Goal: Transaction & Acquisition: Purchase product/service

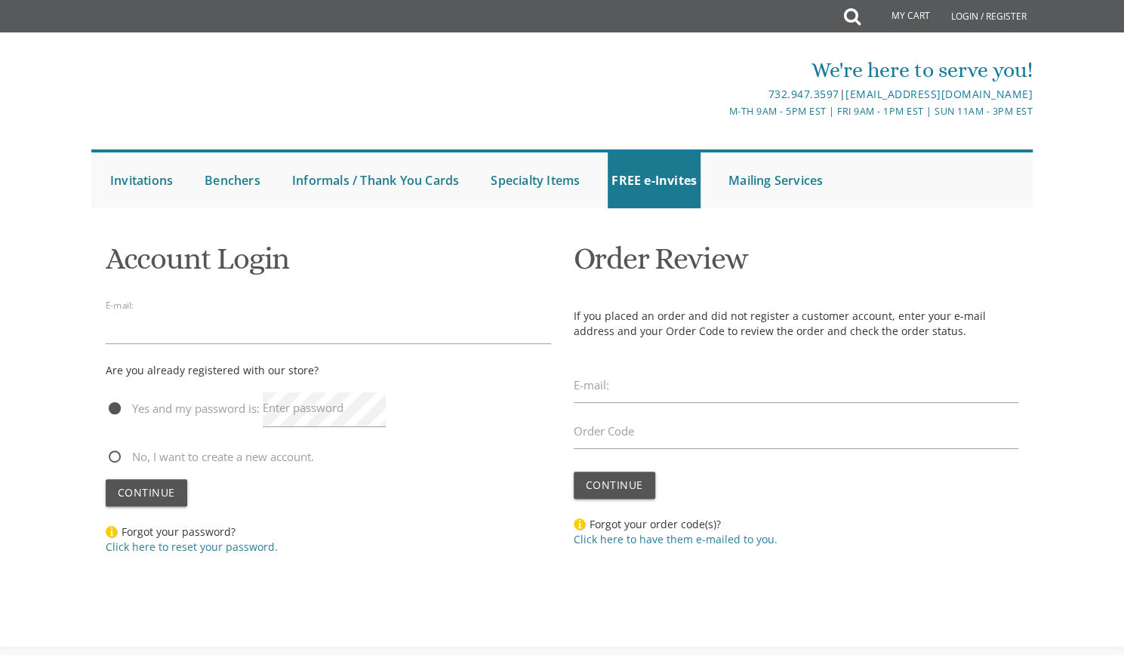
click at [285, 319] on input "email" at bounding box center [328, 327] width 445 height 35
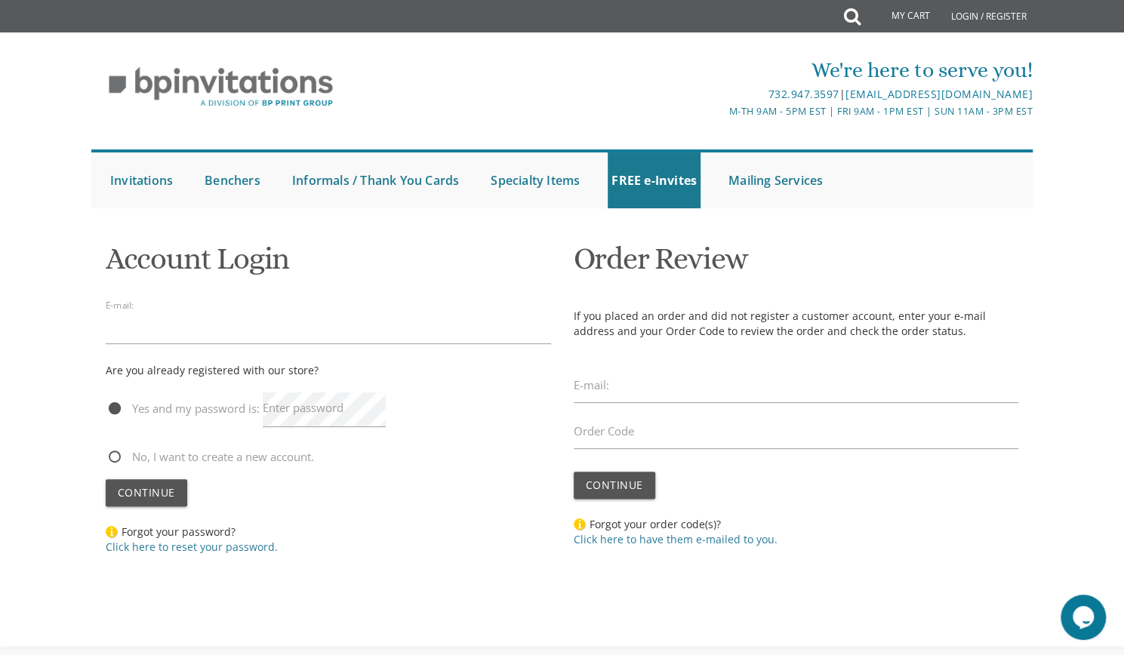
click at [285, 319] on input "email" at bounding box center [328, 327] width 445 height 35
type input "[EMAIL_ADDRESS][DOMAIN_NAME]"
click at [337, 413] on label "Enter password" at bounding box center [303, 408] width 81 height 16
click at [208, 550] on link "Click here to reset your password." at bounding box center [192, 547] width 172 height 14
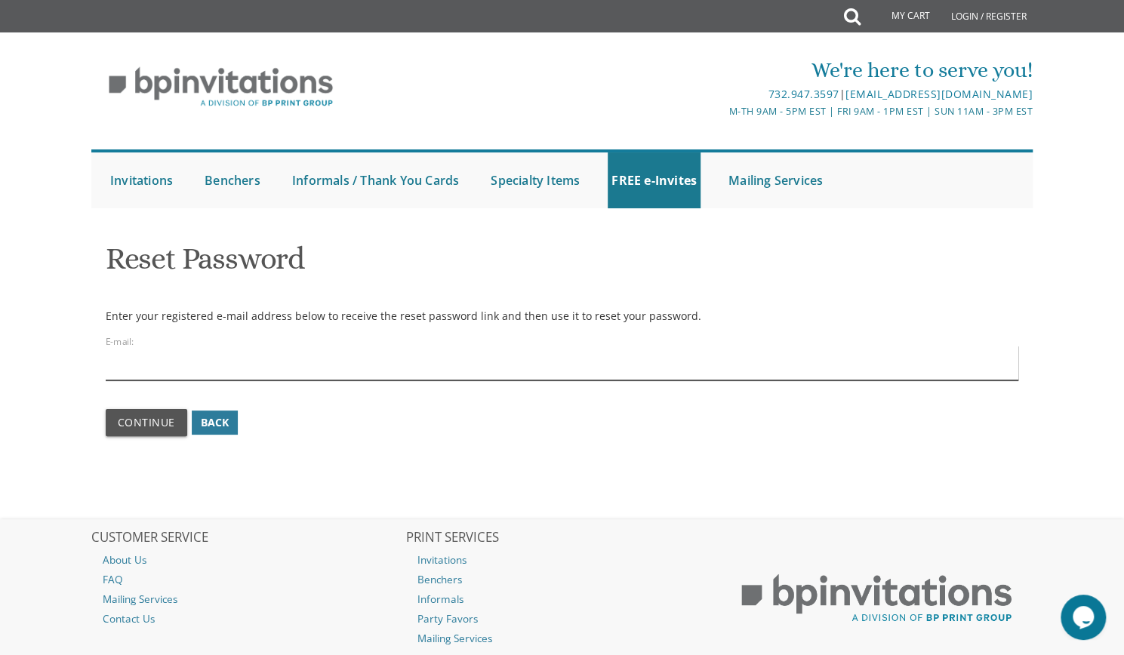
click at [236, 364] on input "email" at bounding box center [562, 363] width 913 height 35
type input "[EMAIL_ADDRESS][DOMAIN_NAME]"
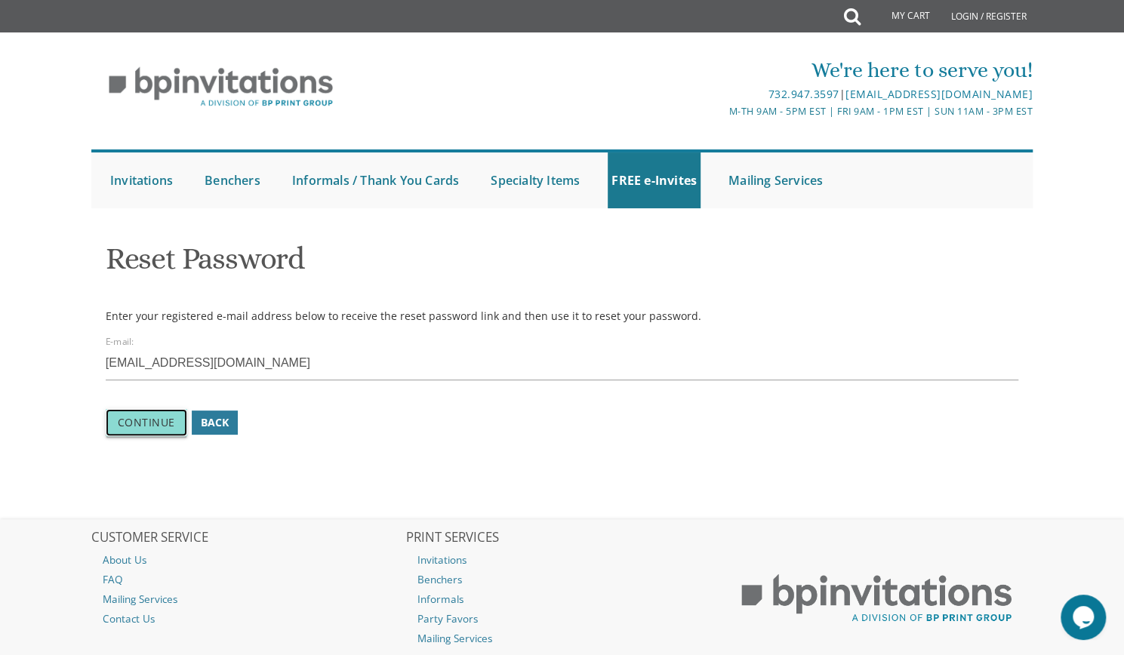
click at [156, 419] on span "Continue" at bounding box center [146, 422] width 57 height 14
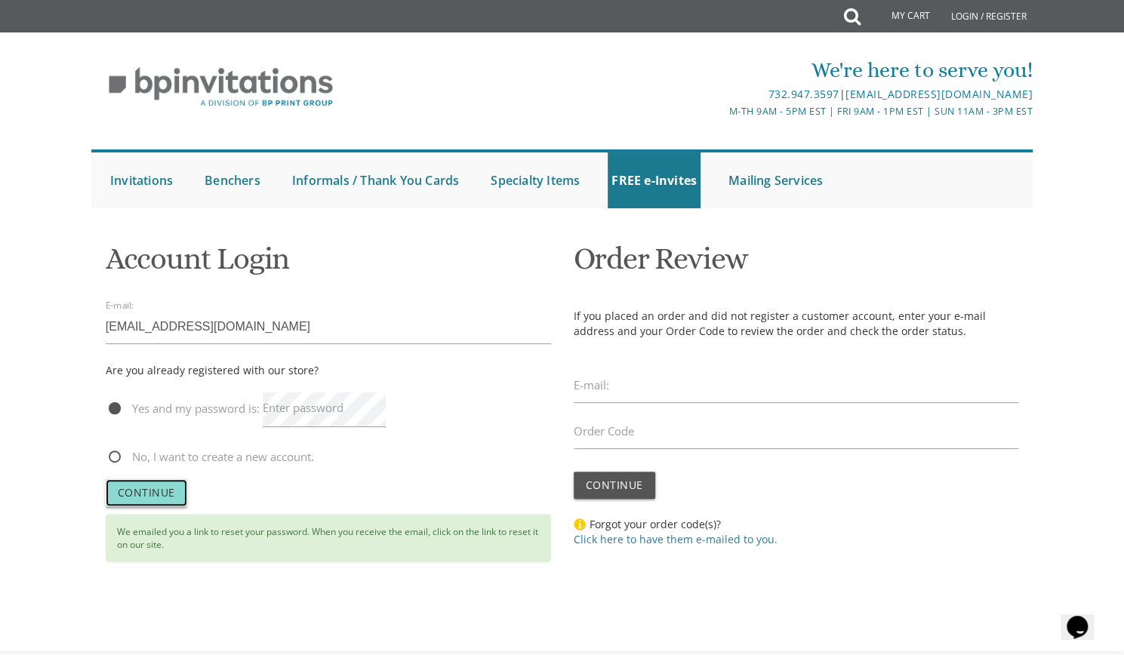
click at [152, 493] on span "Continue" at bounding box center [146, 492] width 57 height 14
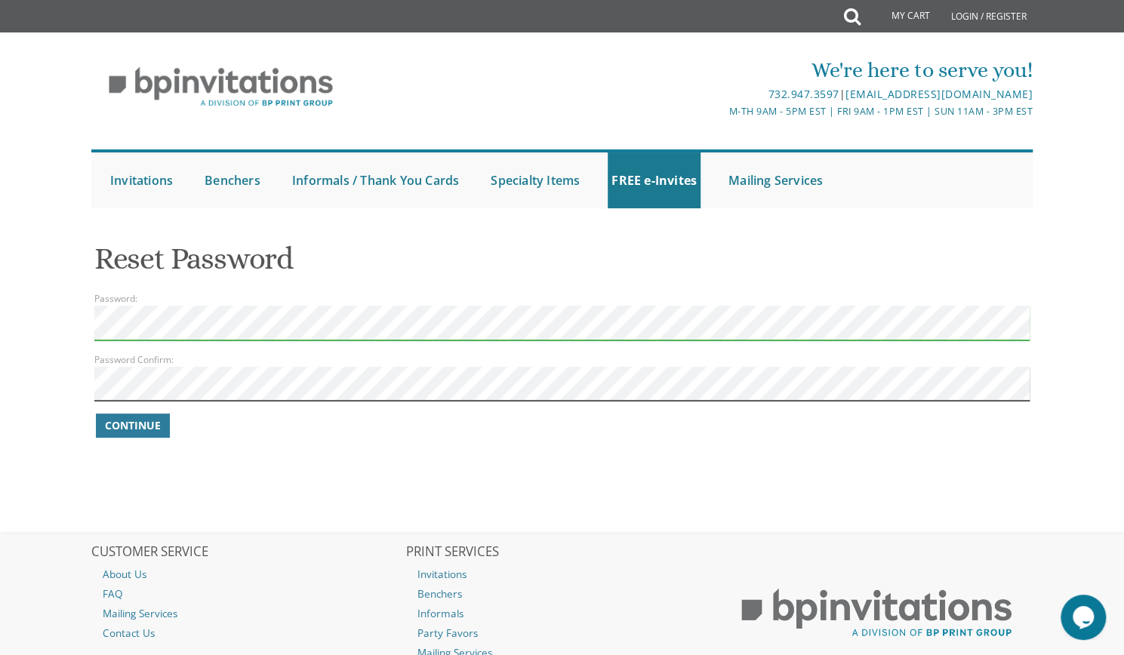
click at [175, 325] on form "Password: Password Confirm: Continue" at bounding box center [562, 365] width 936 height 149
click at [158, 430] on span "Continue" at bounding box center [133, 425] width 56 height 15
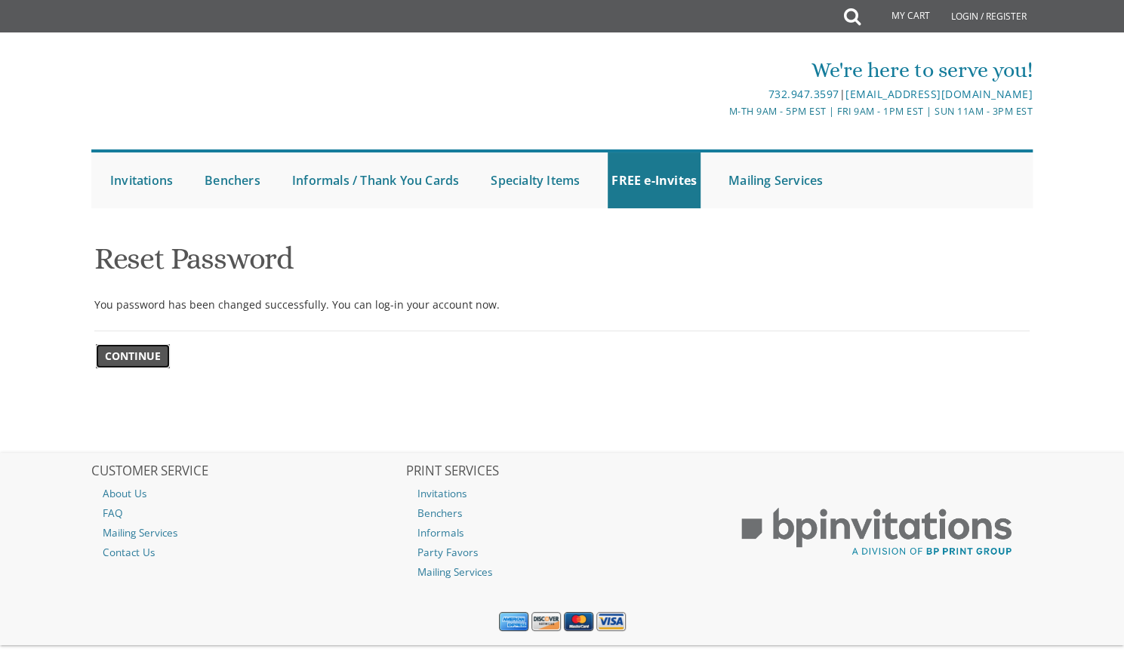
click at [131, 357] on span "Continue" at bounding box center [133, 356] width 56 height 15
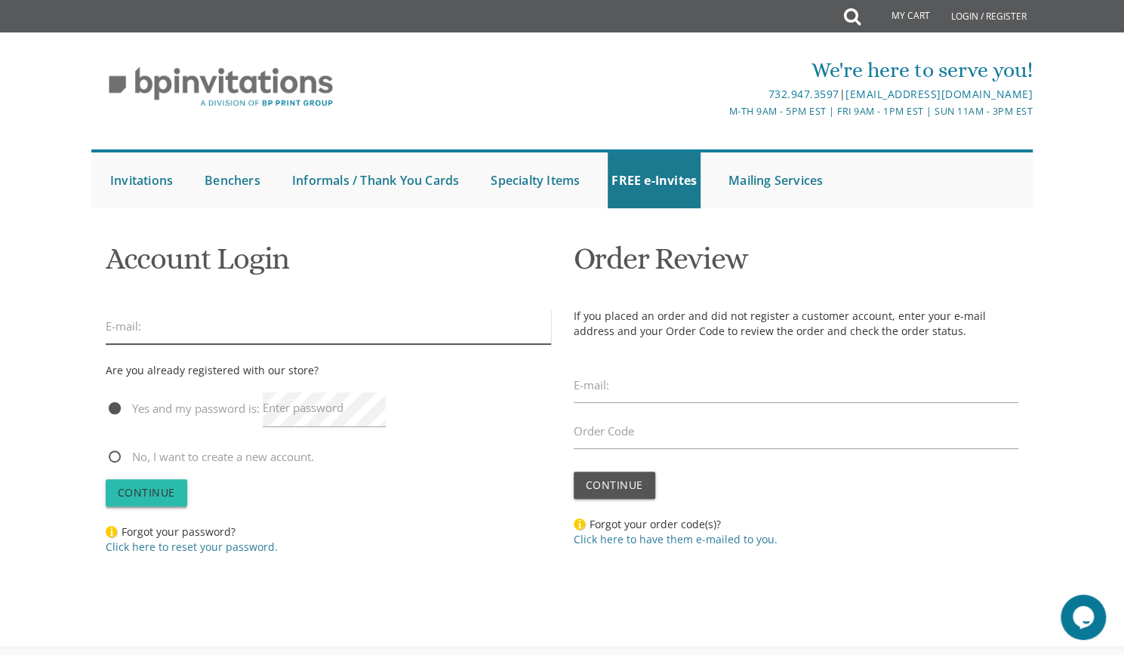
type input "[EMAIL_ADDRESS][DOMAIN_NAME]"
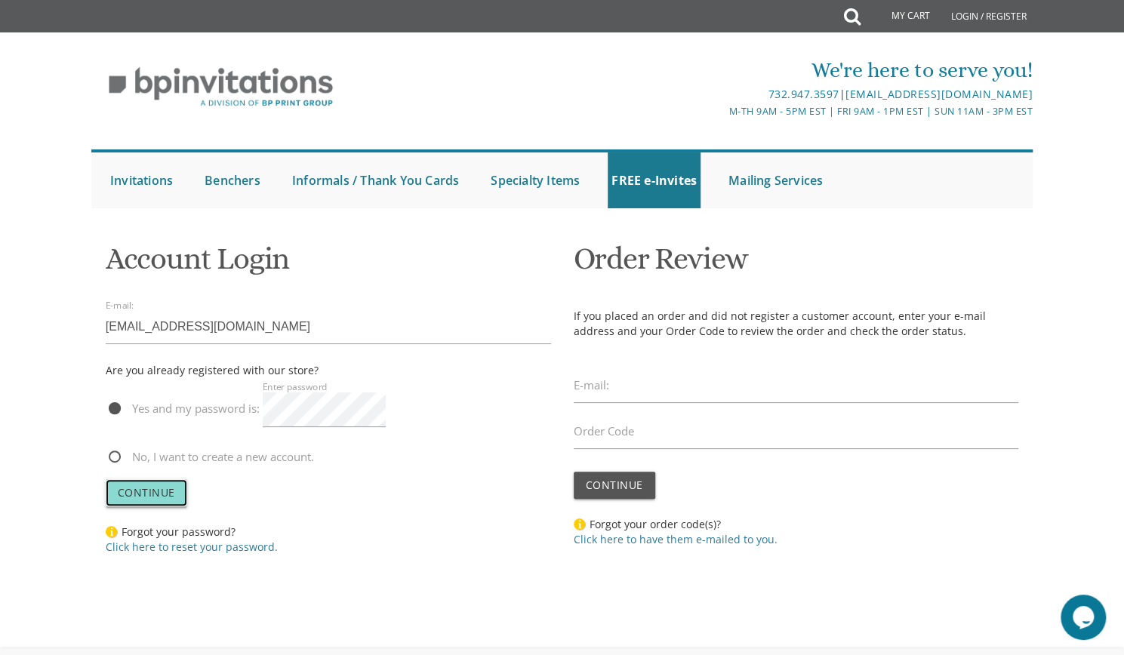
click at [156, 496] on span "Continue" at bounding box center [146, 492] width 57 height 14
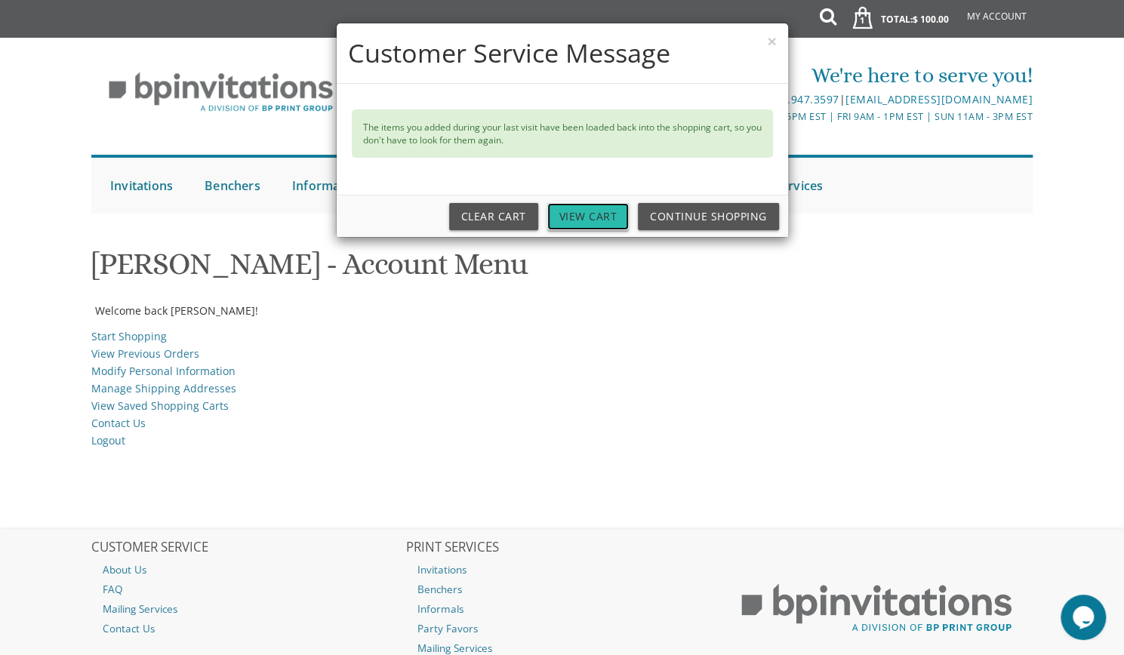
click at [596, 209] on link "View Cart" at bounding box center [588, 216] width 82 height 27
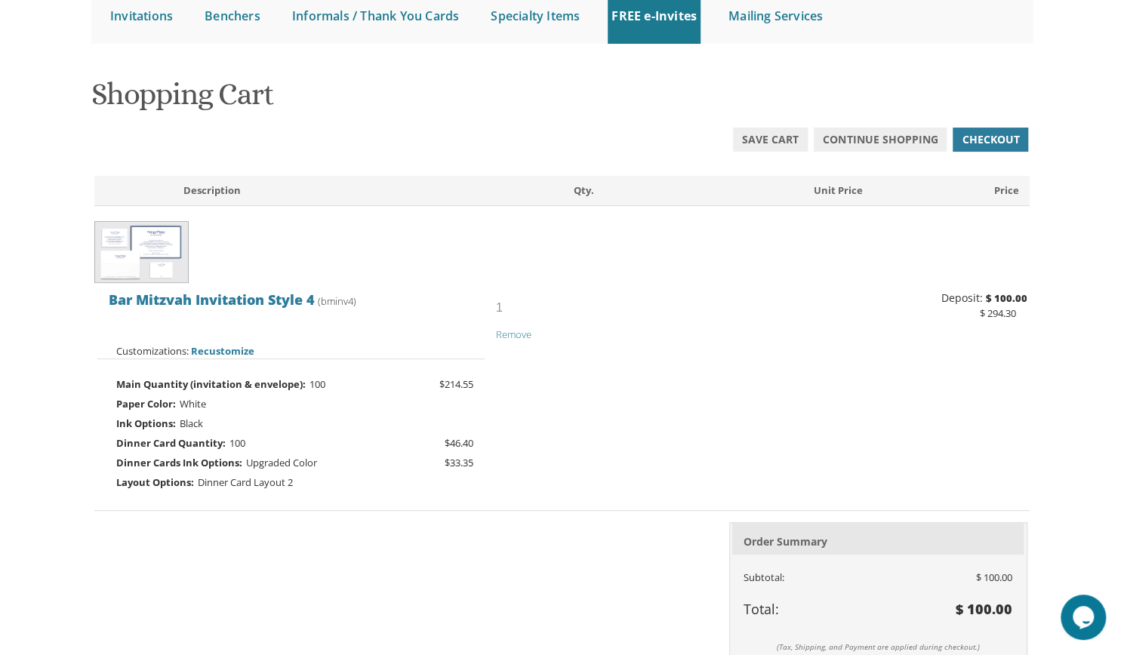
click at [467, 363] on div "[DEMOGRAPHIC_DATA] Invitation Style 4 (bminv4) 1" at bounding box center [562, 387] width 936 height 209
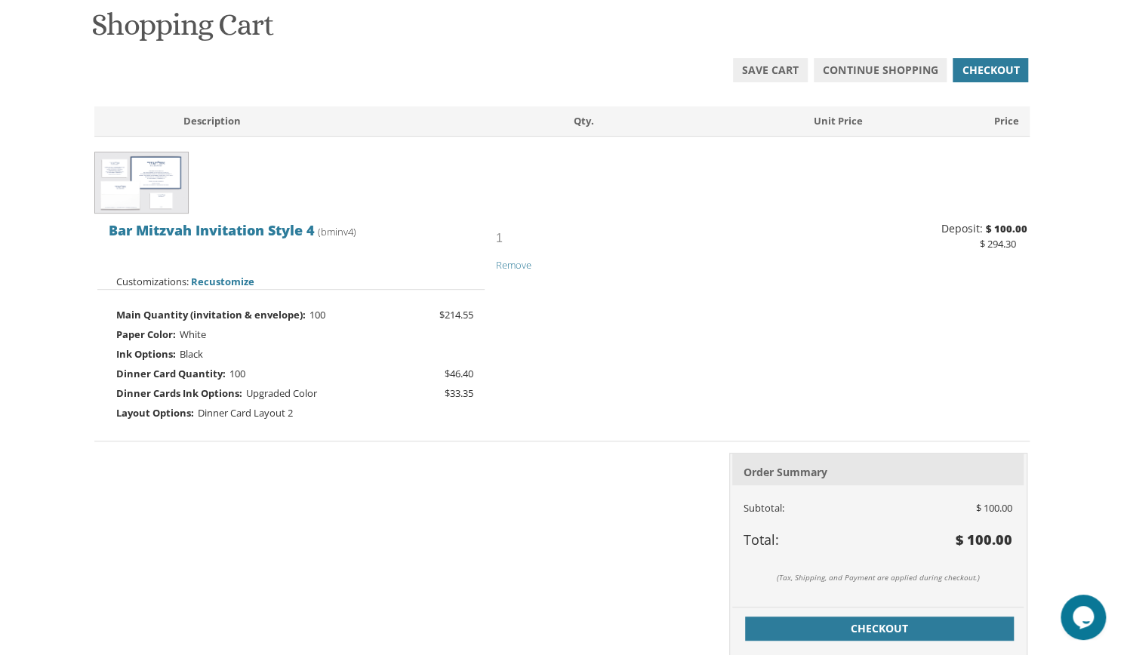
scroll to position [247, 0]
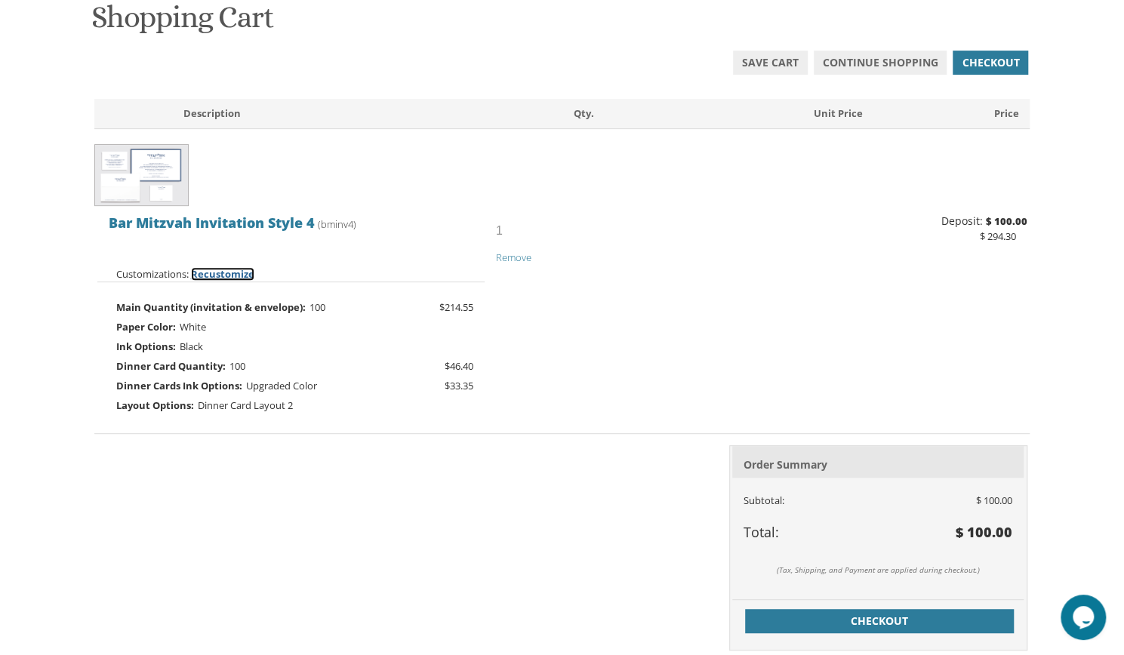
click at [245, 277] on span "Recustomize" at bounding box center [222, 274] width 63 height 14
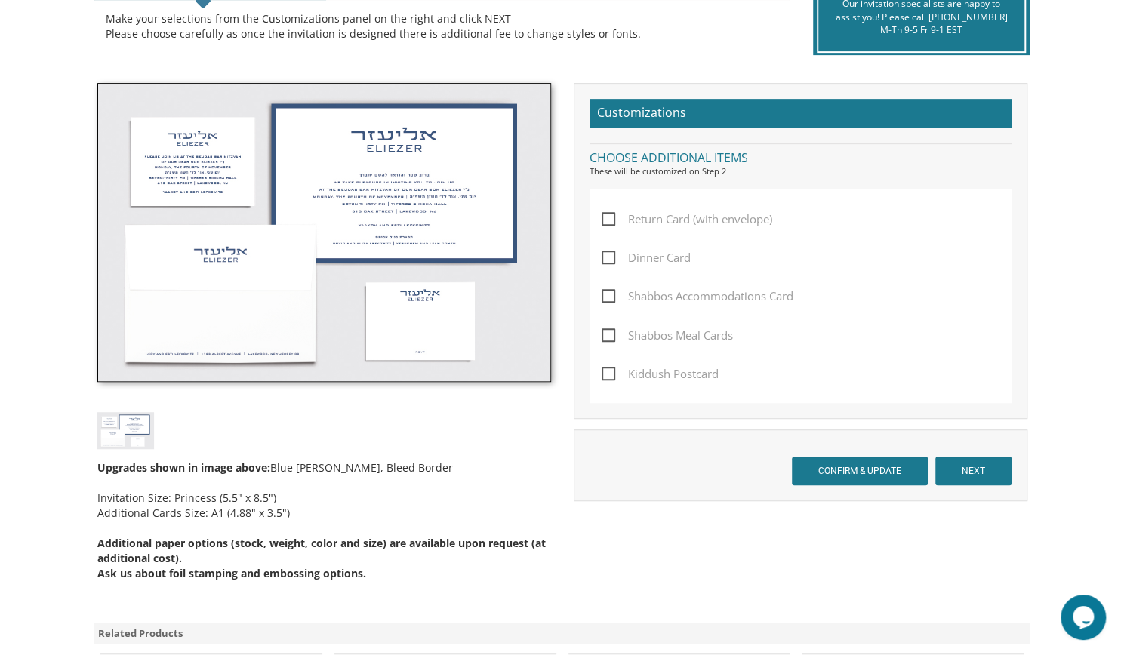
scroll to position [366, 0]
click at [610, 257] on span "Dinner Card" at bounding box center [646, 258] width 89 height 19
click at [610, 257] on input "Dinner Card" at bounding box center [607, 257] width 10 height 10
checkbox input "true"
click at [963, 460] on input "NEXT" at bounding box center [973, 471] width 76 height 29
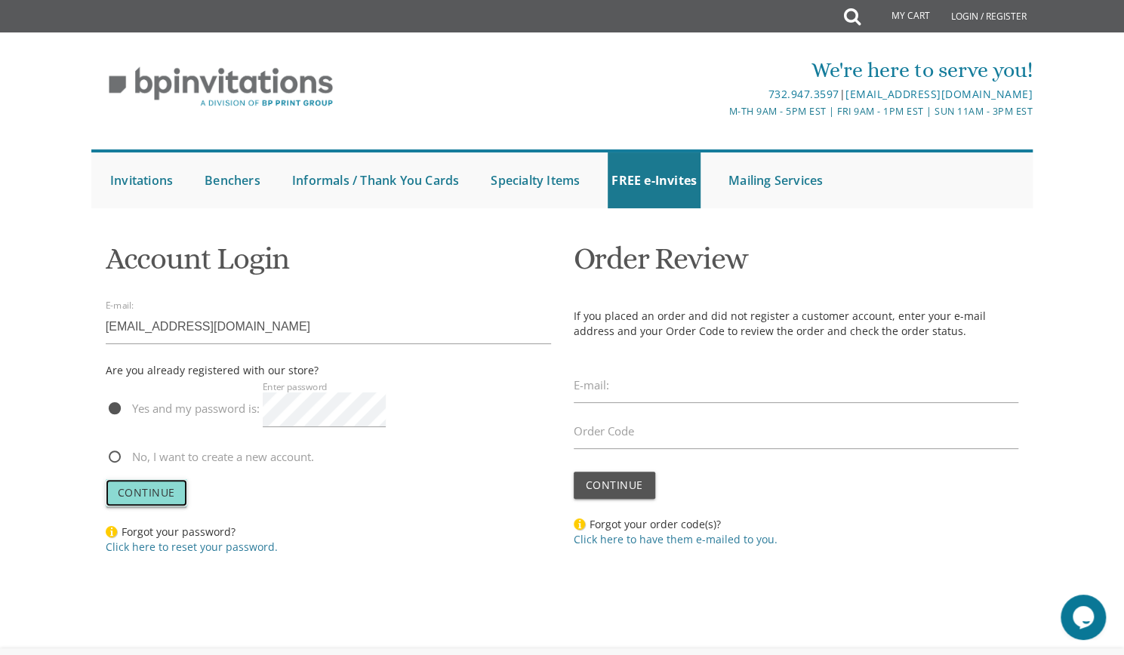
click at [160, 496] on span "Continue" at bounding box center [146, 492] width 57 height 14
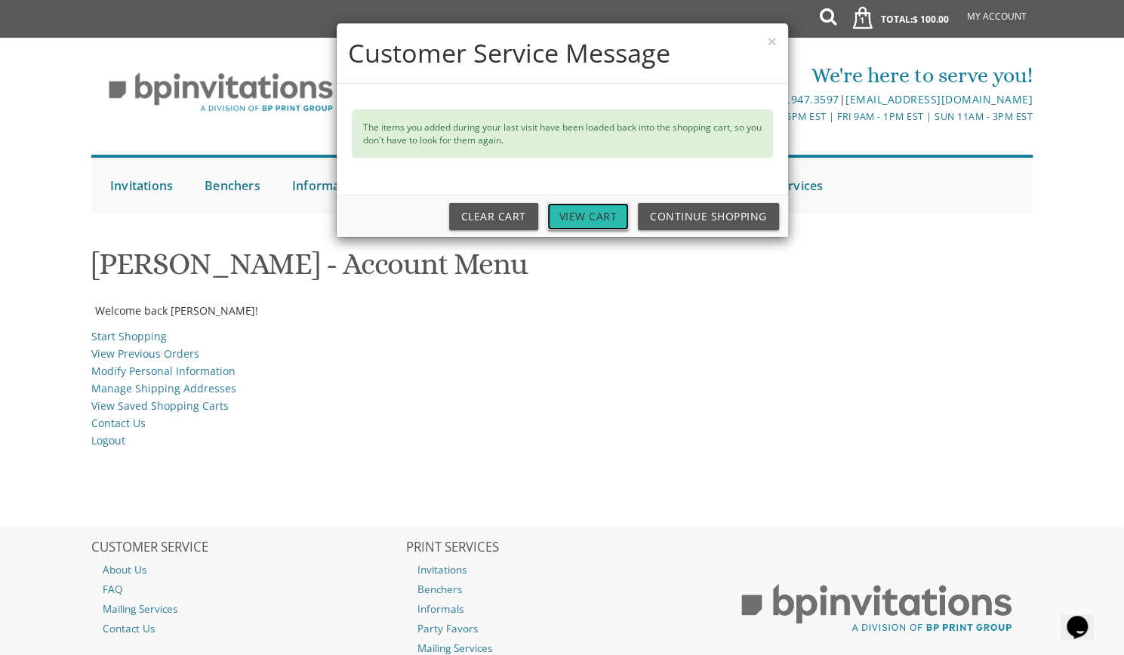
click at [621, 212] on link "View Cart" at bounding box center [588, 216] width 82 height 27
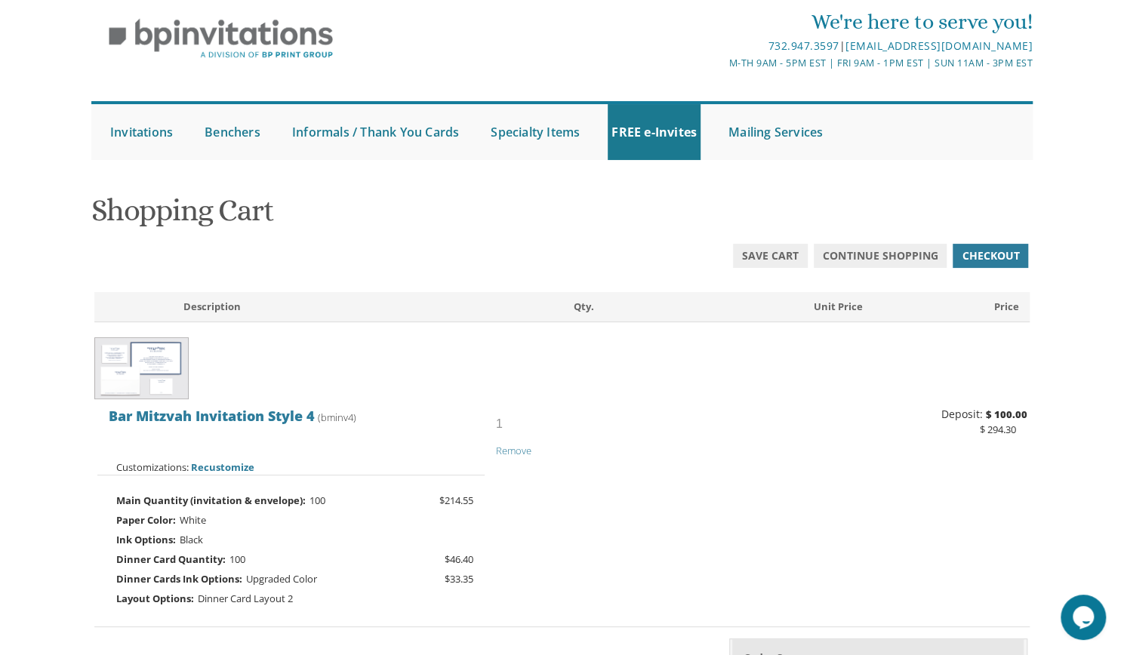
scroll to position [40, 0]
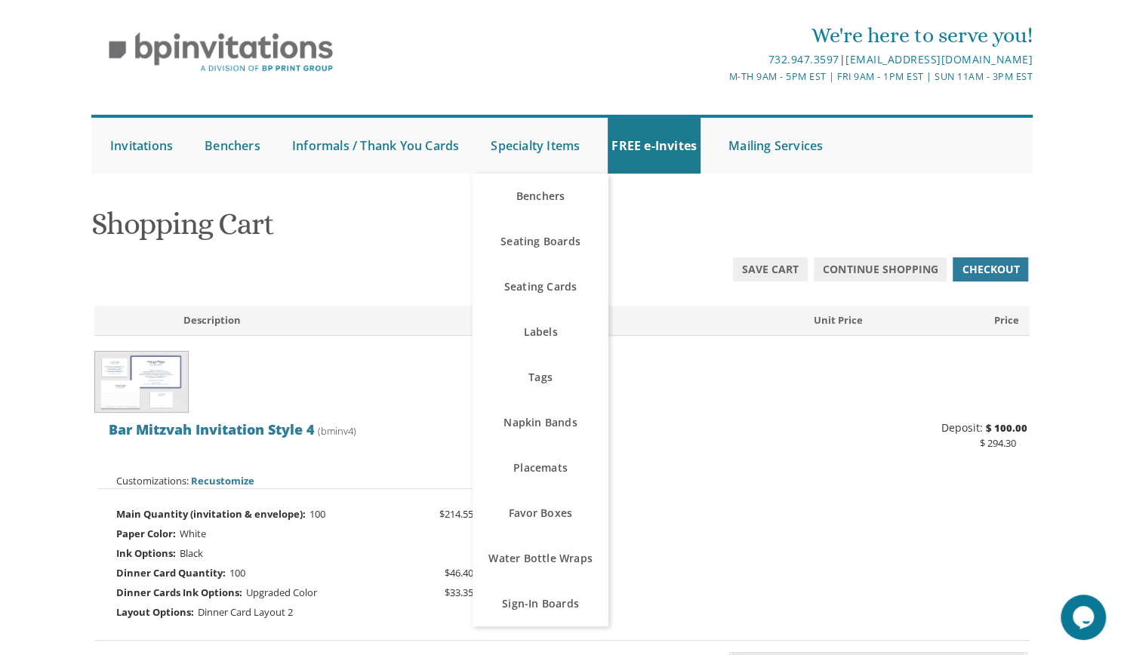
click at [434, 245] on h1 "Shopping Cart" at bounding box center [561, 230] width 941 height 45
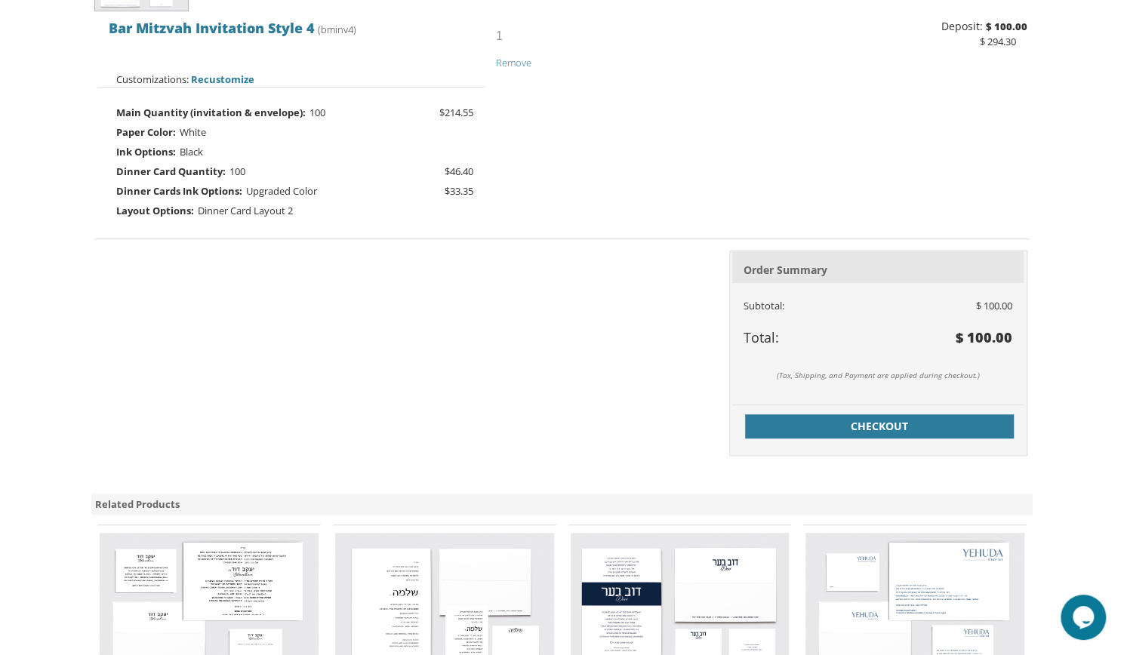
scroll to position [440, 0]
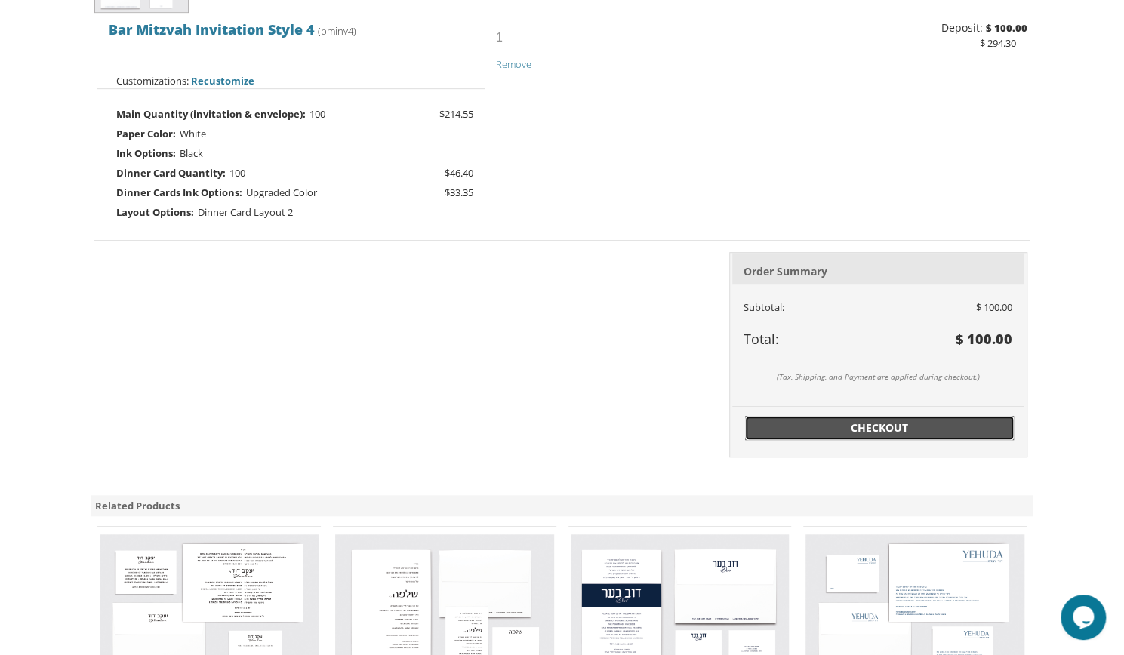
click at [846, 427] on span "Checkout" at bounding box center [879, 427] width 251 height 15
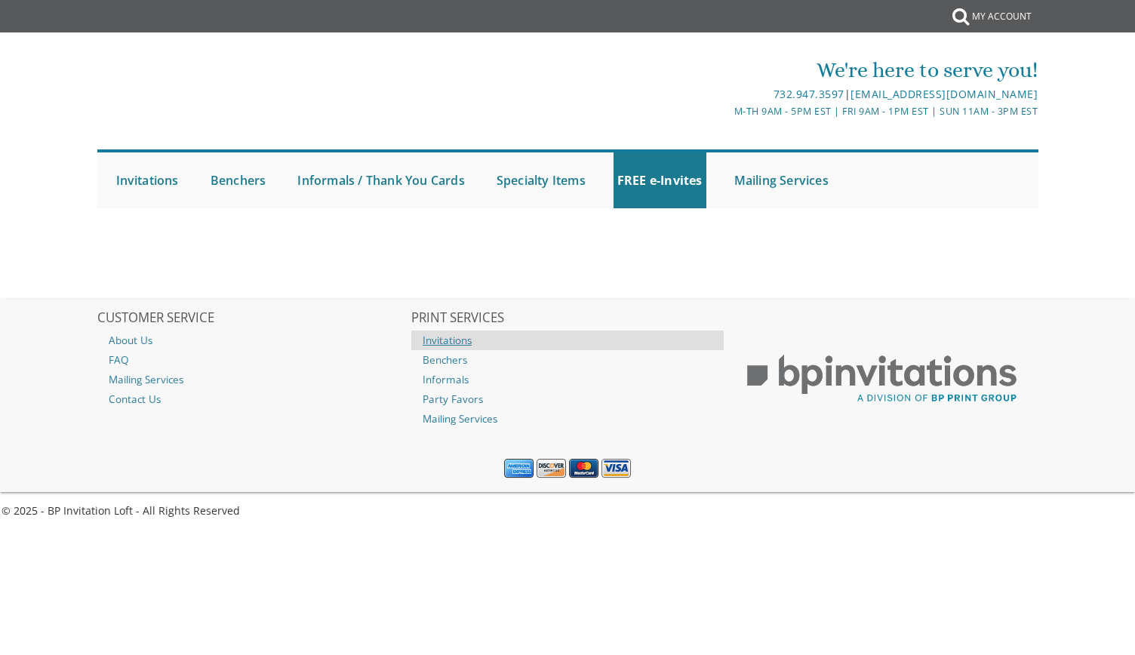
select select
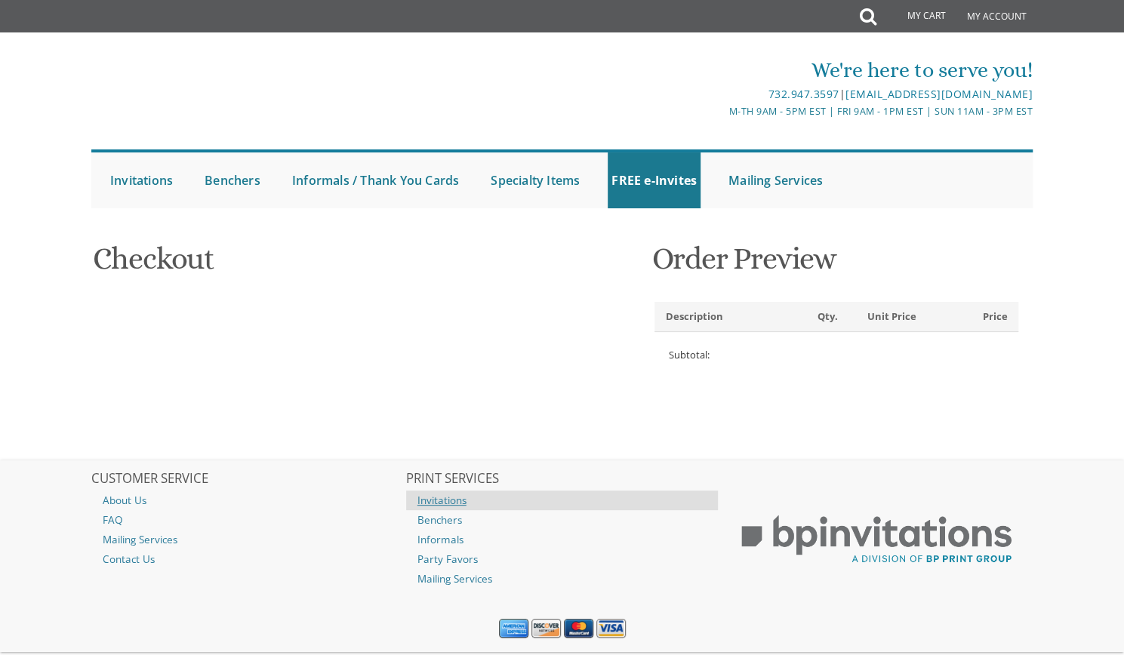
type input "Suri"
type input "Reiss"
type input "3A Rosh Drive"
type input "Naugatuck"
type input "06770"
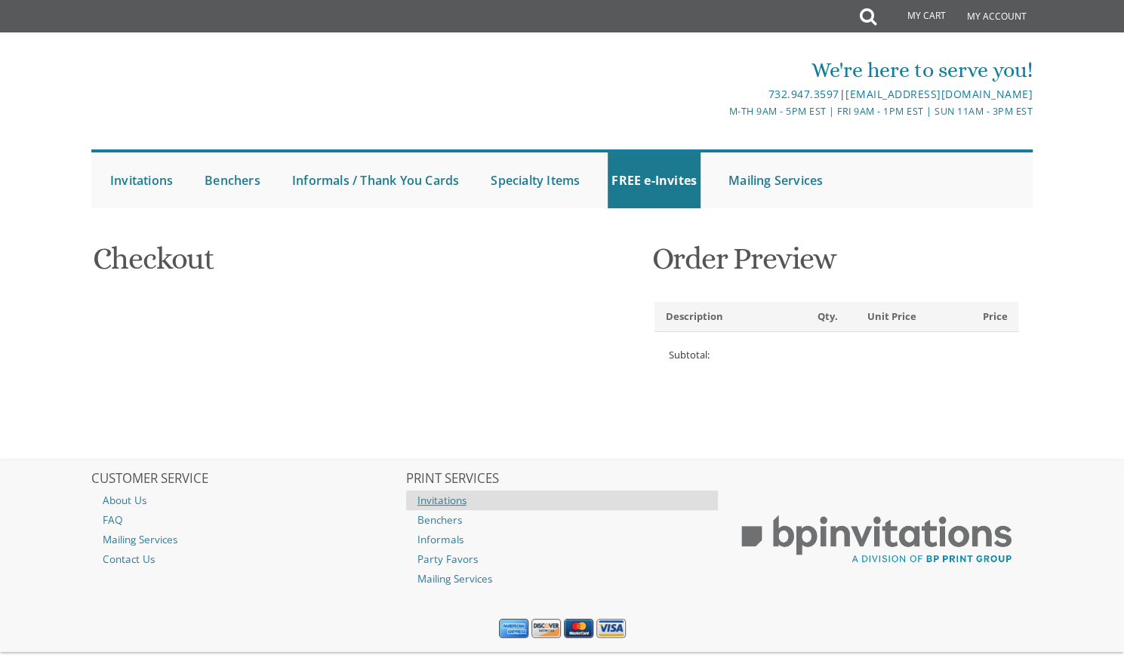
select select "US"
select select "CT"
type input "9178629389"
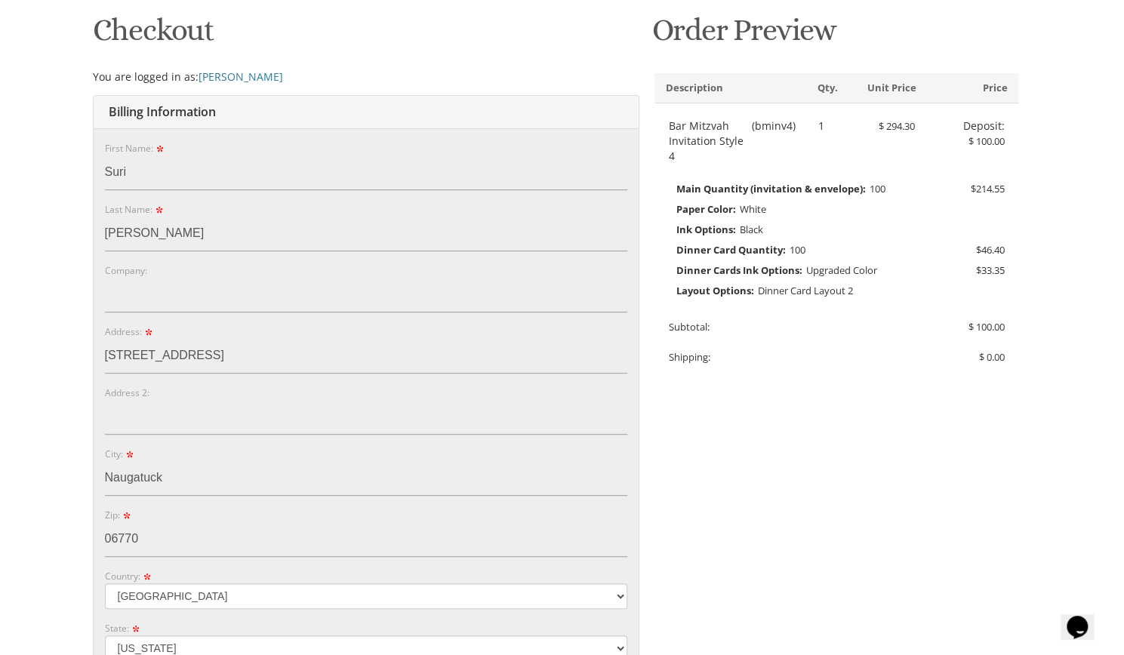
scroll to position [178, 0]
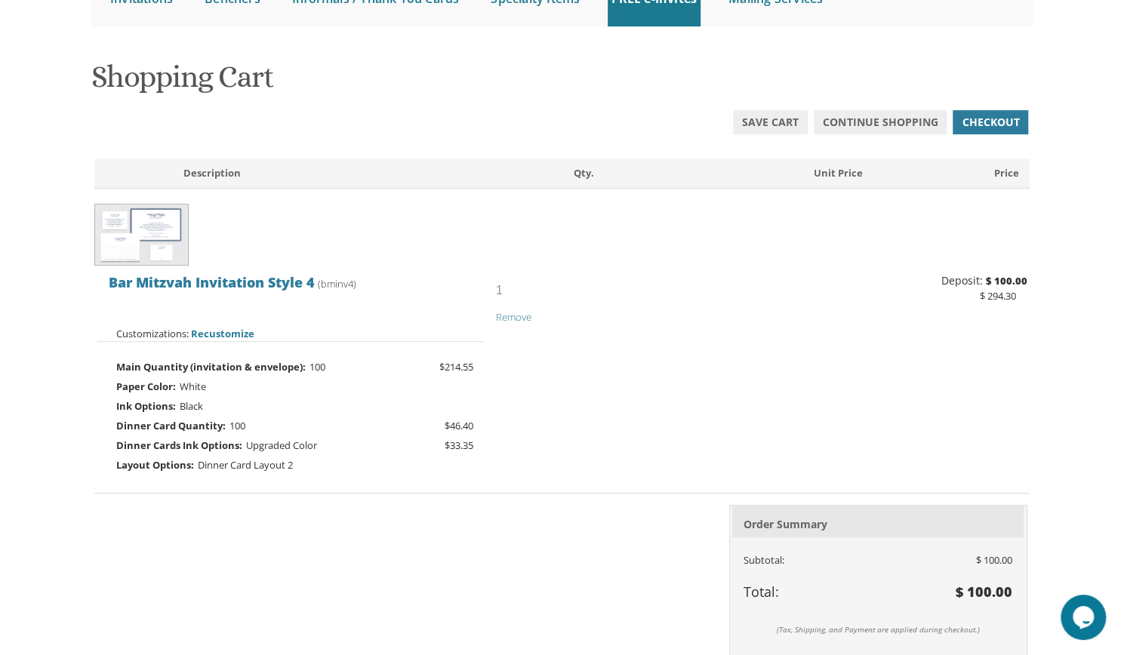
scroll to position [196, 0]
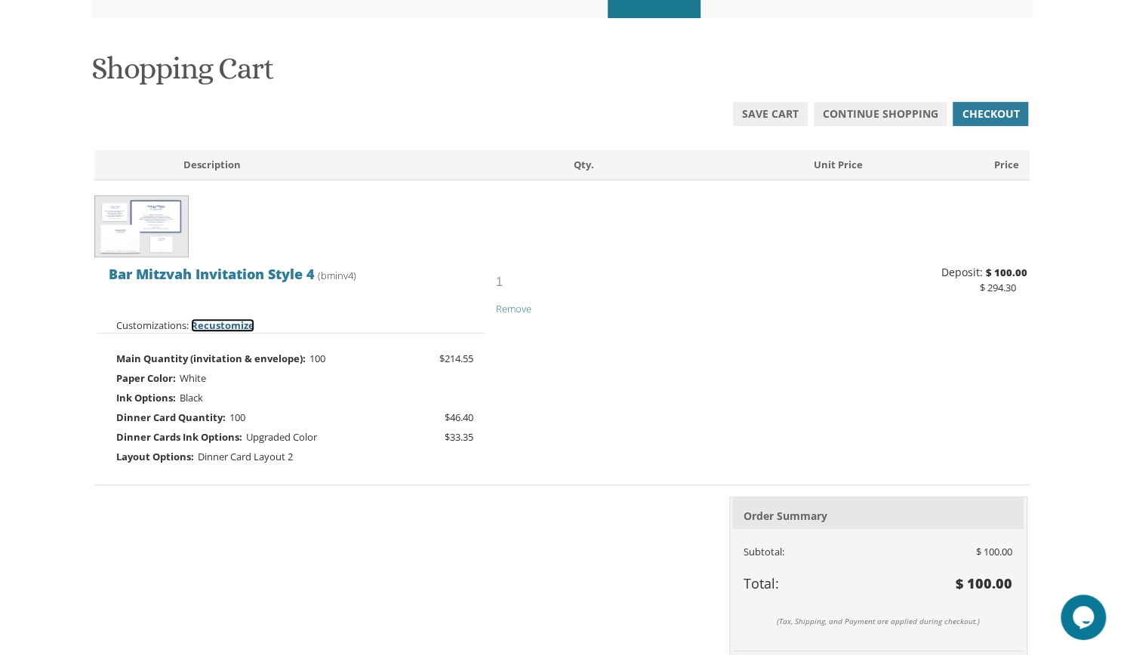
click at [213, 321] on span "Recustomize" at bounding box center [222, 326] width 63 height 14
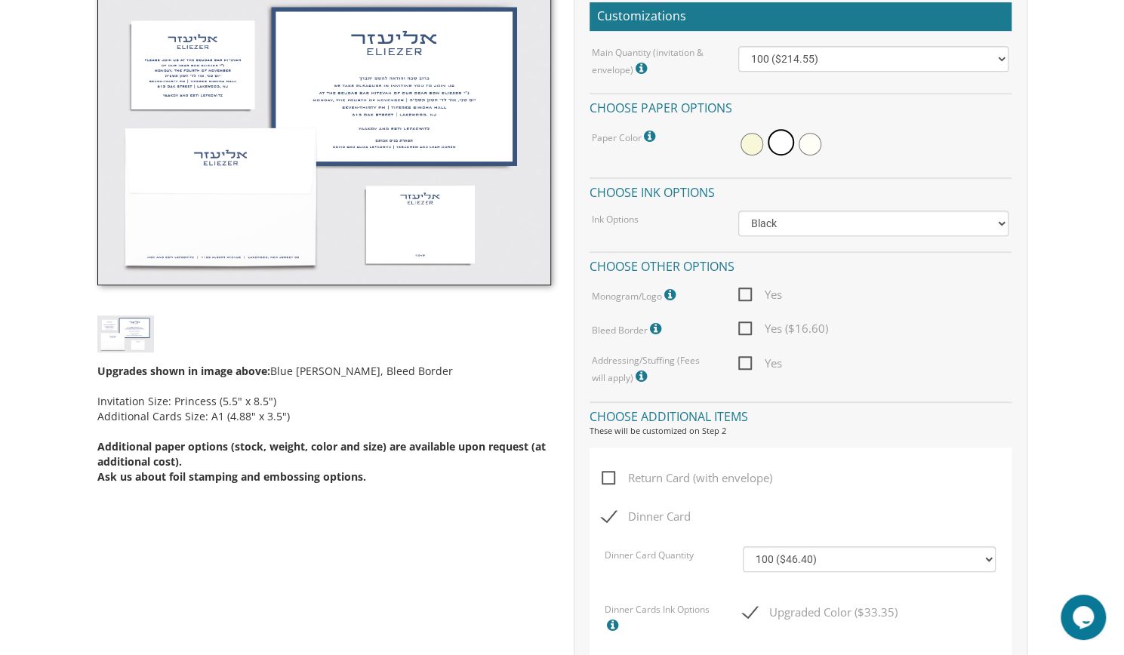
scroll to position [464, 0]
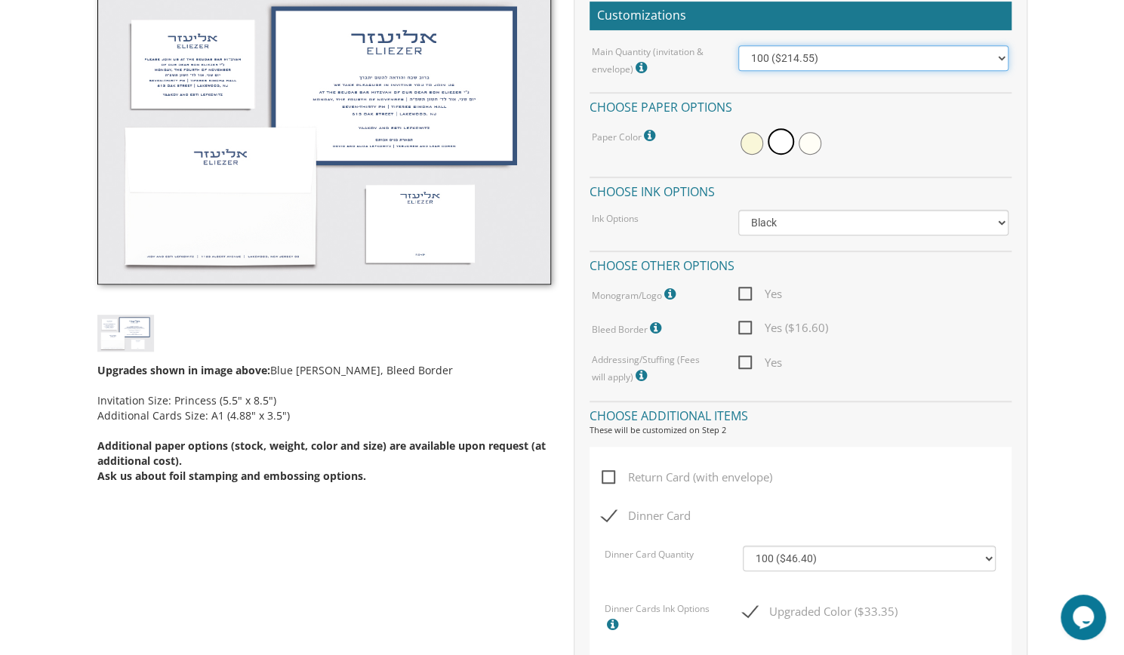
click at [831, 60] on select "100 ($214.55) 200 ($254.60) 300 ($294.25) 400 ($333.55) 500 ($373.90) 600 ($413…" at bounding box center [873, 58] width 270 height 26
select select "400"
click at [738, 45] on select "100 ($214.55) 200 ($254.60) 300 ($294.25) 400 ($333.55) 500 ($373.90) 600 ($413…" at bounding box center [873, 58] width 270 height 26
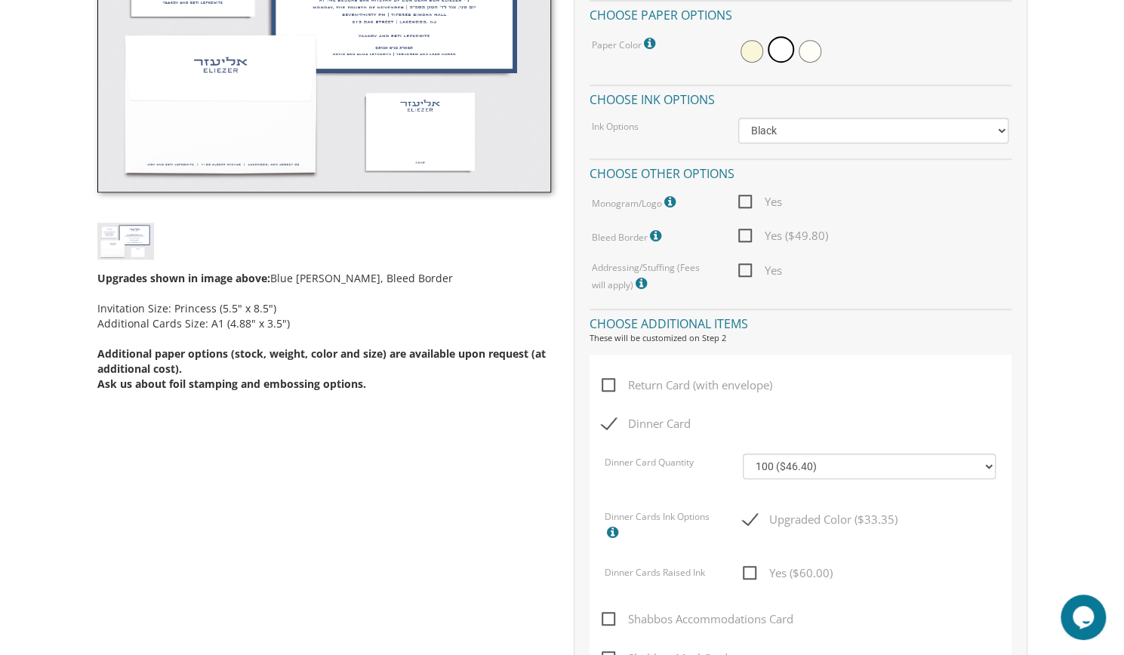
scroll to position [558, 0]
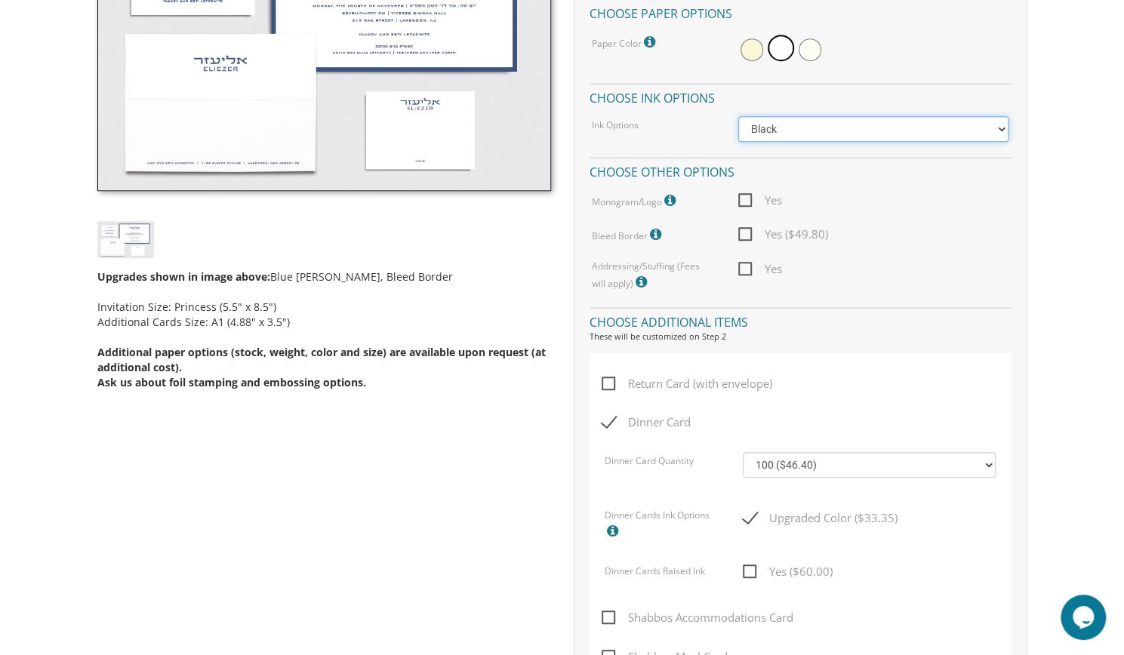
click at [833, 126] on select "Black Colored Ink ($65.00) Black + One Color ($100.00) Two Colors ($165.00)" at bounding box center [873, 129] width 270 height 26
select select "Standard"
click at [738, 116] on select "Black Colored Ink ($65.00) Black + One Color ($100.00) Two Colors ($165.00)" at bounding box center [873, 129] width 270 height 26
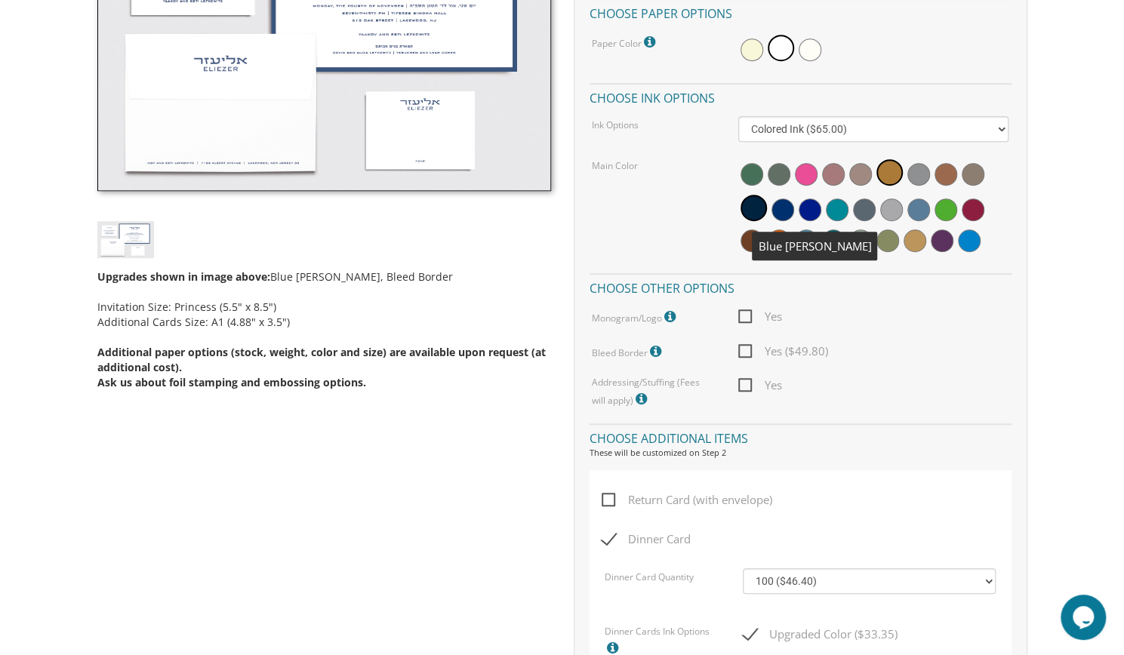
click at [784, 214] on span at bounding box center [782, 210] width 23 height 23
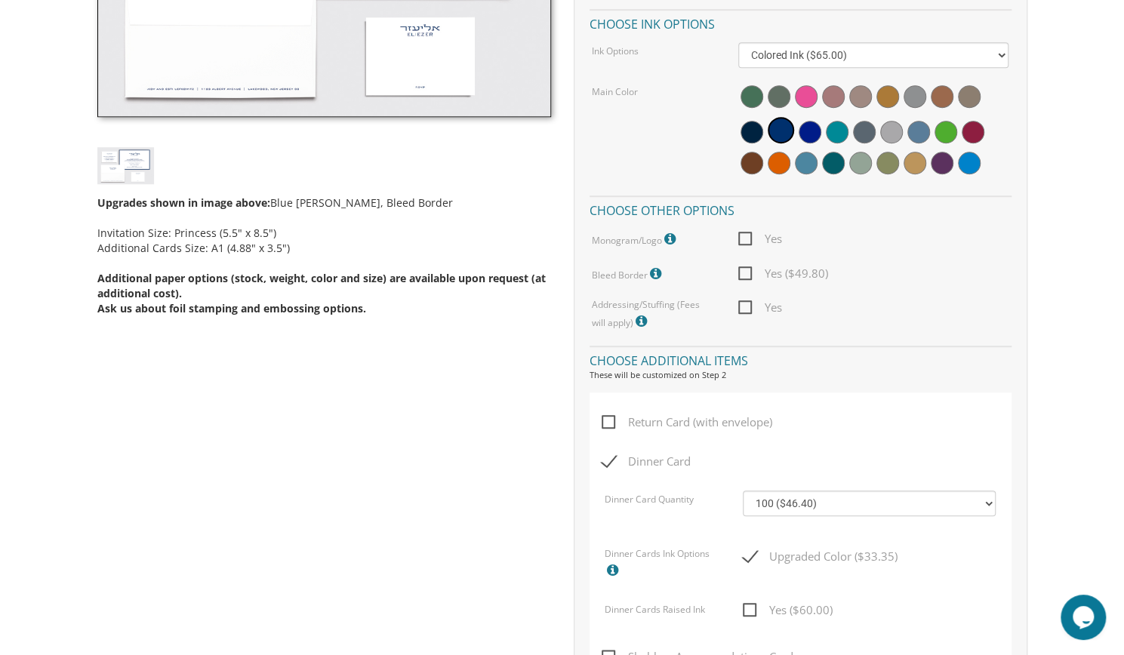
scroll to position [633, 0]
click at [800, 156] on span at bounding box center [806, 162] width 23 height 23
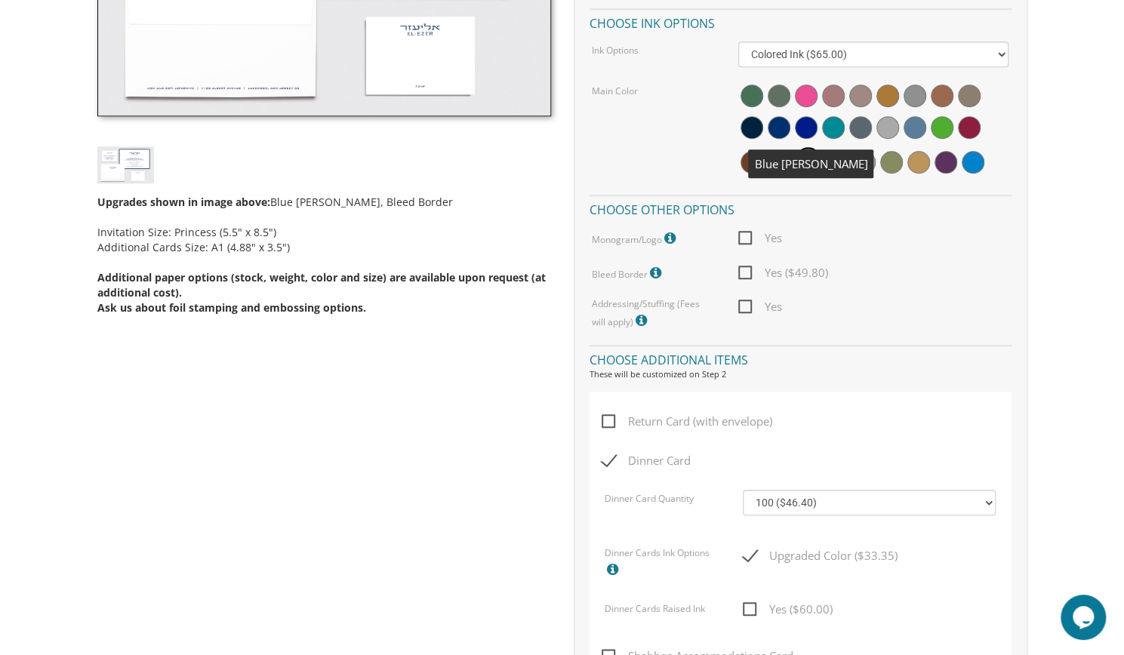
click at [779, 123] on span at bounding box center [779, 127] width 23 height 23
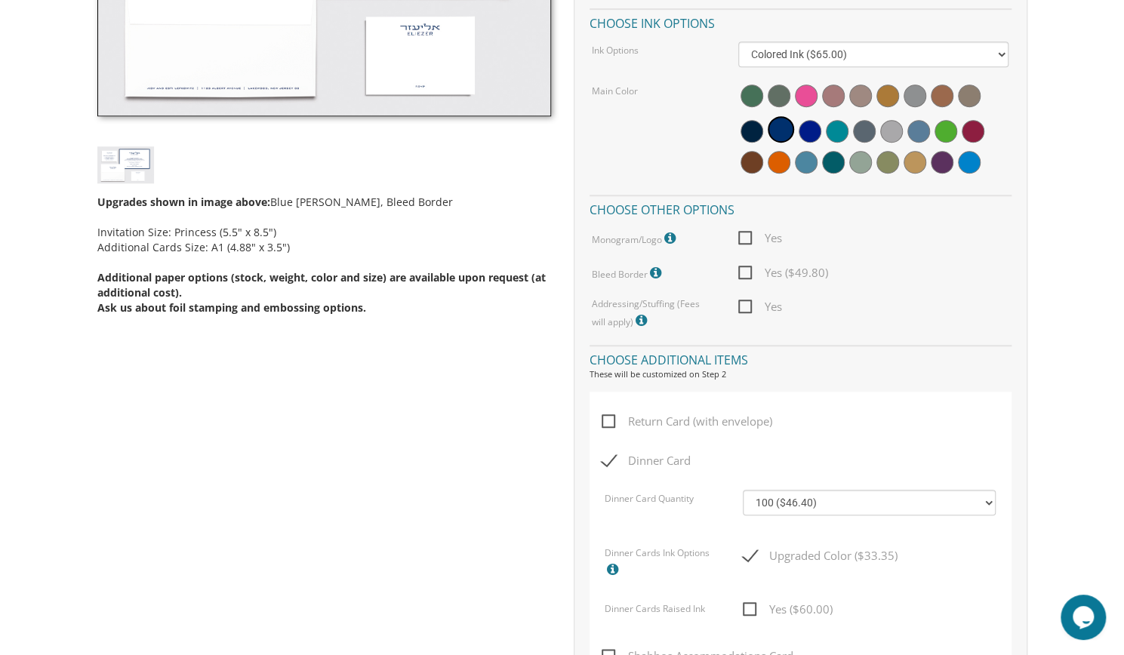
click at [906, 208] on h4 "Choose other options" at bounding box center [801, 208] width 422 height 26
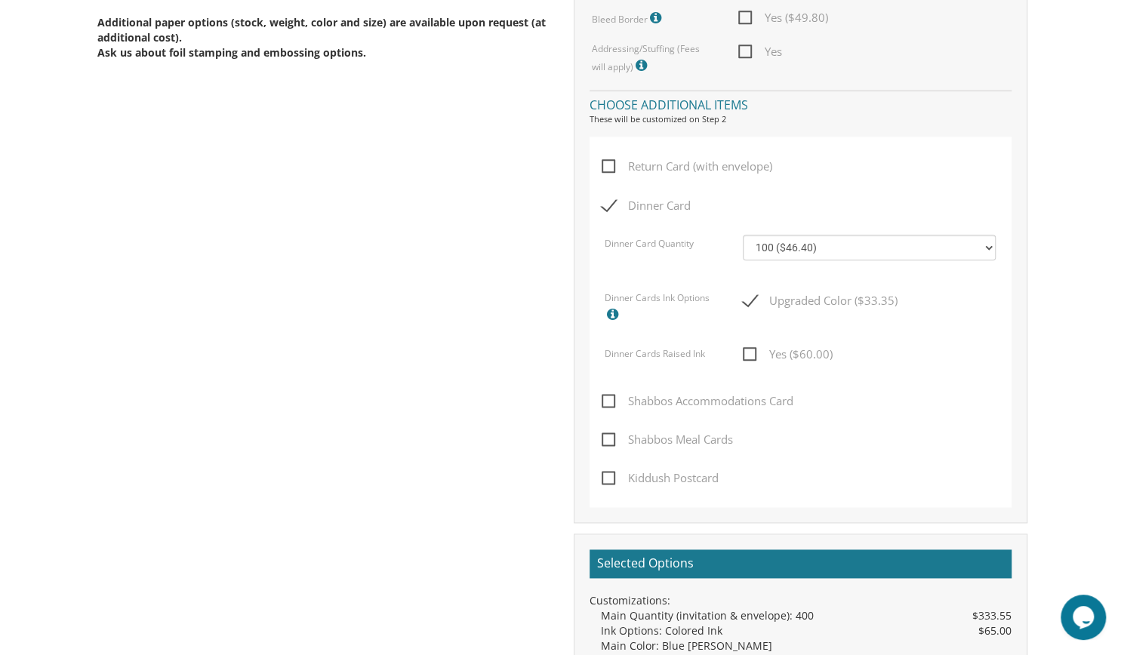
scroll to position [901, 0]
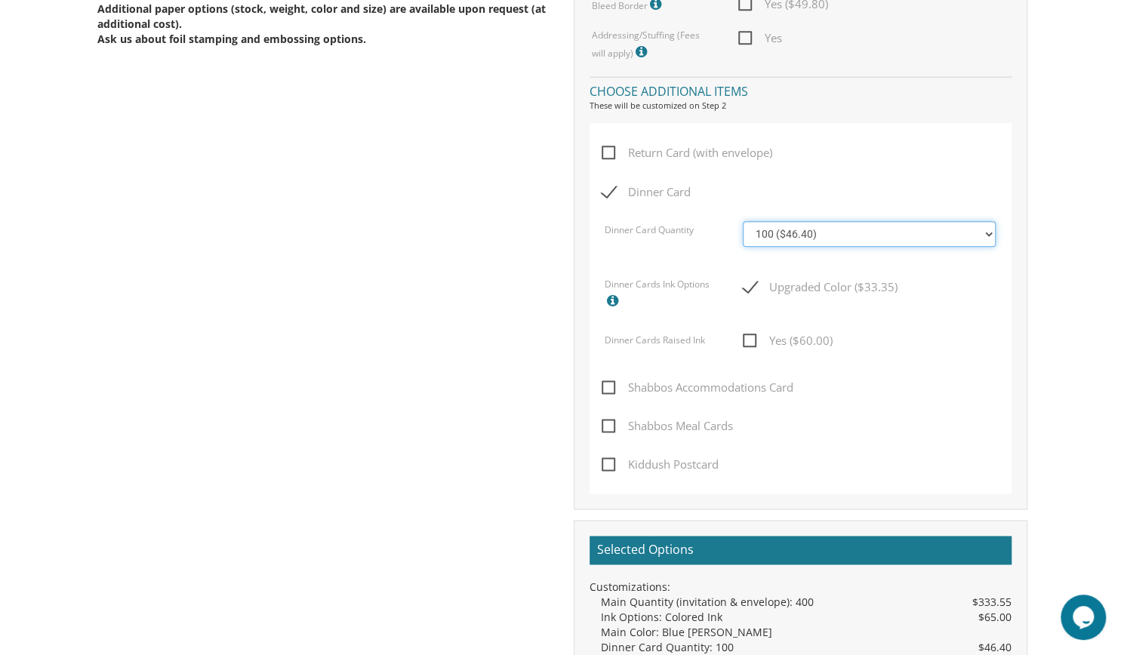
click at [914, 236] on select "100 ($46.40) 200 ($55.20) 300 ($61.85) 400 ($70.60) 500 ($77.20) 600 ($85.95) 7…" at bounding box center [869, 234] width 253 height 26
click at [907, 183] on div "Dinner Card" at bounding box center [800, 202] width 396 height 38
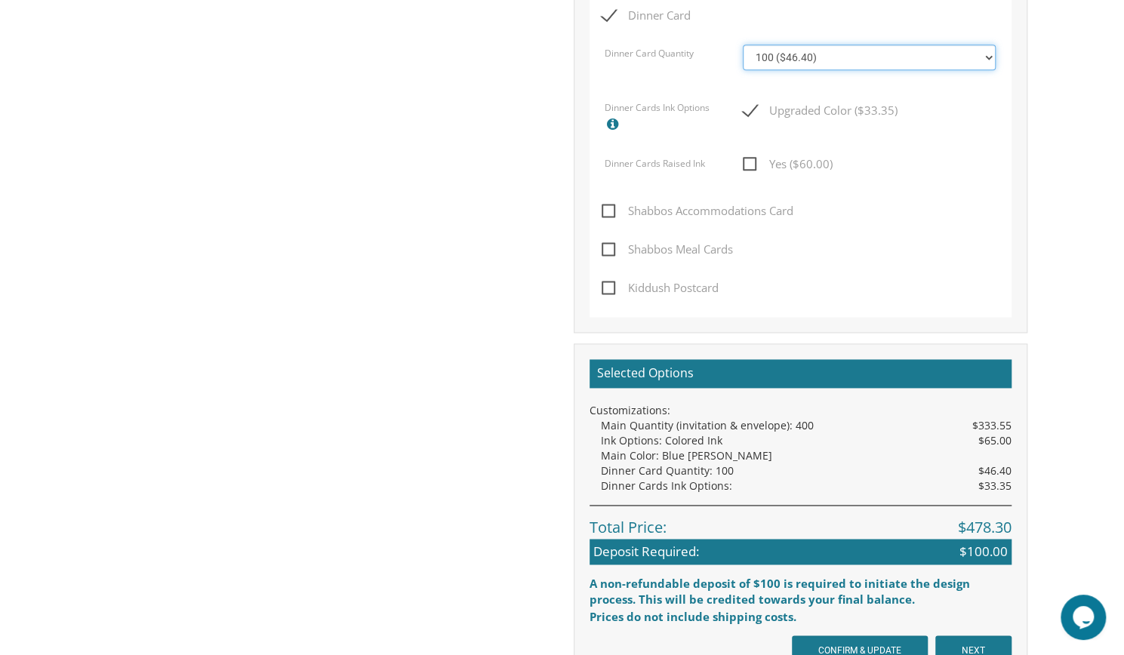
click at [880, 58] on select "100 ($46.40) 200 ($55.20) 300 ($61.85) 400 ($70.60) 500 ($77.20) 600 ($85.95) 7…" at bounding box center [869, 58] width 253 height 26
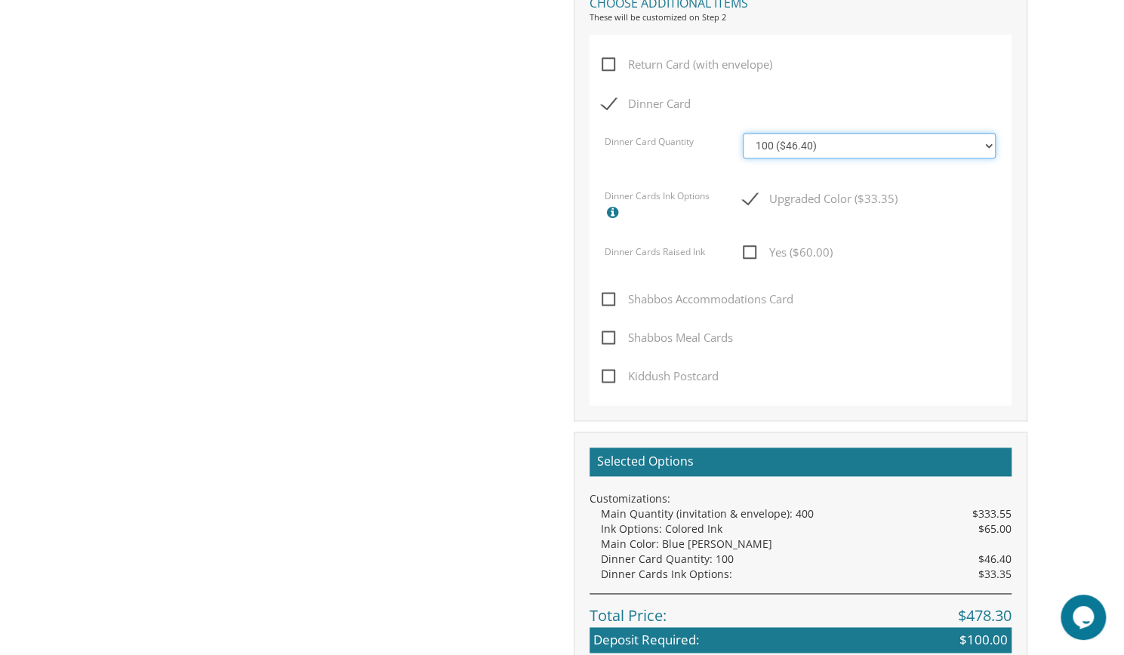
scroll to position [975, 0]
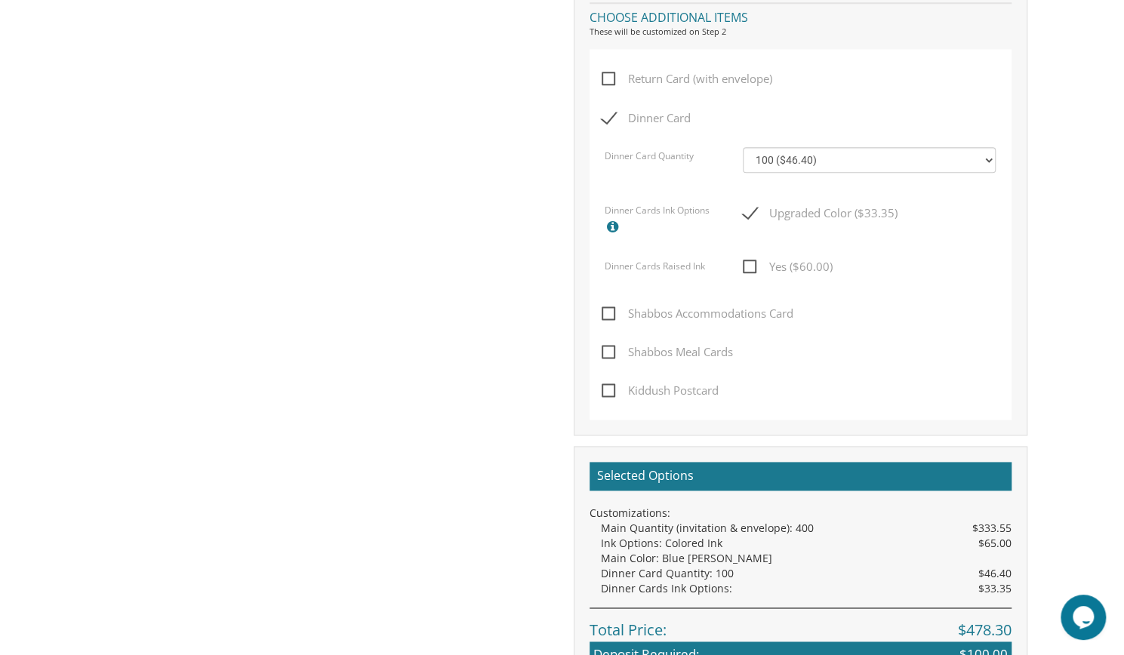
click at [708, 384] on span "Kiddush Postcard" at bounding box center [660, 390] width 117 height 19
click at [611, 384] on input "Kiddush Postcard" at bounding box center [607, 389] width 10 height 10
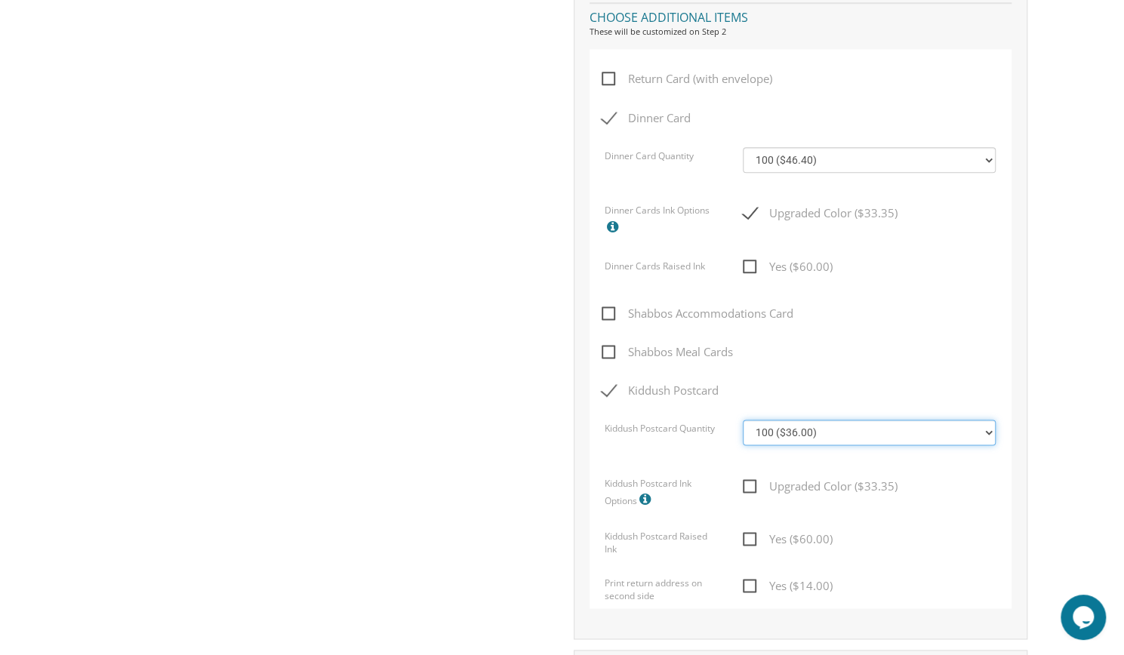
click at [782, 433] on select "100 ($36.00) 200 ($42.00) 300 ($48.00) 400 ($54.00) 500 ($60.00) 600 ($66.00) 7…" at bounding box center [869, 433] width 253 height 26
click at [611, 398] on span "Kiddush Postcard" at bounding box center [660, 390] width 117 height 19
click at [611, 394] on input "Kiddush Postcard" at bounding box center [607, 389] width 10 height 10
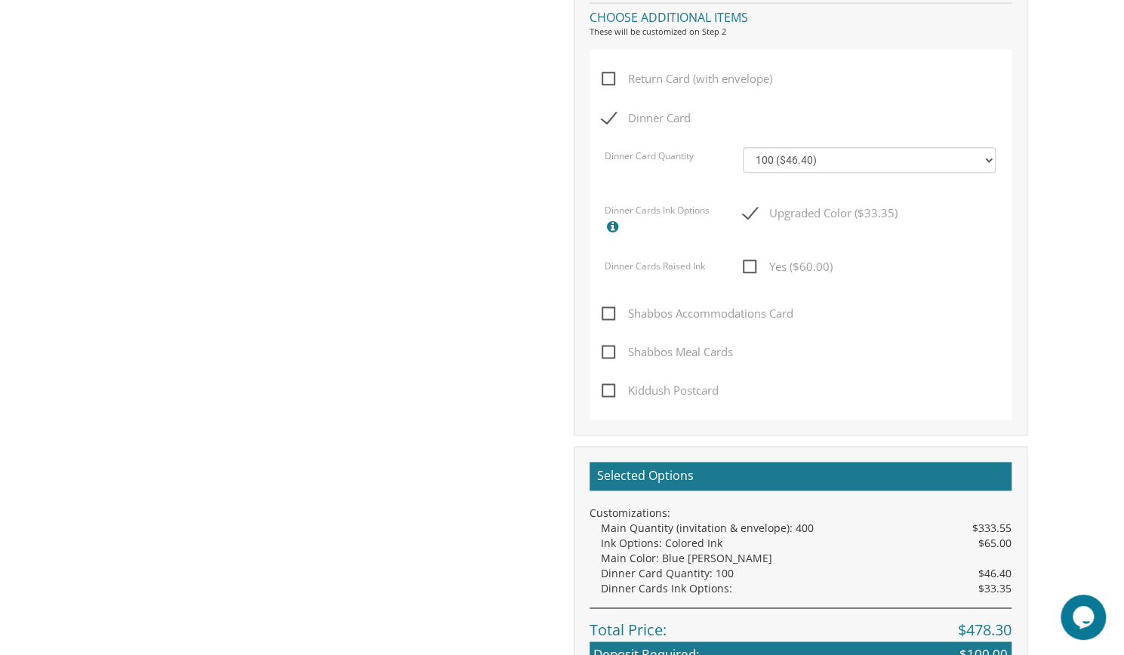
click at [611, 398] on span "Kiddush Postcard" at bounding box center [660, 390] width 117 height 19
click at [611, 394] on input "Kiddush Postcard" at bounding box center [607, 389] width 10 height 10
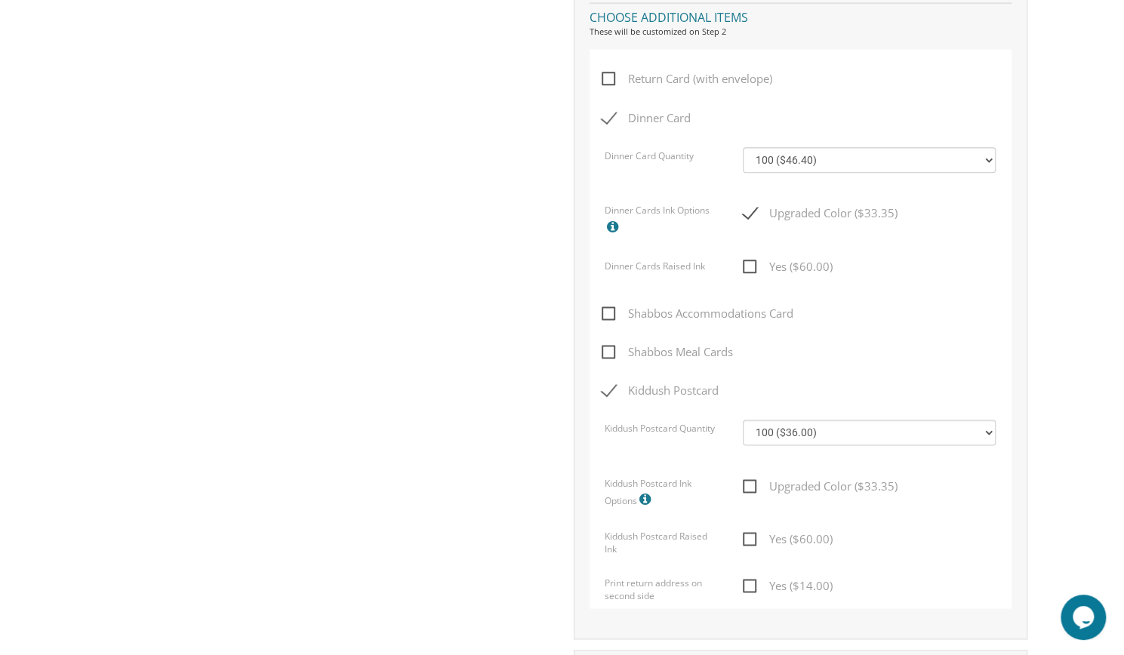
drag, startPoint x: 756, startPoint y: 376, endPoint x: 747, endPoint y: 404, distance: 29.1
click at [747, 404] on div "Kiddush Postcard" at bounding box center [800, 400] width 396 height 38
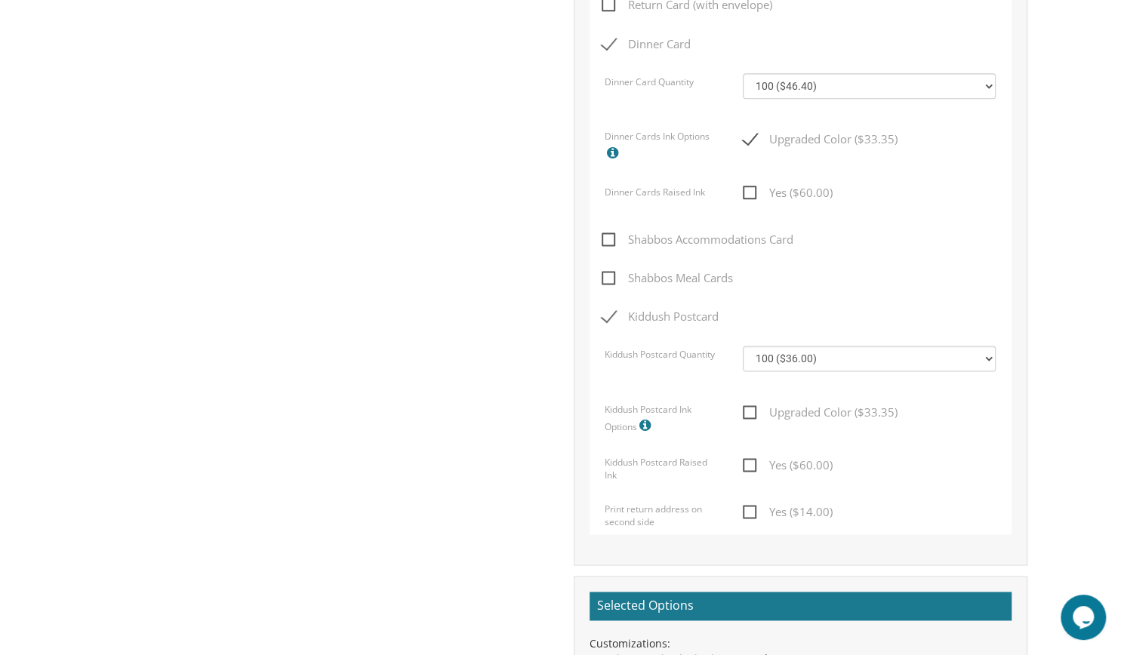
scroll to position [1058, 0]
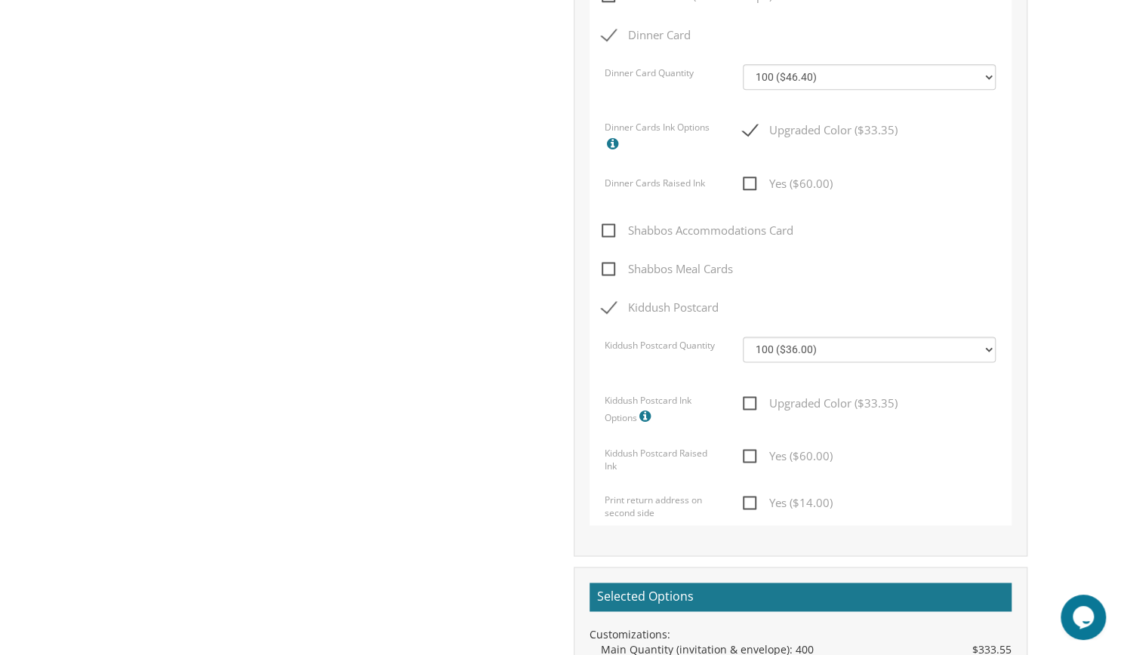
click at [614, 303] on span "Kiddush Postcard" at bounding box center [660, 307] width 117 height 19
click at [611, 303] on input "Kiddush Postcard" at bounding box center [607, 306] width 10 height 10
checkbox input "false"
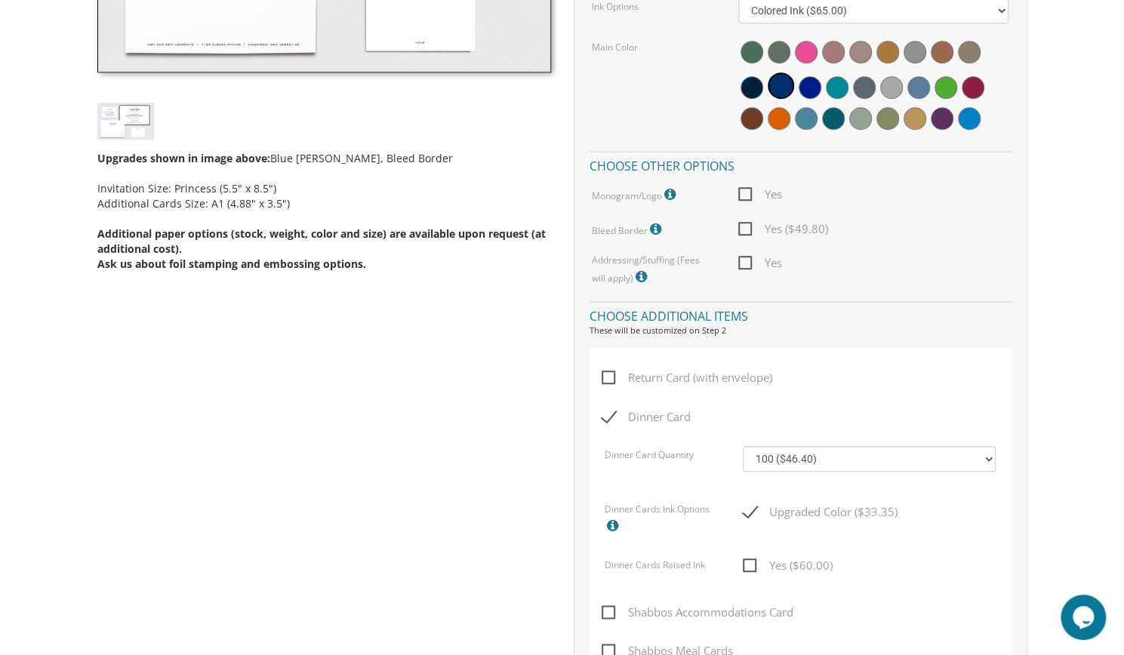
scroll to position [852, 0]
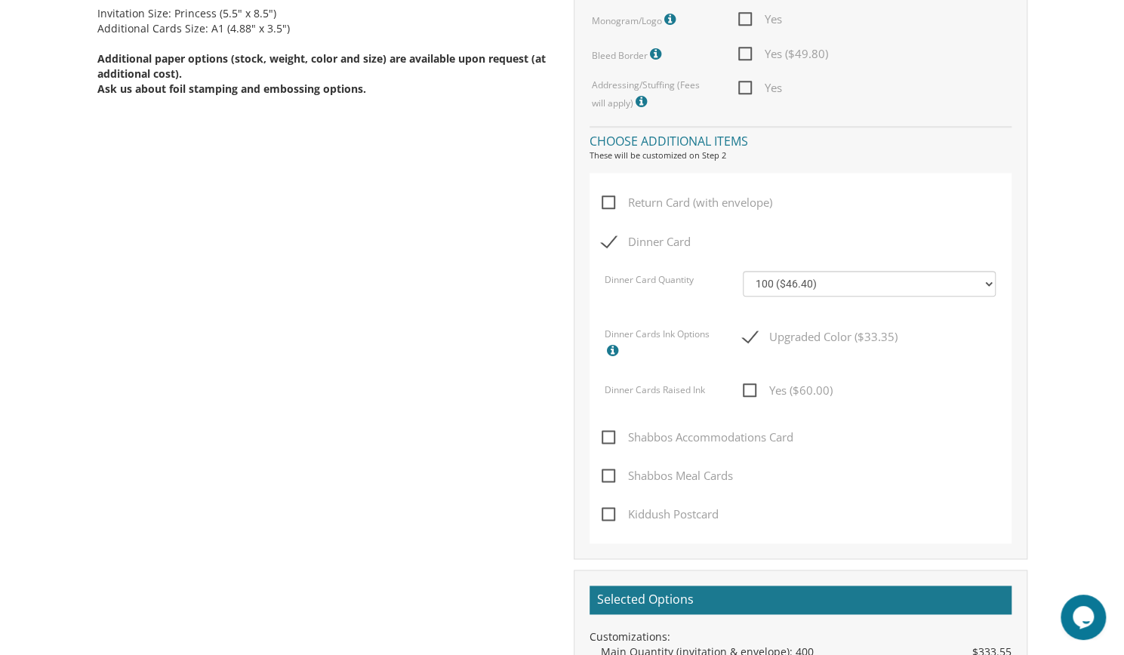
click at [610, 233] on span "Dinner Card" at bounding box center [646, 242] width 89 height 19
click at [610, 236] on input "Dinner Card" at bounding box center [607, 241] width 10 height 10
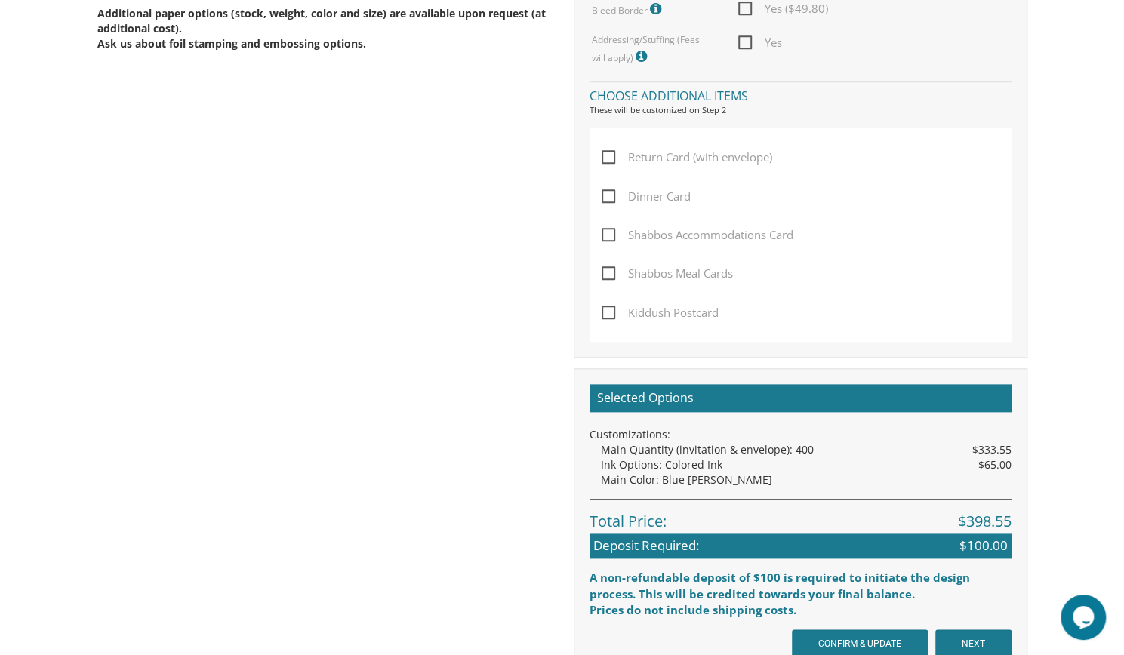
scroll to position [811, 0]
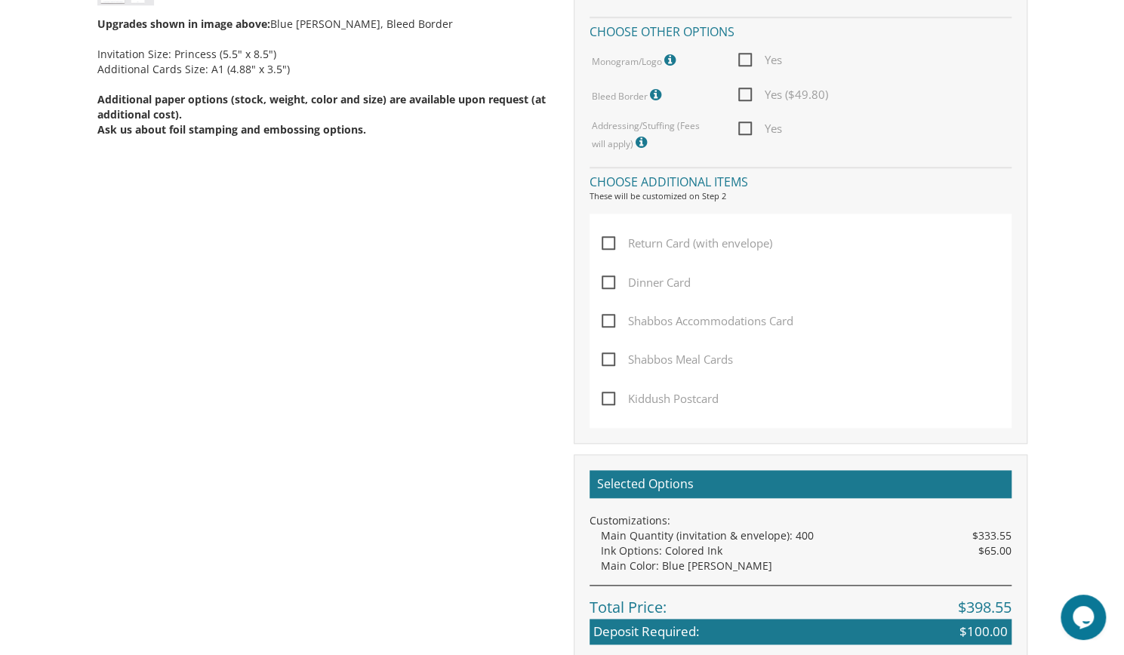
click at [608, 280] on span "Dinner Card" at bounding box center [646, 282] width 89 height 19
click at [608, 280] on input "Dinner Card" at bounding box center [607, 281] width 10 height 10
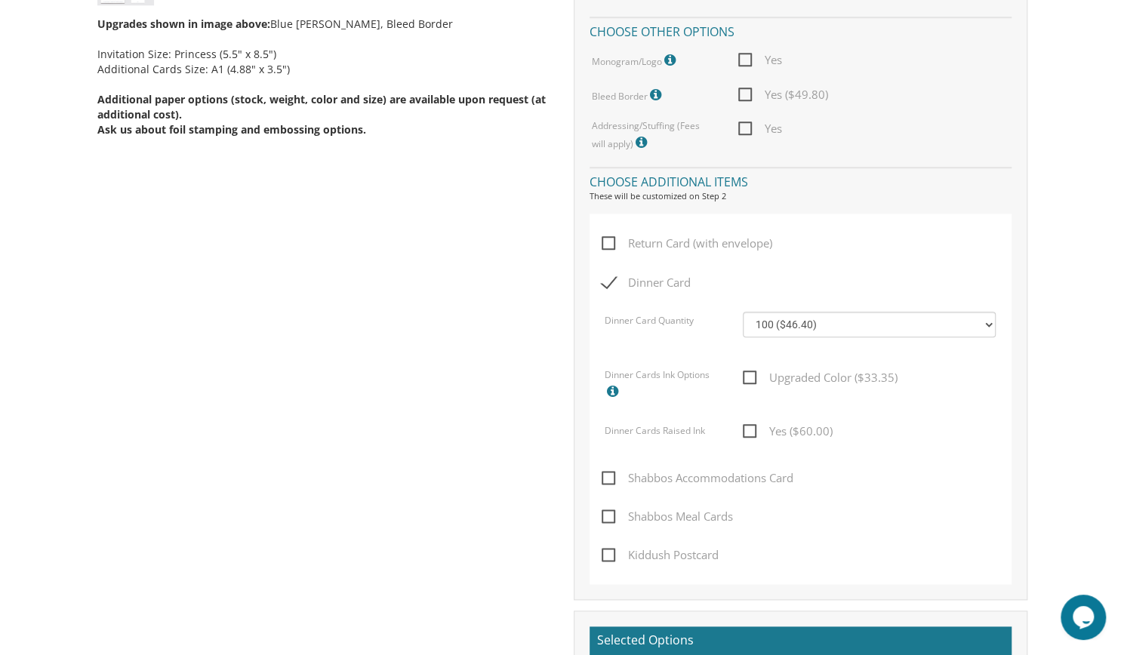
click at [608, 280] on span "Dinner Card" at bounding box center [646, 282] width 89 height 19
click at [608, 280] on input "Dinner Card" at bounding box center [607, 281] width 10 height 10
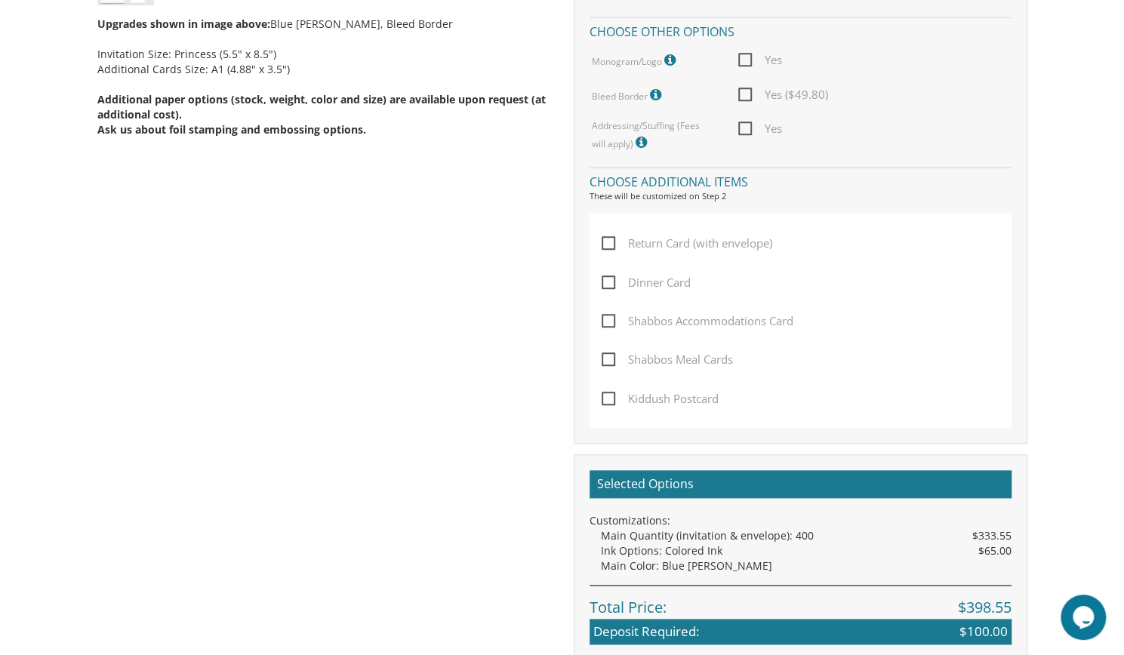
click at [608, 280] on span "Dinner Card" at bounding box center [646, 282] width 89 height 19
click at [608, 280] on input "Dinner Card" at bounding box center [607, 281] width 10 height 10
checkbox input "true"
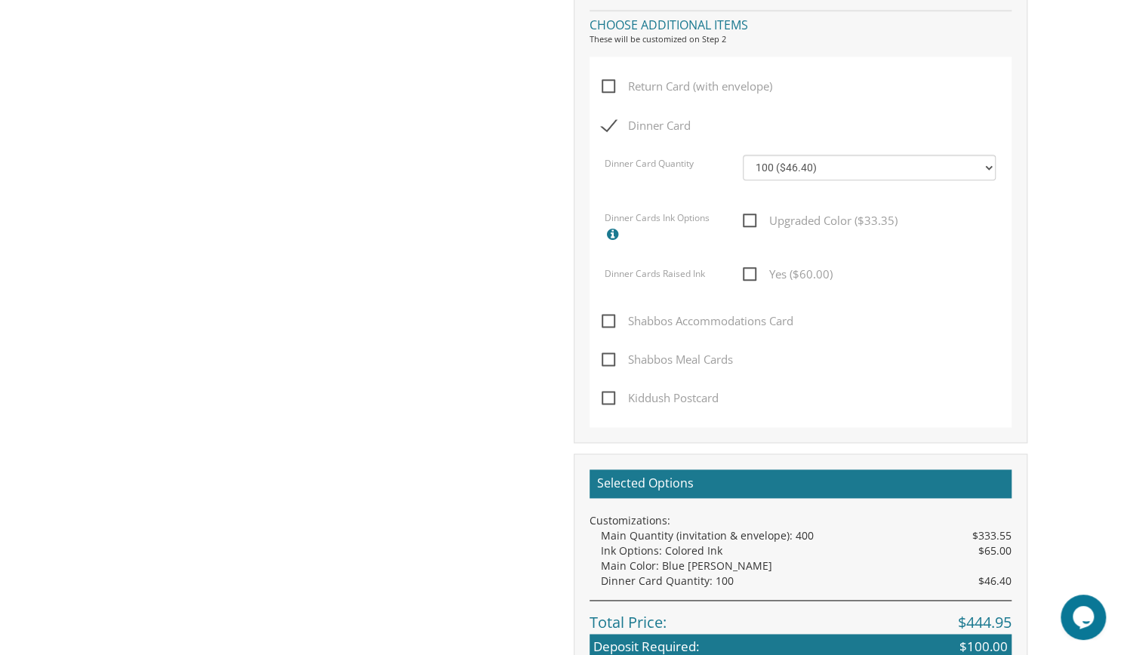
scroll to position [966, 0]
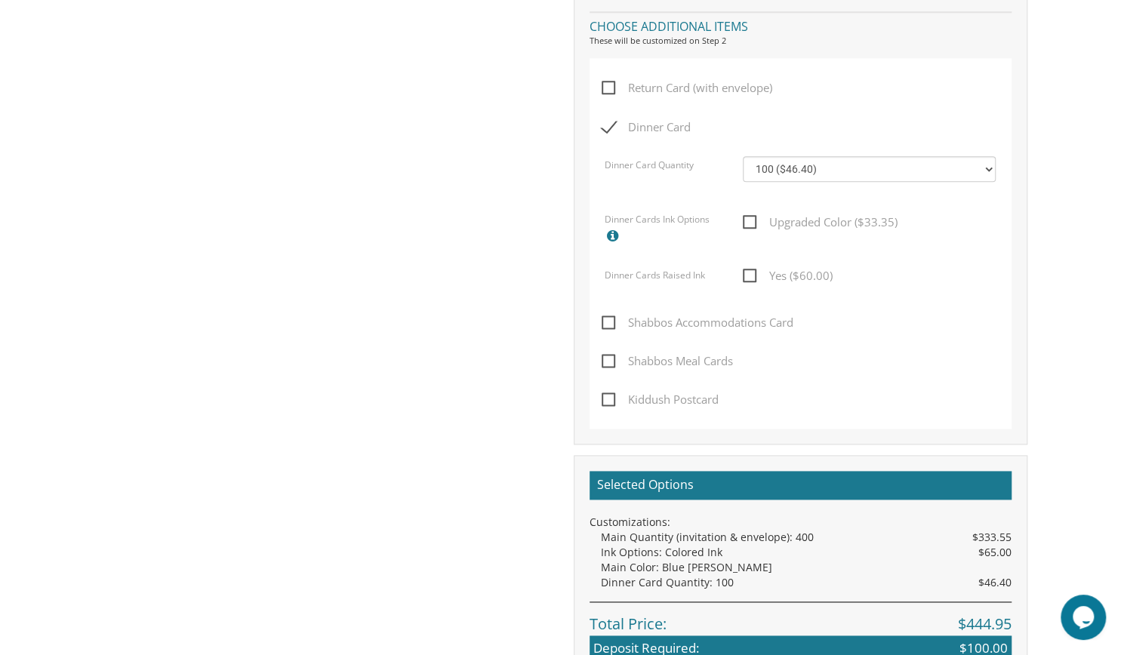
click at [747, 218] on span "Upgraded Color ($33.35)" at bounding box center [820, 222] width 155 height 19
click at [747, 218] on input "Upgraded Color ($33.35)" at bounding box center [748, 221] width 10 height 10
checkbox input "true"
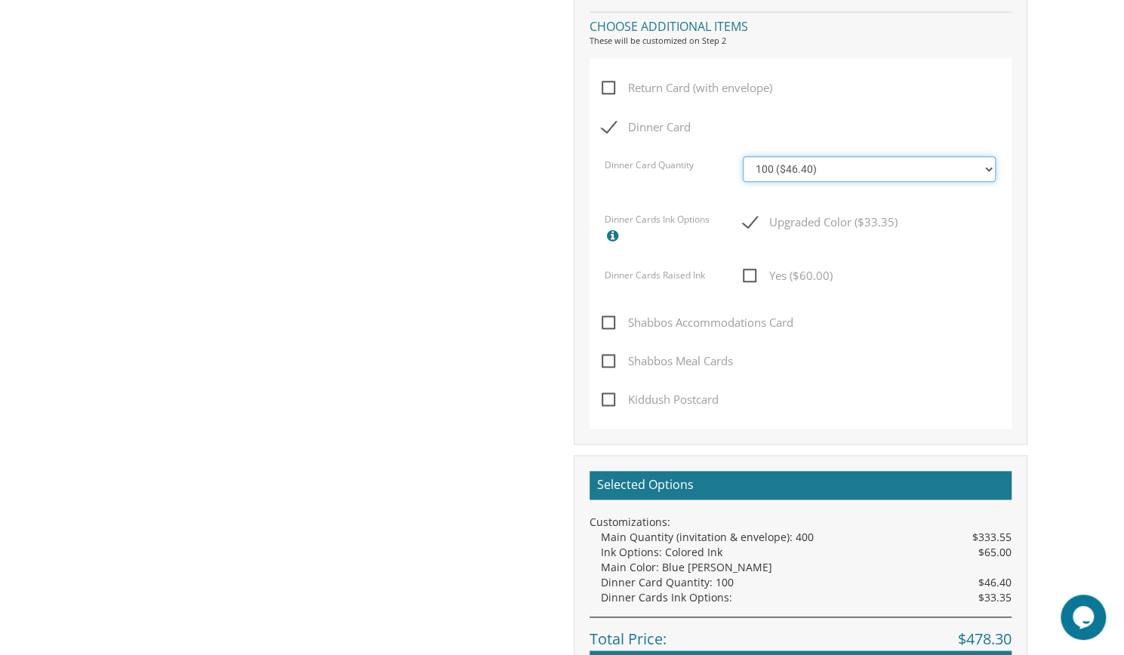
click at [791, 171] on select "100 ($46.40) 200 ($55.20) 300 ($61.85) 400 ($70.60) 500 ($77.20) 600 ($85.95) 7…" at bounding box center [869, 169] width 253 height 26
click at [743, 156] on select "100 ($46.40) 200 ($55.20) 300 ($61.85) 400 ($70.60) 500 ($77.20) 600 ($85.95) 7…" at bounding box center [869, 169] width 253 height 26
click at [821, 125] on div "Dinner Card" at bounding box center [800, 137] width 396 height 38
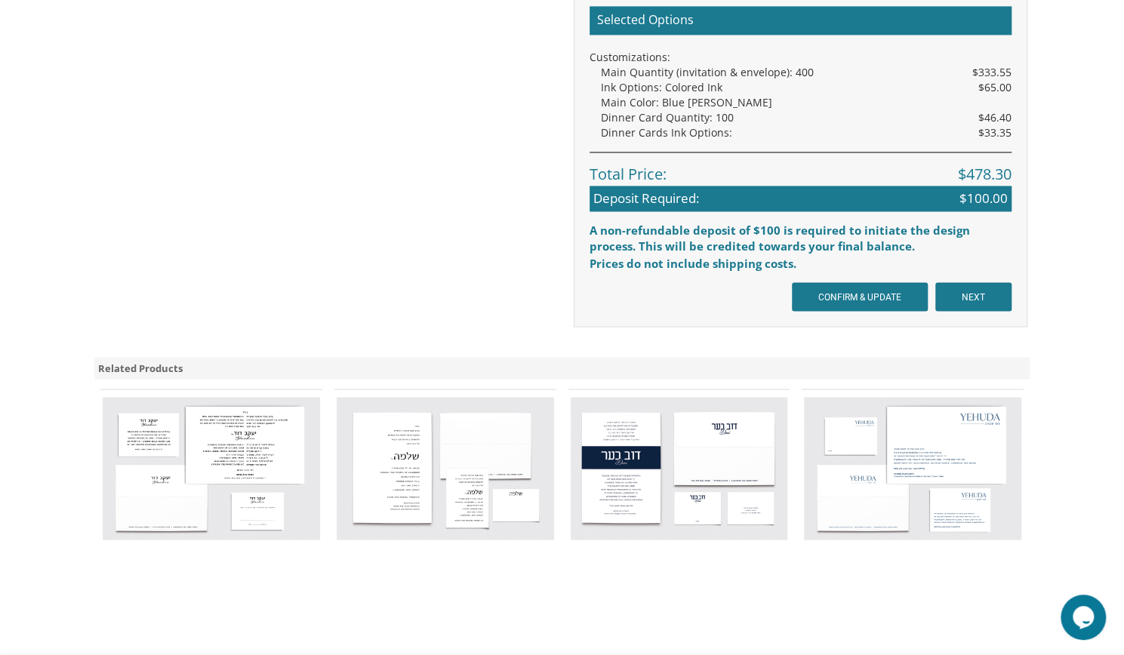
scroll to position [1432, 0]
click at [989, 300] on input "NEXT" at bounding box center [973, 296] width 76 height 29
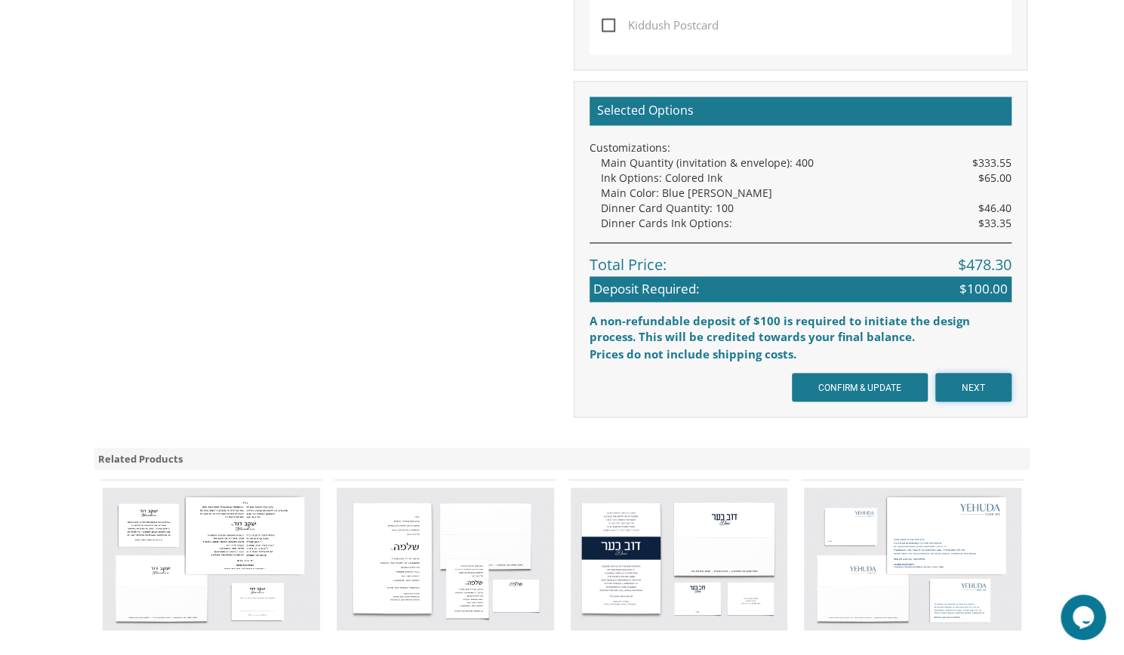
scroll to position [1341, 0]
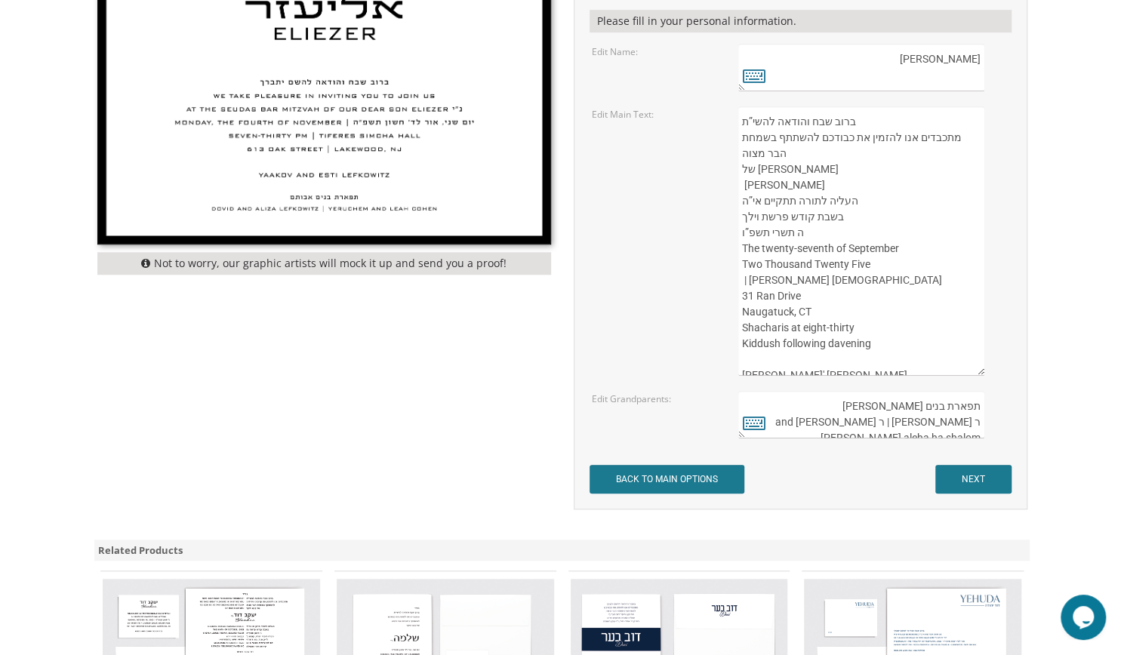
scroll to position [591, 0]
click at [769, 185] on textarea "ברוב שבח והודאה להשי”ת מתכבדים אנו להזמין את כבודכם להשתתף בשמחת הבר מצוה של בנ…" at bounding box center [860, 240] width 245 height 269
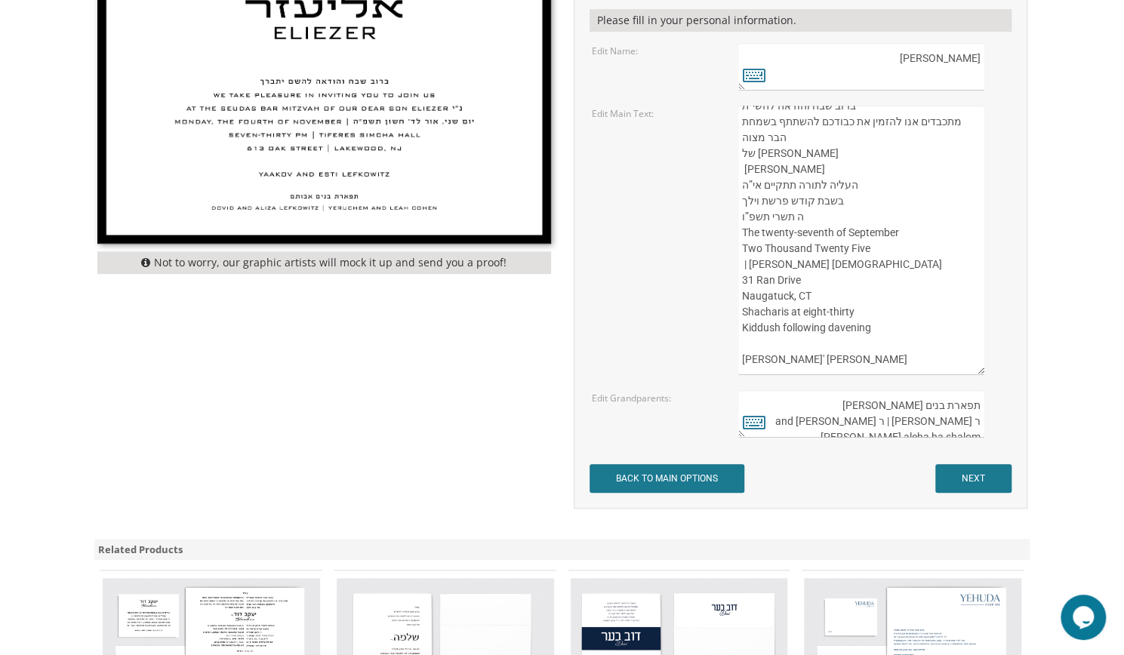
click at [861, 333] on textarea "ברוב שבח והודאה להשי”ת מתכבדים אנו להזמין את כבודכם להשתתף בשמחת הבר מצוה של בנ…" at bounding box center [860, 240] width 245 height 269
click at [858, 350] on textarea "ברוב שבח והודאה להשי”ת מתכבדים אנו להזמין את כבודכם להשתתף בשמחת הבר מצוה של בנ…" at bounding box center [860, 240] width 245 height 269
click at [762, 168] on textarea "ברוב שבח והודאה להשי”ת מתכבדים אנו להזמין את כבודכם להשתתף בשמחת הבר מצוה של בנ…" at bounding box center [860, 240] width 245 height 269
click at [818, 168] on textarea "ברוב שבח והודאה להשי”ת מתכבדים אנו להזמין את כבודכם להשתתף בשמחת הבר מצוה של בנ…" at bounding box center [860, 240] width 245 height 269
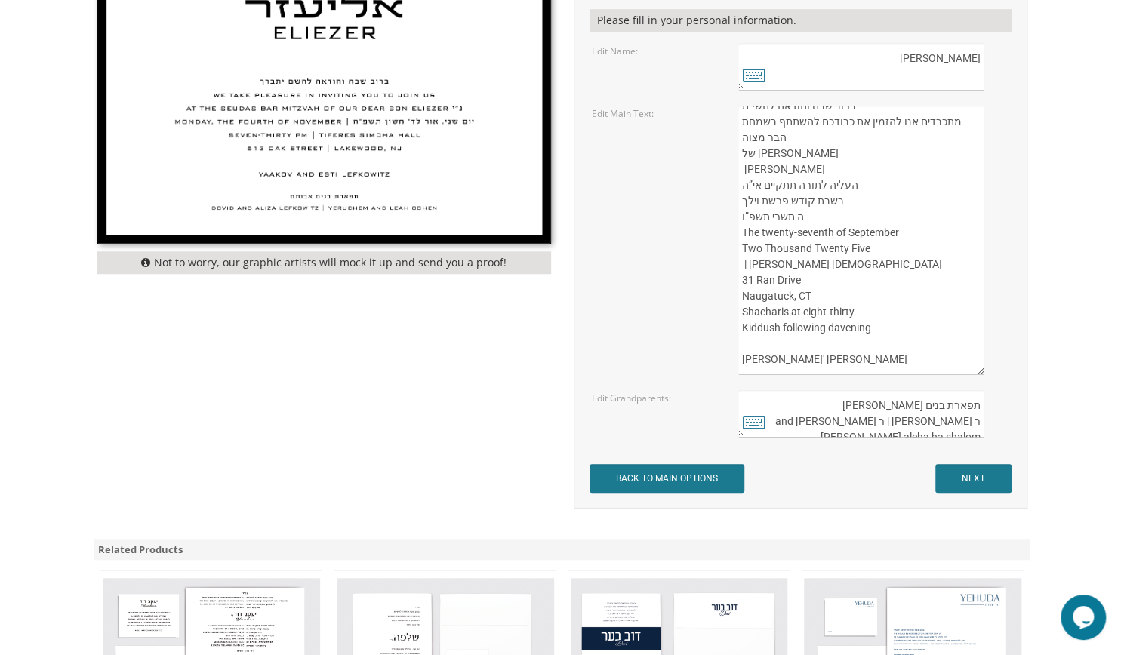
click at [746, 168] on textarea "ברוב שבח והודאה להשי”ת מתכבדים אנו להזמין את כבודכם להשתתף בשמחת הבר מצוה של בנ…" at bounding box center [860, 240] width 245 height 269
click at [861, 201] on textarea "ברוב שבח והודאה להשי”ת מתכבדים אנו להזמין את כבודכם להשתתף בשמחת הבר מצוה של בנ…" at bounding box center [860, 240] width 245 height 269
click at [868, 201] on textarea "ברוב שבח והודאה להשי”ת מתכבדים אנו להזמין את כבודכם להשתתף בשמחת הבר מצוה של בנ…" at bounding box center [860, 240] width 245 height 269
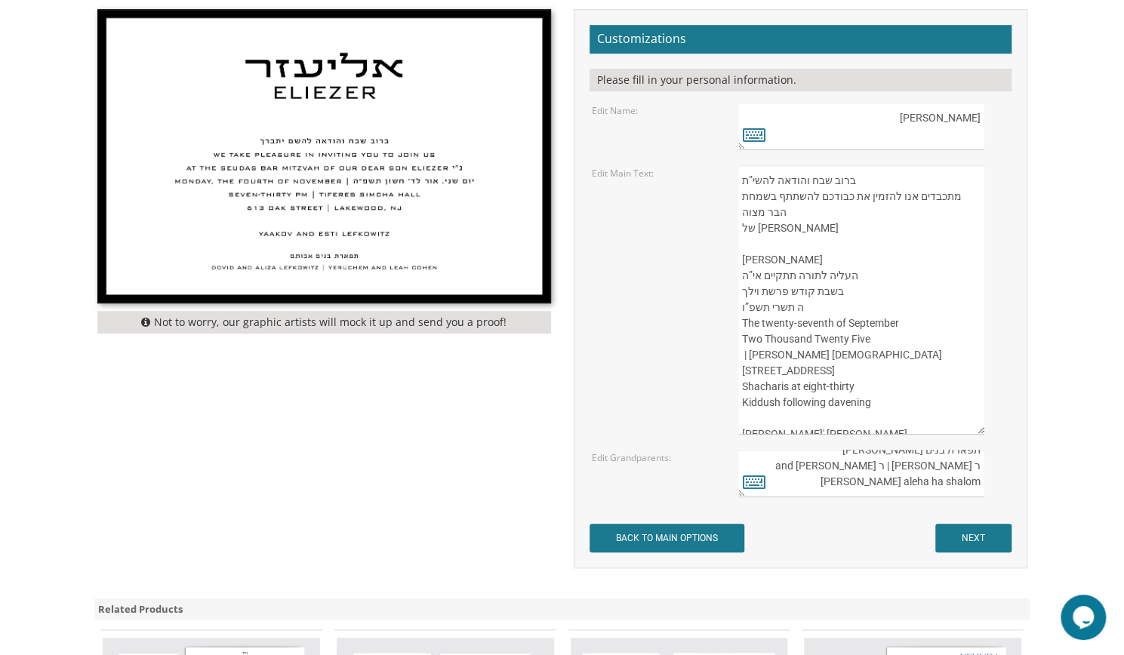
scroll to position [32, 0]
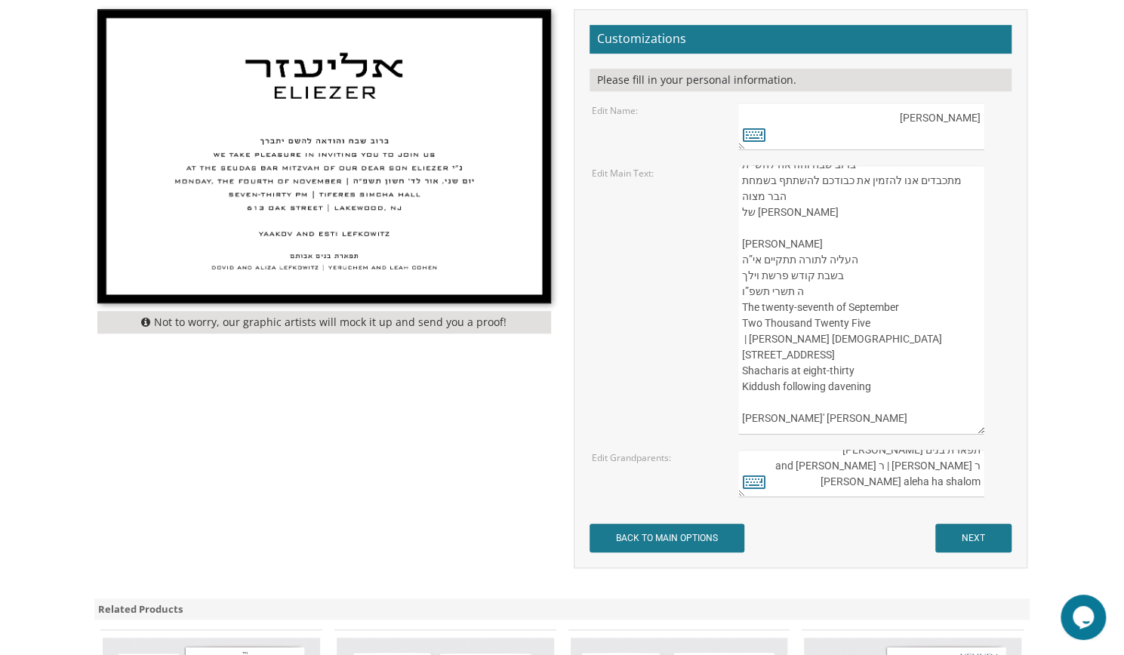
click at [831, 321] on textarea "ברוב שבח והודאה להשי”ת מתכבדים אנו להזמין את כבודכם להשתתף בשמחת הבר מצוה של בנ…" at bounding box center [860, 299] width 245 height 269
type textarea "ברוב שבח והודאה להשי”ת מתכבדים אנו להזמין את כבודכם להשתתף בשמחת הבר מצוה של בנ…"
click at [757, 484] on icon at bounding box center [754, 481] width 23 height 21
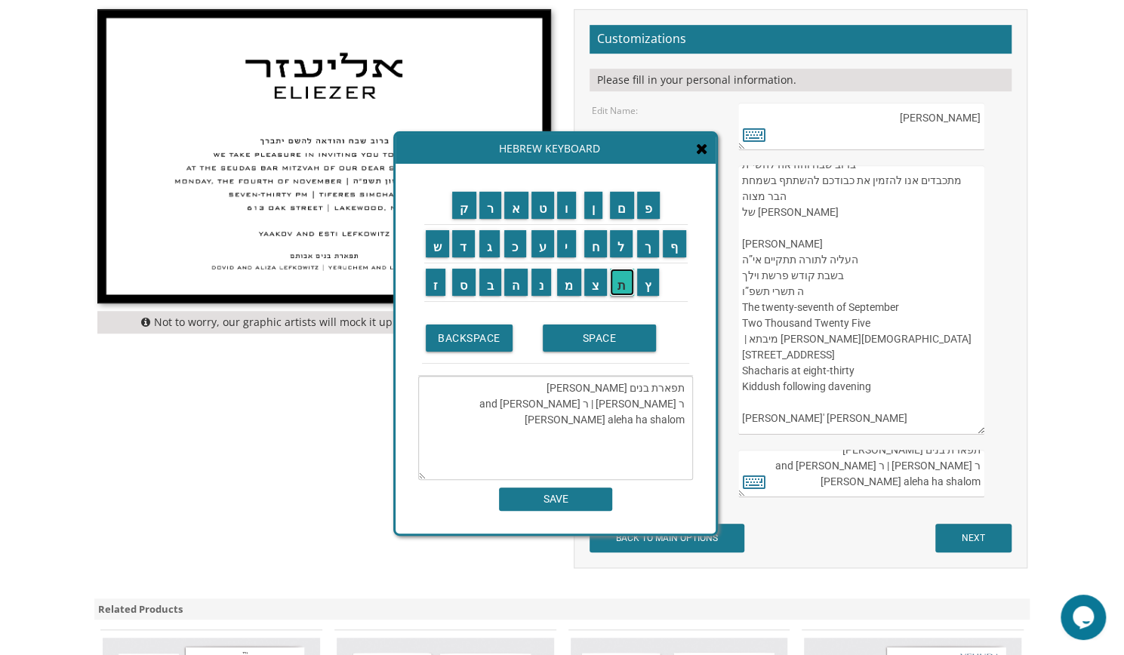
click at [628, 291] on input "ת" at bounding box center [622, 282] width 24 height 27
type textarea "תפארת בנים אבותם ר שלמה ורבין גולדברג | ר נתן רייז and Leah Reiss aleha ha shal…"
click at [631, 415] on textarea "תפארת בנים אבותם ר שלמה ורבין גולדברג | ר נתן רייז and Leah Reiss aleha ha shal…" at bounding box center [555, 428] width 275 height 104
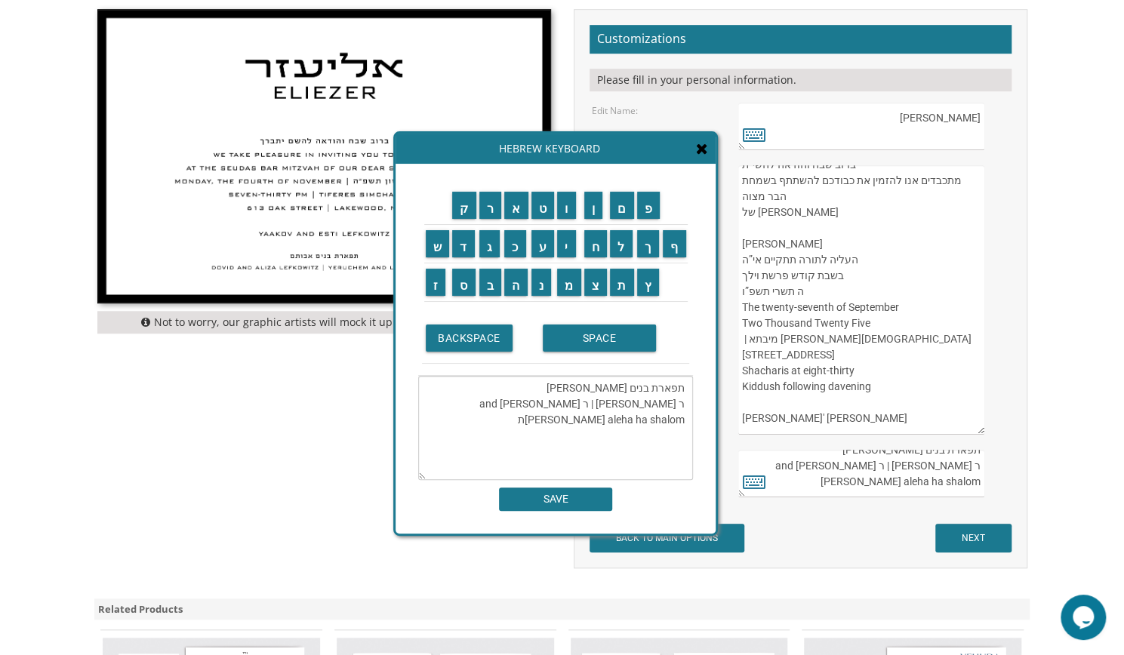
click at [699, 147] on icon at bounding box center [702, 148] width 12 height 15
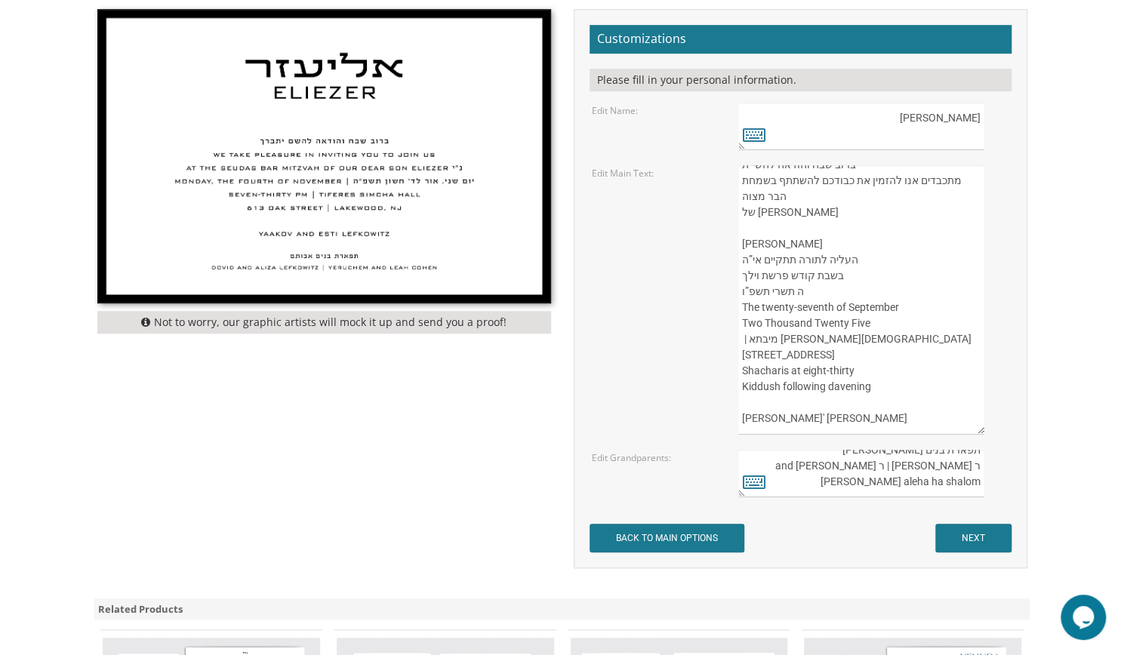
click at [839, 292] on textarea "ברוב שבח והודאה להשי”ת מתכבדים אנו להזמין את כבודכם להשתתף בשמחת הבר מצוה של בנ…" at bounding box center [860, 299] width 245 height 269
click at [811, 321] on textarea "ברוב שבח והודאה להשי”ת מתכבדים אנו להזמין את כבודכם להשתתף בשמחת הבר מצוה של בנ…" at bounding box center [860, 299] width 245 height 269
click at [816, 322] on textarea "ברוב שבח והודאה להשי”ת מתכבדים אנו להזמין את כבודכם להשתתף בשמחת הבר מצוה של בנ…" at bounding box center [860, 299] width 245 height 269
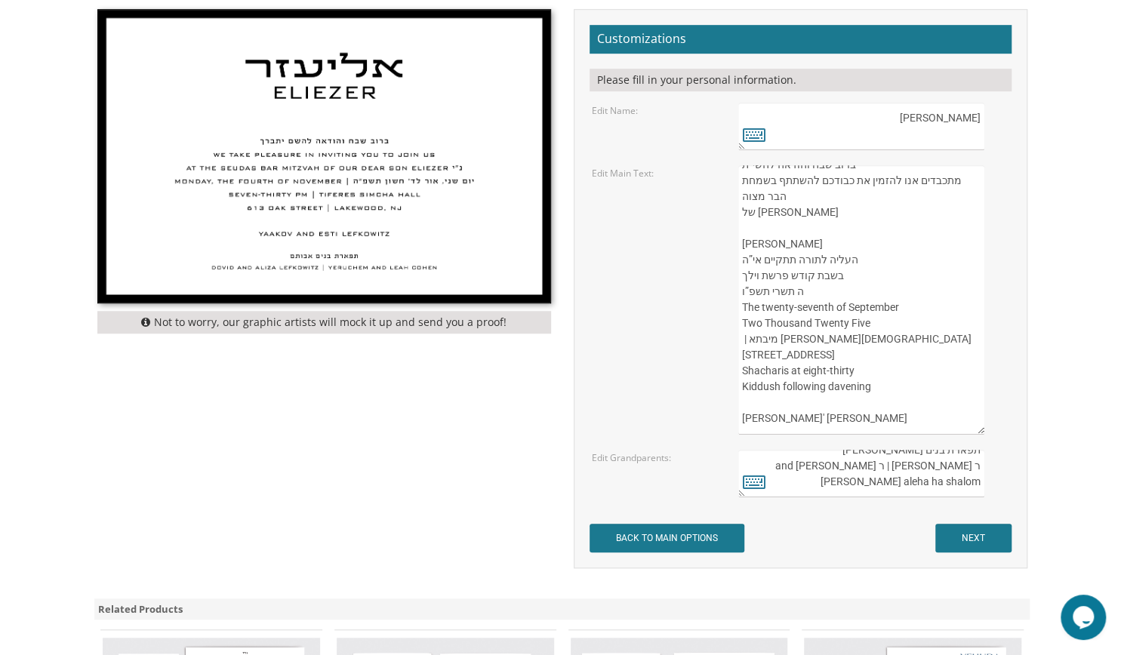
click at [812, 323] on textarea "ברוב שבח והודאה להשי”ת מתכבדים אנו להזמין את כבודכם להשתתף בשמחת הבר מצוה של בנ…" at bounding box center [860, 299] width 245 height 269
click at [818, 324] on textarea "ברוב שבח והודאה להשי”ת מתכבדים אנו להזמין את כבודכם להשתתף בשמחת הבר מצוה של בנ…" at bounding box center [860, 299] width 245 height 269
click at [826, 325] on textarea "ברוב שבח והודאה להשי”ת מתכבדים אנו להזמין את כבודכם להשתתף בשמחת הבר מצוה של בנ…" at bounding box center [860, 299] width 245 height 269
paste textarea
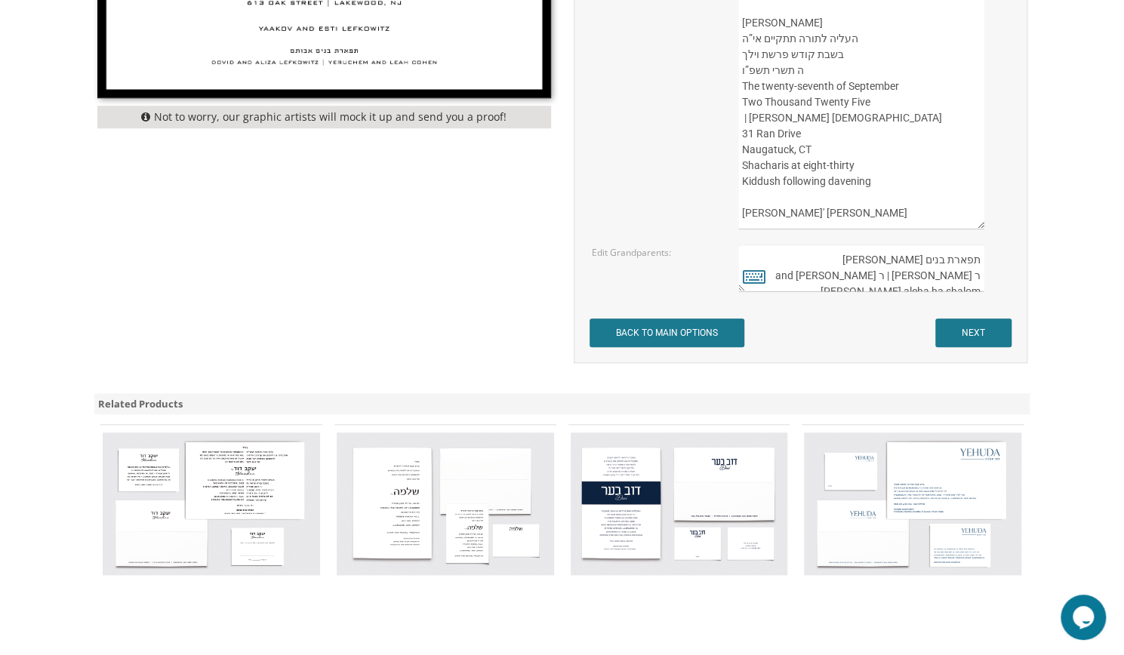
scroll to position [15, 0]
type textarea "ברוב שבח והודאה להשי”ת מתכבדים אנו להזמין את כבודכם להשתתף בשמחת הבר מצוה של בנ…"
click at [972, 265] on textarea "תפארת בנים אבותם ר שלמה ורבין גולדברג | ר נתן רייז and Leah Reiss aleha ha shal…" at bounding box center [860, 269] width 245 height 48
click at [980, 273] on textarea "תפארת בנים אבותם ר שלמה ורבין גולדברג | ר נתן רייז and Leah Reiss aleha ha shal…" at bounding box center [860, 269] width 245 height 48
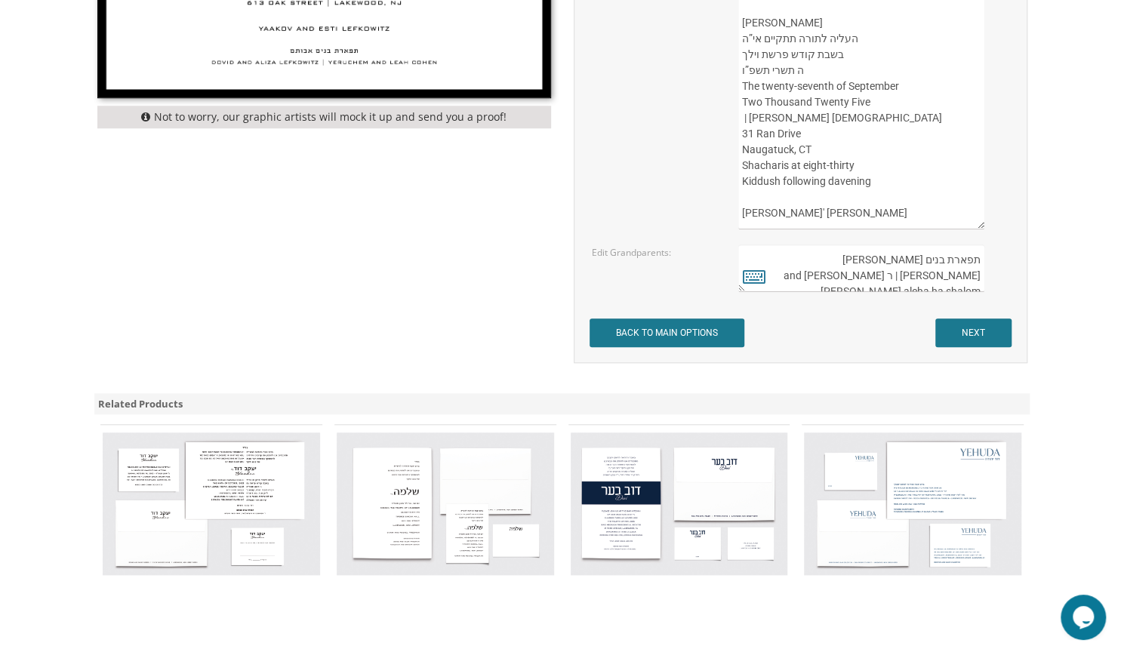
click at [882, 274] on textarea "תפארת בנים אבותם ר שלמה ורבין גולדברג | ר נתן רייז and Leah Reiss aleha ha shal…" at bounding box center [860, 269] width 245 height 48
type textarea "תפארת בנים אבותם שלמה ורבין גולדברג | נתן רייז and Leah Reiss aleha ha shalom"
click at [983, 328] on input "NEXT" at bounding box center [973, 333] width 76 height 29
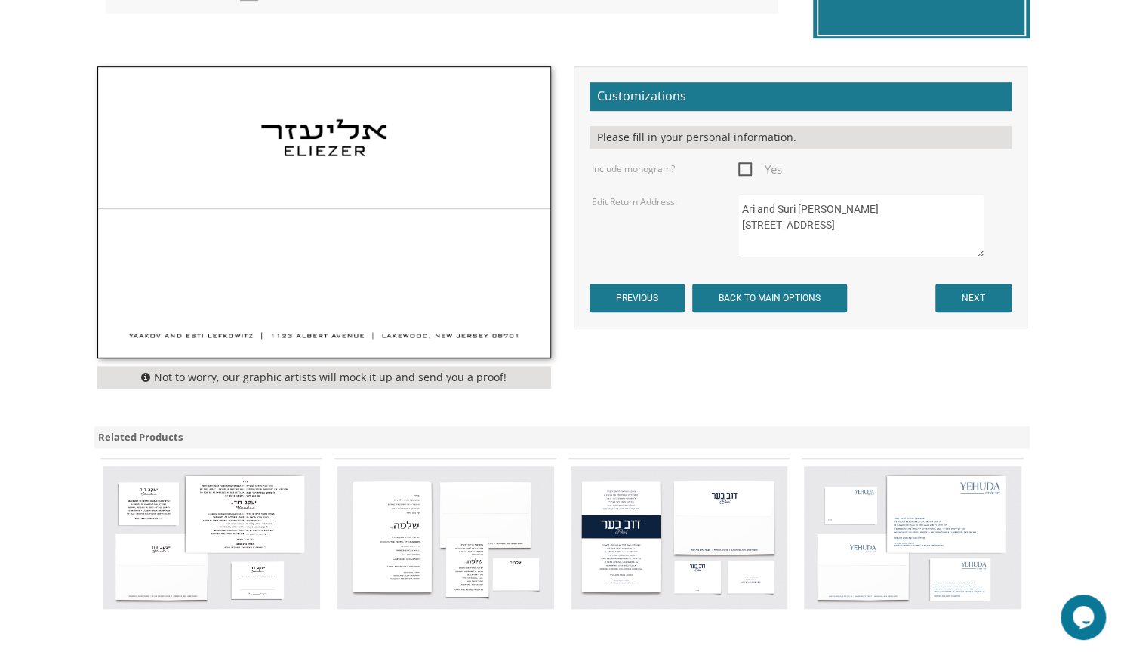
scroll to position [475, 0]
click at [974, 297] on input "NEXT" at bounding box center [973, 297] width 76 height 29
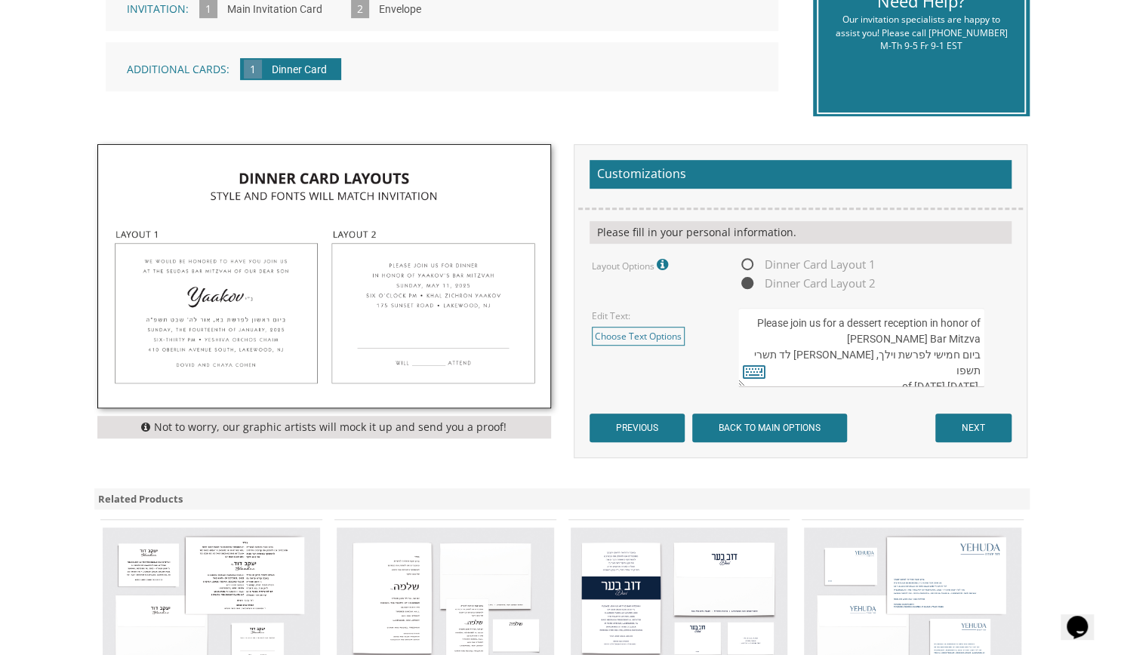
scroll to position [399, 0]
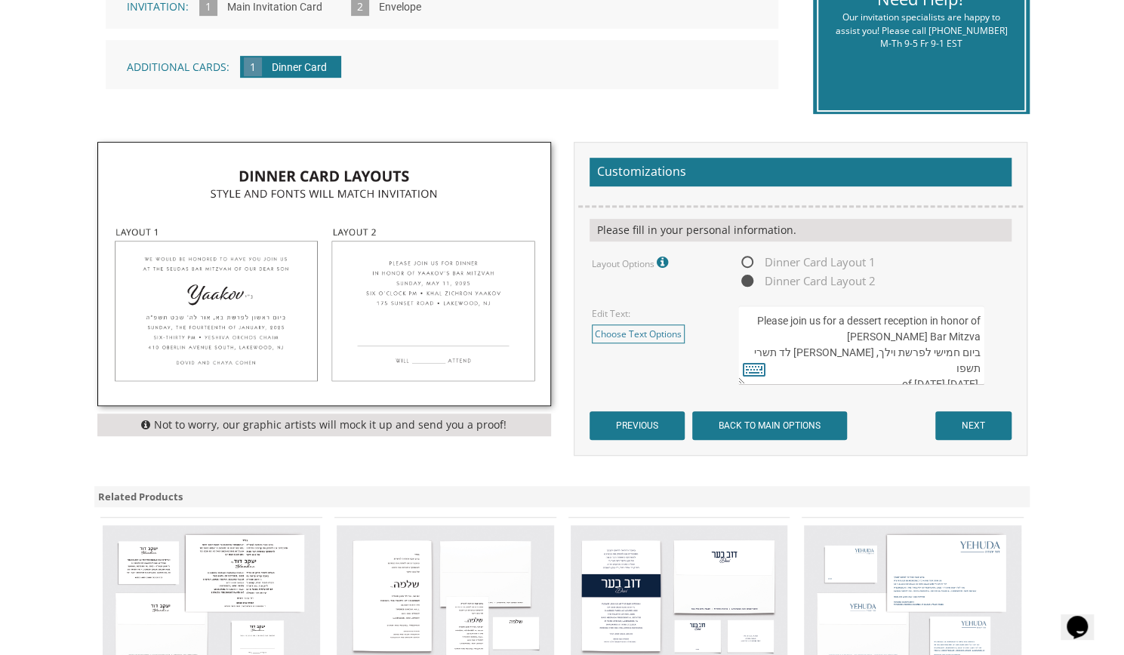
click at [873, 316] on textarea "Please join us for a dessert reception in honor of Moishe's Bar Mitzva ביום חמי…" at bounding box center [860, 345] width 245 height 79
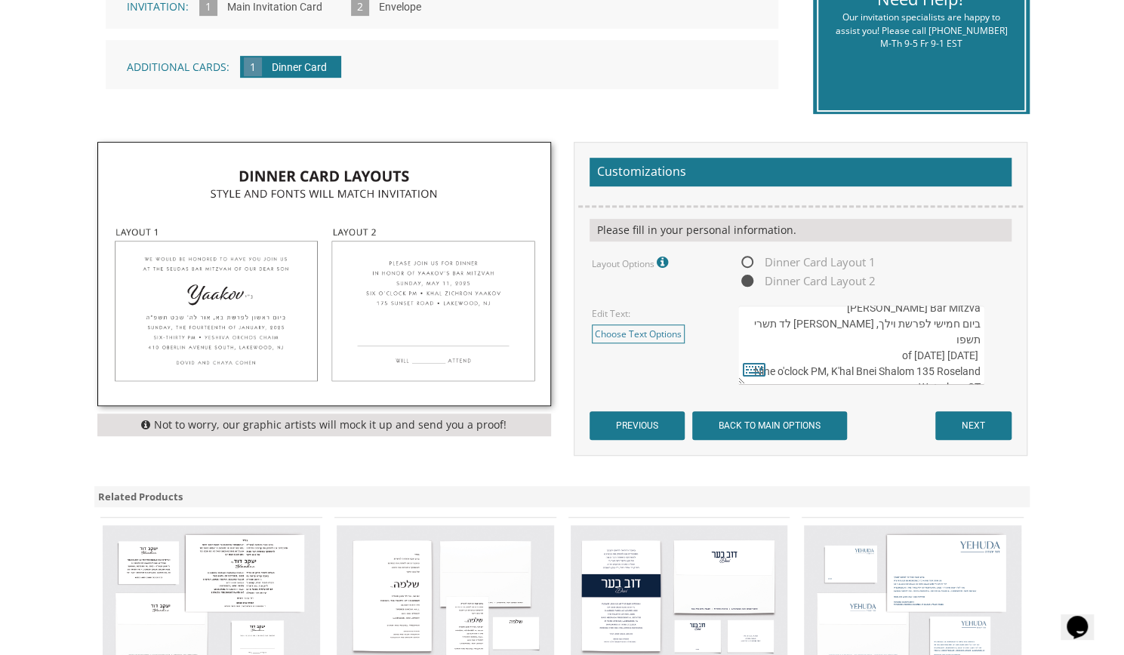
scroll to position [32, 0]
click at [813, 348] on textarea "Please join us for a dessert reception in honor of Moishe's Bar Mitzva ביום חמי…" at bounding box center [860, 345] width 245 height 79
drag, startPoint x: 856, startPoint y: 354, endPoint x: 801, endPoint y: 357, distance: 55.2
click at [801, 357] on textarea "Please join us for a dessert reception in honor of Moishe's Bar Mitzva ביום חמי…" at bounding box center [860, 345] width 245 height 79
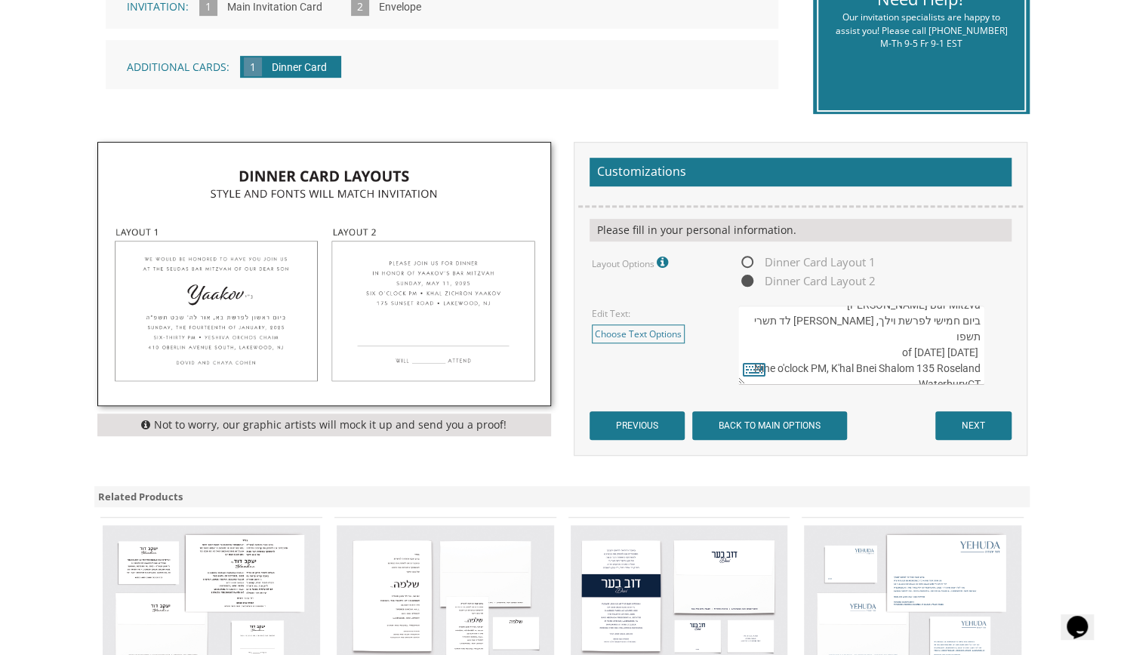
click at [801, 357] on textarea "Please join us for a dessert reception in honor of Moishe's Bar Mitzva ביום חמי…" at bounding box center [860, 345] width 245 height 79
click at [848, 354] on textarea "Please join us for a dessert reception in honor of Moishe's Bar Mitzva ביום חמי…" at bounding box center [860, 345] width 245 height 79
drag, startPoint x: 796, startPoint y: 352, endPoint x: 821, endPoint y: 353, distance: 25.0
click at [821, 353] on textarea "Please join us for a dessert reception in honor of Moishe's Bar Mitzva ביום חמי…" at bounding box center [860, 345] width 245 height 79
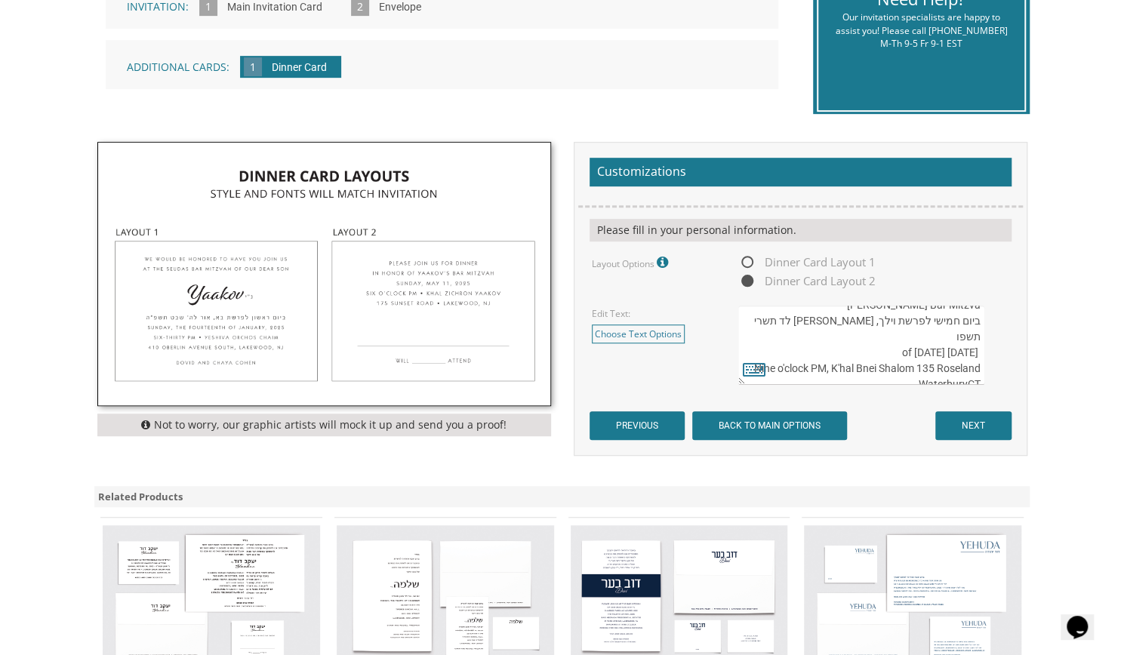
click at [821, 353] on textarea "Please join us for a dessert reception in honor of Moishe's Bar Mitzva ביום חמי…" at bounding box center [860, 345] width 245 height 79
click at [797, 352] on textarea "Please join us for a dessert reception in honor of Moishe's Bar Mitzva ביום חמי…" at bounding box center [860, 345] width 245 height 79
click at [961, 356] on textarea "Please join us for a dessert reception in honor of Moishe's Bar Mitzva ביום חמי…" at bounding box center [860, 345] width 245 height 79
click at [972, 356] on textarea "Please join us for a dessert reception in honor of Moishe's Bar Mitzva ביום חמי…" at bounding box center [860, 345] width 245 height 79
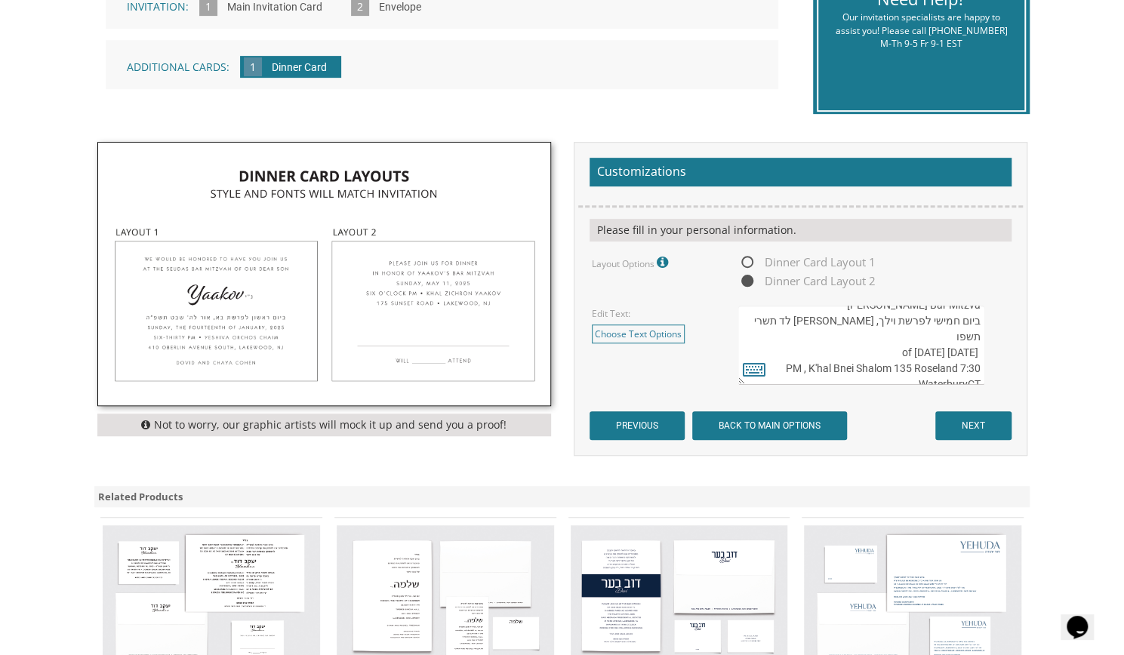
click at [972, 356] on textarea "Please join us for a dessert reception in honor of Moishe's Bar Mitzva ביום חמי…" at bounding box center [860, 345] width 245 height 79
click at [957, 353] on textarea "Please join us for a dessert reception in honor of Moishe's Bar Mitzva ביום חמי…" at bounding box center [860, 345] width 245 height 79
drag, startPoint x: 962, startPoint y: 351, endPoint x: 979, endPoint y: 351, distance: 17.4
click at [979, 351] on textarea "Please join us for a dessert reception in honor of Moishe's Bar Mitzva ביום חמי…" at bounding box center [860, 345] width 245 height 79
click at [788, 350] on textarea "Please join us for a dessert reception in honor of Moishe's Bar Mitzva ביום חמי…" at bounding box center [860, 345] width 245 height 79
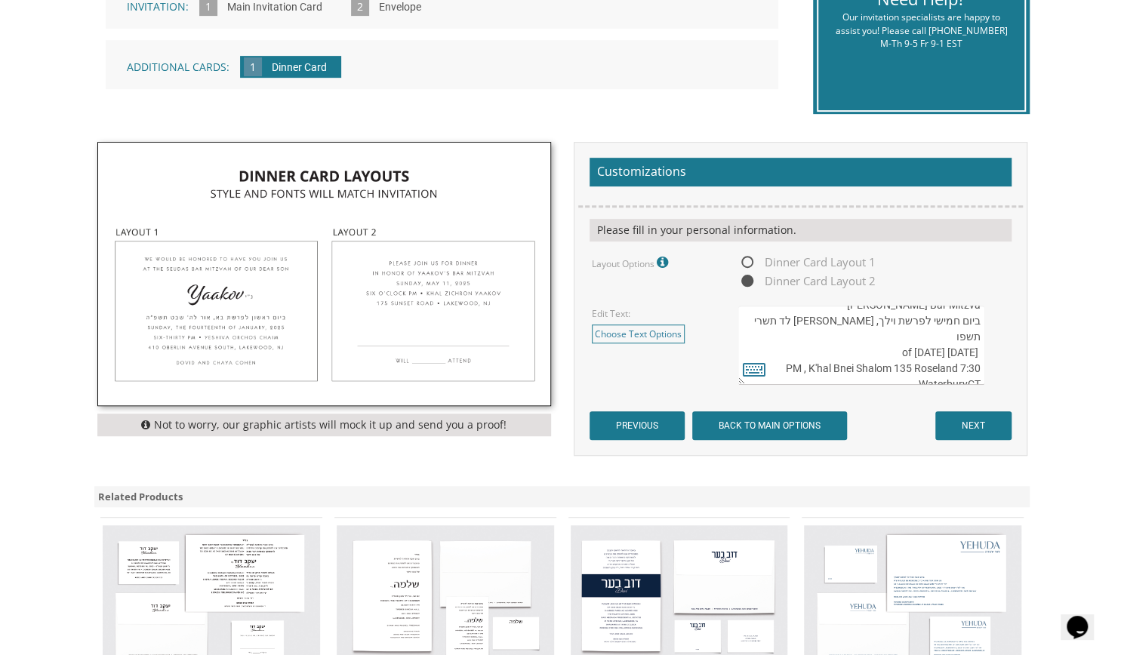
paste textarea "7:30"
click at [960, 347] on textarea "Please join us for a dessert reception in honor of Moishe's Bar Mitzva ביום חמי…" at bounding box center [860, 345] width 245 height 79
click at [966, 348] on textarea "Please join us for a dessert reception in honor of Moishe's Bar Mitzva ביום חמי…" at bounding box center [860, 345] width 245 height 79
click at [838, 364] on textarea "Please join us for a dessert reception in honor of Moishe's Bar Mitzva ביום חמי…" at bounding box center [860, 345] width 245 height 79
click at [968, 366] on textarea "Please join us for a dessert reception in honor of Moishe's Bar Mitzva ביום חמי…" at bounding box center [860, 345] width 245 height 79
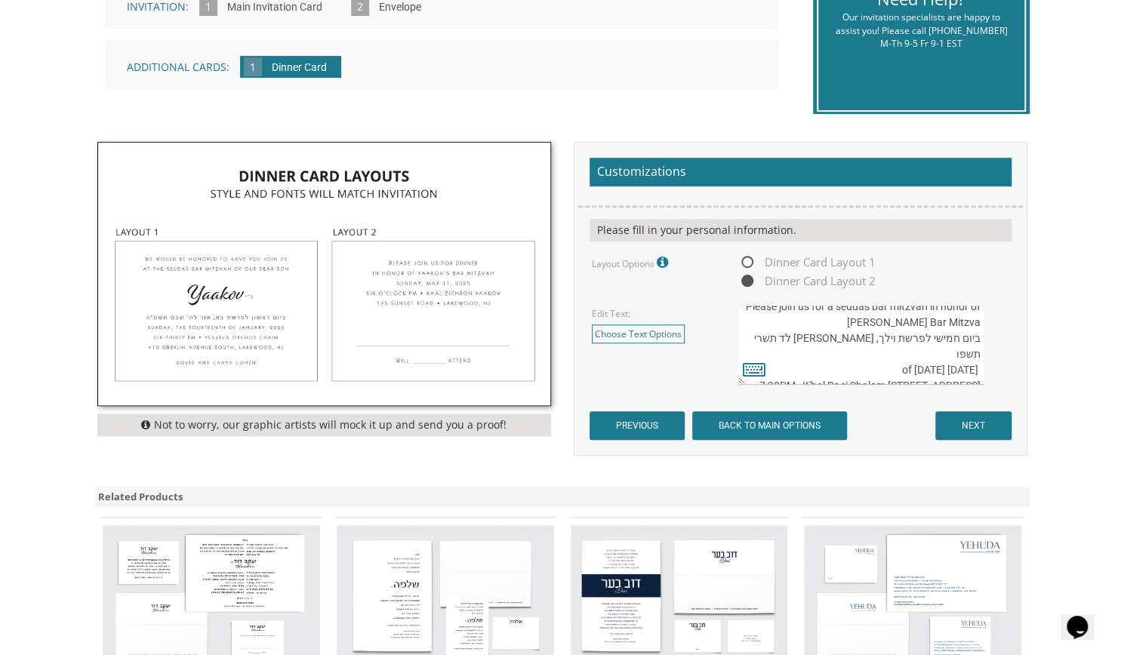
scroll to position [15, 0]
click at [787, 335] on textarea "Please join us for a dessert reception in honor of Moishe's Bar Mitzva ביום חמי…" at bounding box center [860, 345] width 245 height 79
type textarea "Please join us for a seudas bar mitzvah in honor of Moishe's Bar Mitzva ביום חמ…"
click at [750, 259] on span "Dinner Card Layout 1" at bounding box center [806, 262] width 137 height 19
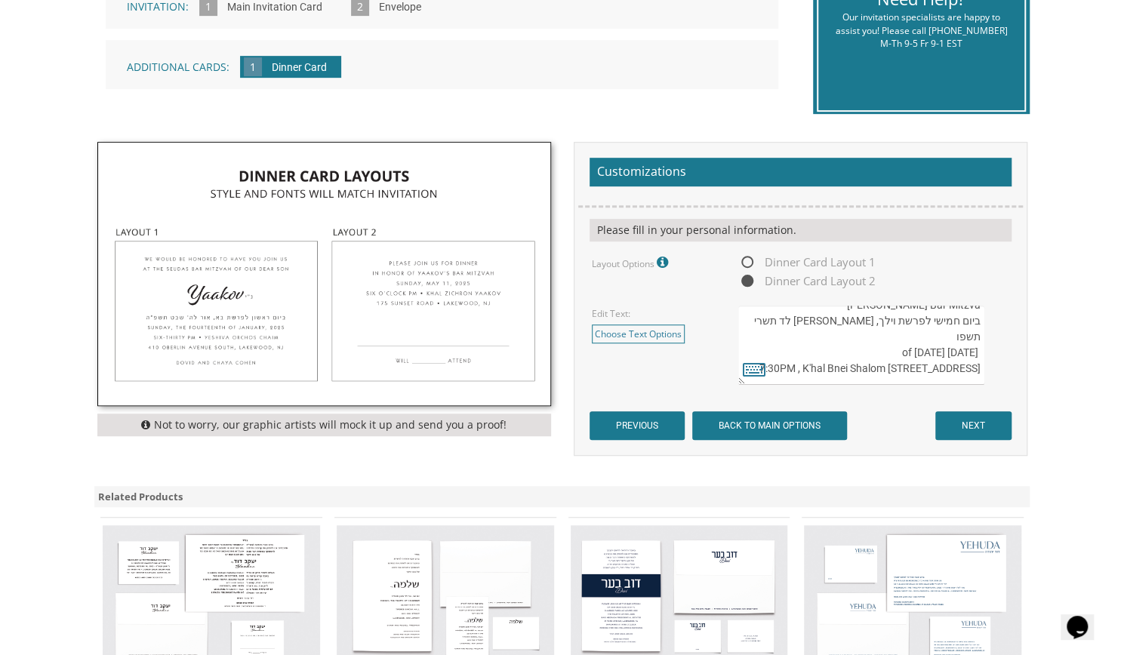
click at [748, 259] on input "Dinner Card Layout 1" at bounding box center [743, 263] width 10 height 10
radio input "true"
click at [938, 313] on textarea "Please join us for a dessert reception in honor of Moishe's Bar Mitzva ביום חמי…" at bounding box center [860, 345] width 245 height 79
click at [837, 319] on textarea "Please join us for a dessert reception in honor of Moishe's Bar Mitzva ביום חמי…" at bounding box center [860, 345] width 245 height 79
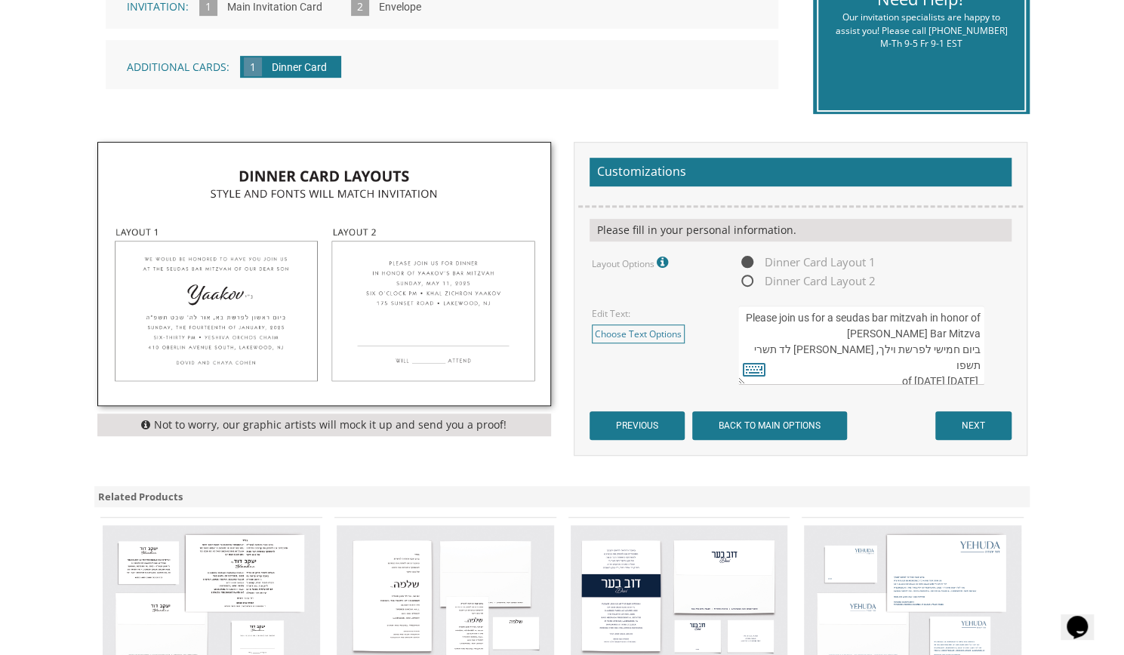
click at [837, 319] on textarea "Please join us for a dessert reception in honor of Moishe's Bar Mitzva ביום חמי…" at bounding box center [860, 345] width 245 height 79
click at [847, 318] on textarea "Please join us for a dessert reception in honor of Moishe's Bar Mitzva ביום חמי…" at bounding box center [860, 345] width 245 height 79
click at [759, 317] on textarea "Please join us for a dessert reception in honor of Moishe's Bar Mitzva ביום חמי…" at bounding box center [860, 345] width 245 height 79
click at [966, 346] on textarea "Please join us for a dessert reception in honor of Moishe's Bar Mitzva ביום חמי…" at bounding box center [860, 345] width 245 height 79
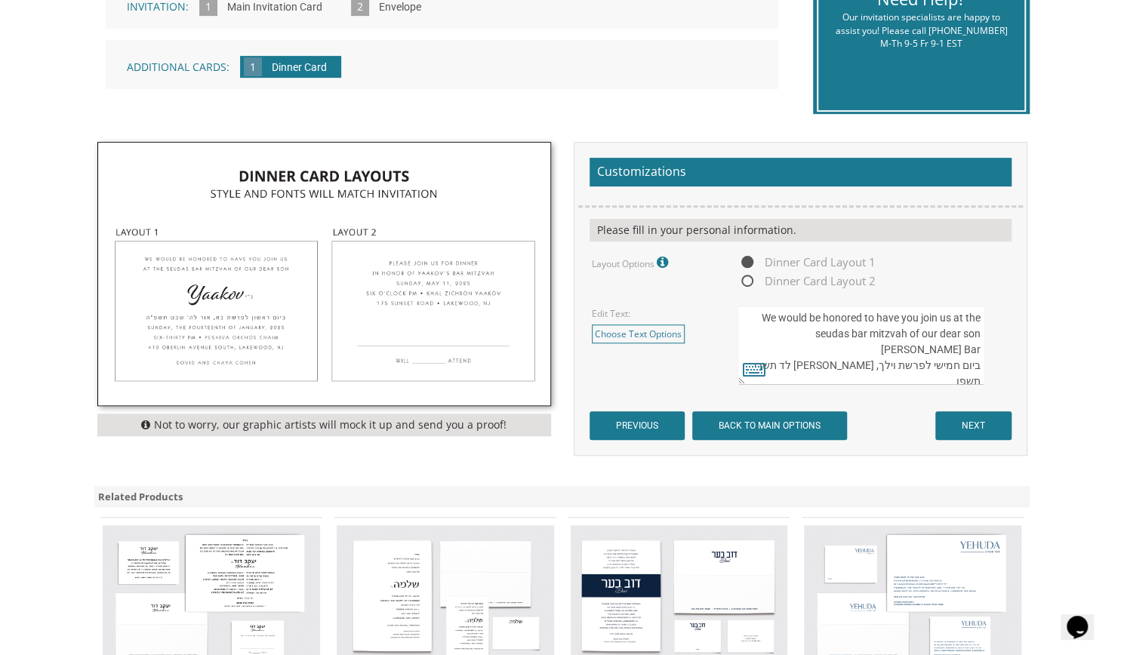
click at [968, 333] on textarea "Please join us for a dessert reception in honor of Moishe's Bar Mitzva ביום חמי…" at bounding box center [860, 345] width 245 height 79
click at [978, 334] on textarea "Please join us for a dessert reception in honor of Moishe's Bar Mitzva ביום חמי…" at bounding box center [860, 345] width 245 height 79
click at [979, 336] on textarea "Please join us for a dessert reception in honor of Moishe's Bar Mitzva ביום חמי…" at bounding box center [860, 345] width 245 height 79
click at [884, 361] on textarea "Please join us for a dessert reception in honor of Moishe's Bar Mitzva ביום חמי…" at bounding box center [860, 345] width 245 height 79
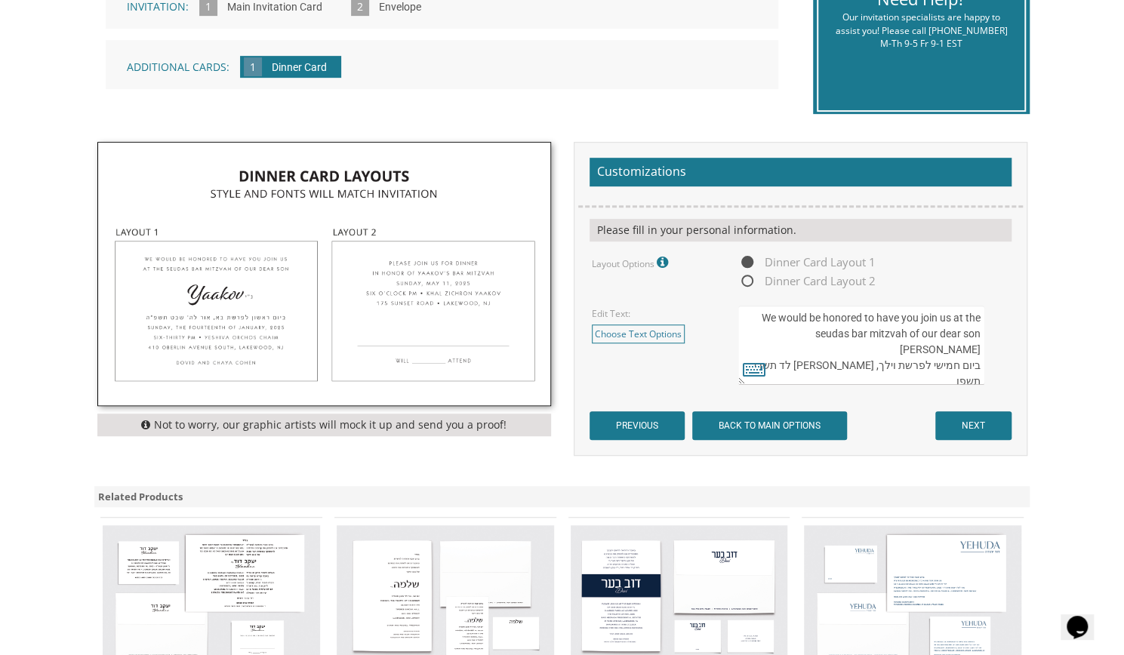
click at [831, 354] on textarea "Please join us for a dessert reception in honor of Moishe's Bar Mitzva ביום חמי…" at bounding box center [860, 345] width 245 height 79
click at [787, 350] on textarea "Please join us for a dessert reception in honor of Moishe's Bar Mitzva ביום חמי…" at bounding box center [860, 345] width 245 height 79
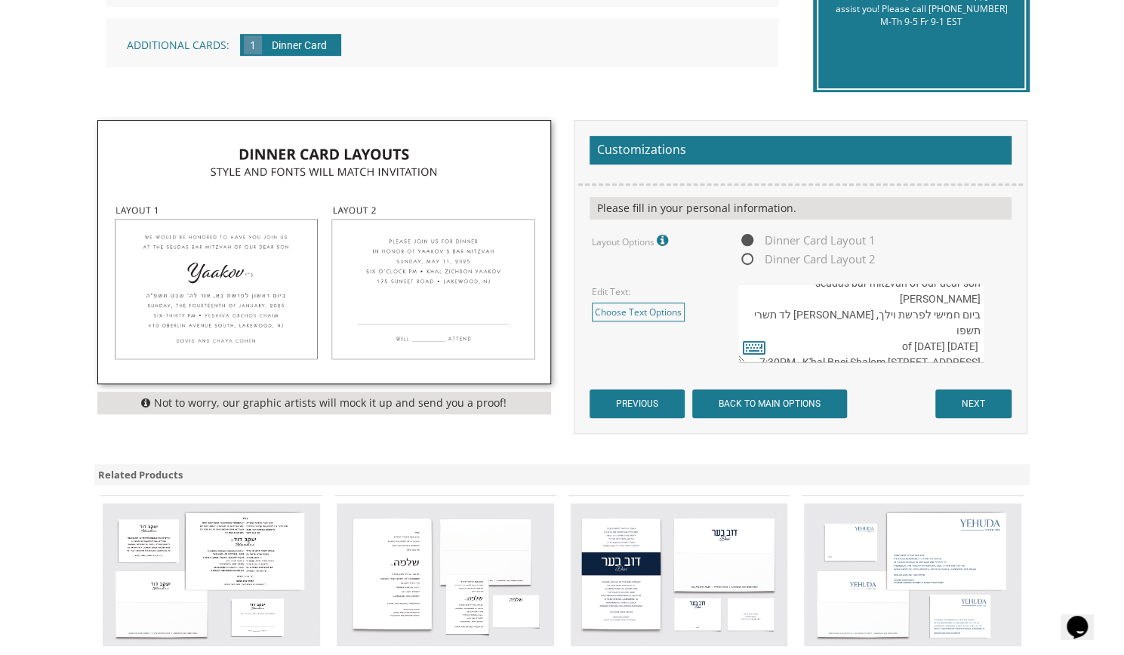
scroll to position [422, 0]
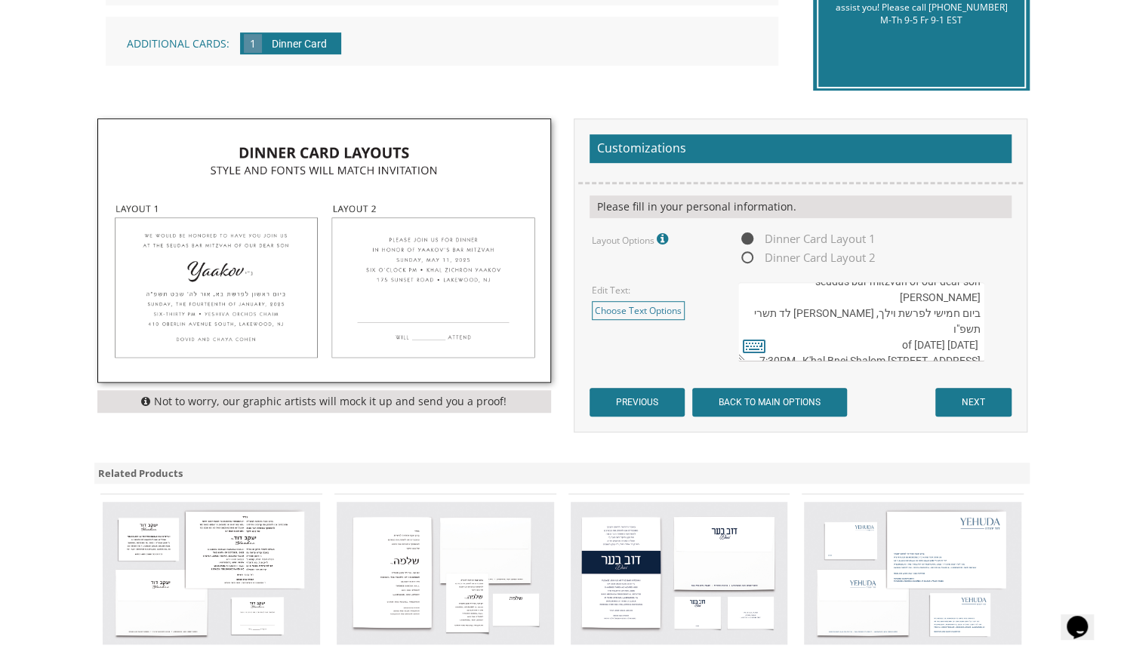
click at [948, 316] on textarea "Please join us for a dessert reception in honor of Moishe's Bar Mitzva ביום חמי…" at bounding box center [860, 321] width 245 height 79
click at [957, 313] on textarea "Please join us for a dessert reception in honor of Moishe's Bar Mitzva ביום חמי…" at bounding box center [860, 321] width 245 height 79
click at [906, 344] on textarea "Please join us for a dessert reception in honor of Moishe's Bar Mitzva ביום חמי…" at bounding box center [860, 321] width 245 height 79
click at [836, 327] on textarea "Please join us for a dessert reception in honor of Moishe's Bar Mitzva ביום חמי…" at bounding box center [860, 321] width 245 height 79
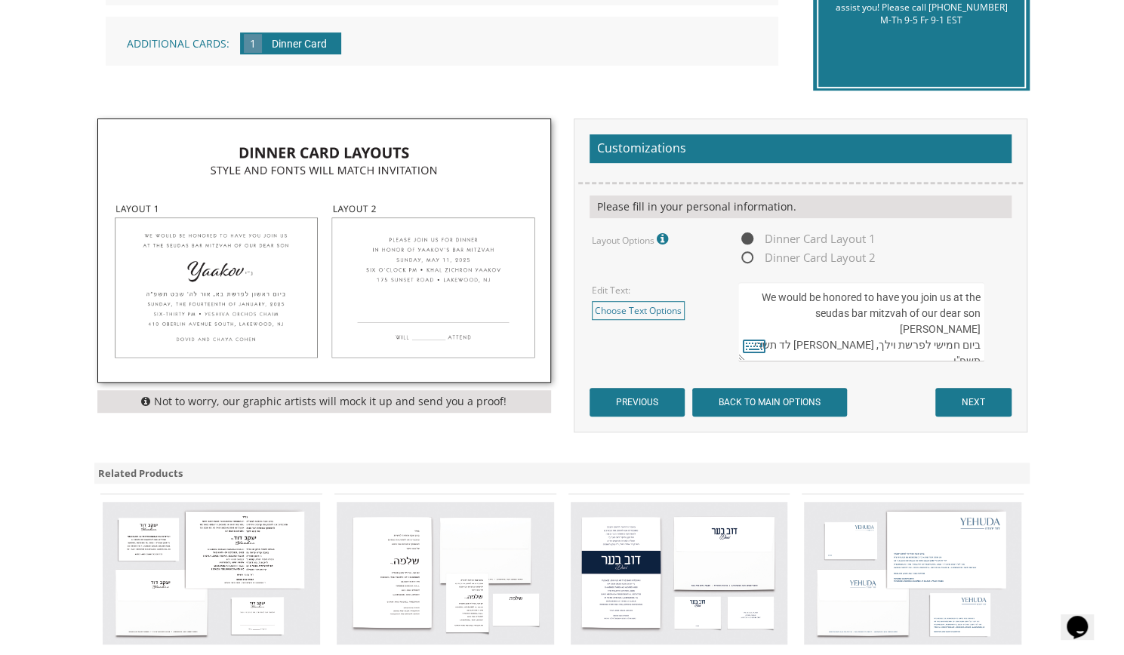
click at [836, 330] on textarea "Please join us for a dessert reception in honor of Moishe's Bar Mitzva ביום חמי…" at bounding box center [860, 321] width 245 height 79
type textarea "We would be honored to have you join us at the seudas bar mitzvah of our dear s…"
click at [962, 393] on input "NEXT" at bounding box center [973, 402] width 76 height 29
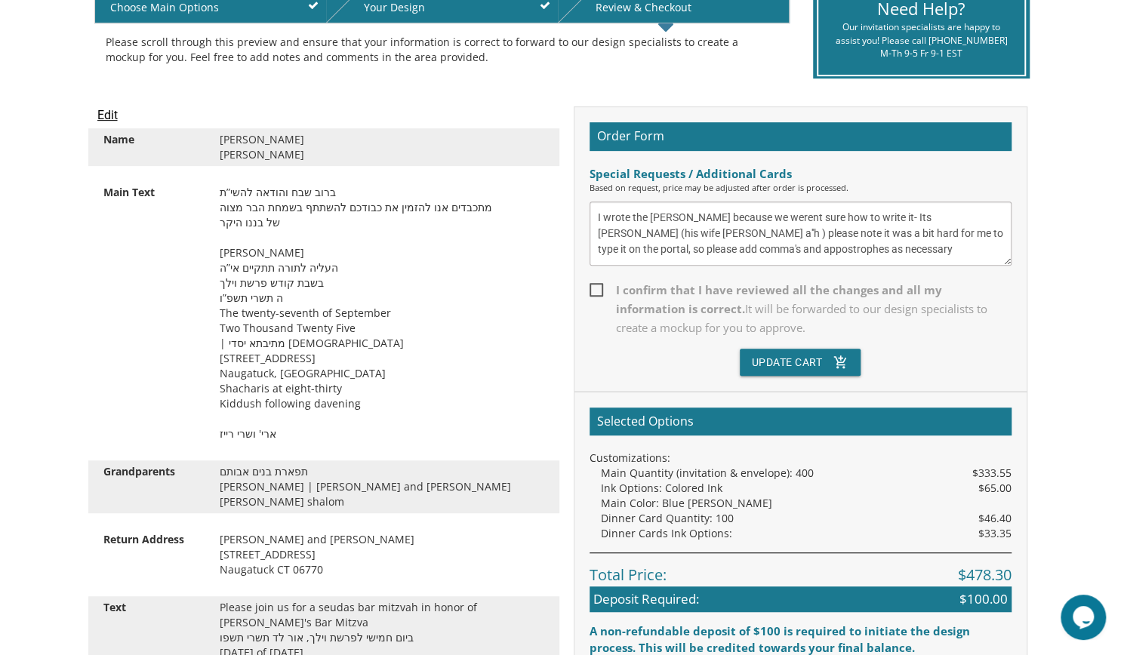
click at [910, 217] on textarea "I wrote the aleha shalom because we werent sure how to write it- Its Nosson Rei…" at bounding box center [801, 234] width 422 height 64
click at [977, 218] on textarea "I wrote the aleha shalom because we werent sure how to write it- Its Nosson Rei…" at bounding box center [801, 234] width 422 height 64
click at [625, 251] on textarea "I wrote the aleha shalom because we werent sure how to write it- Its Nosson Rei…" at bounding box center [801, 234] width 422 height 64
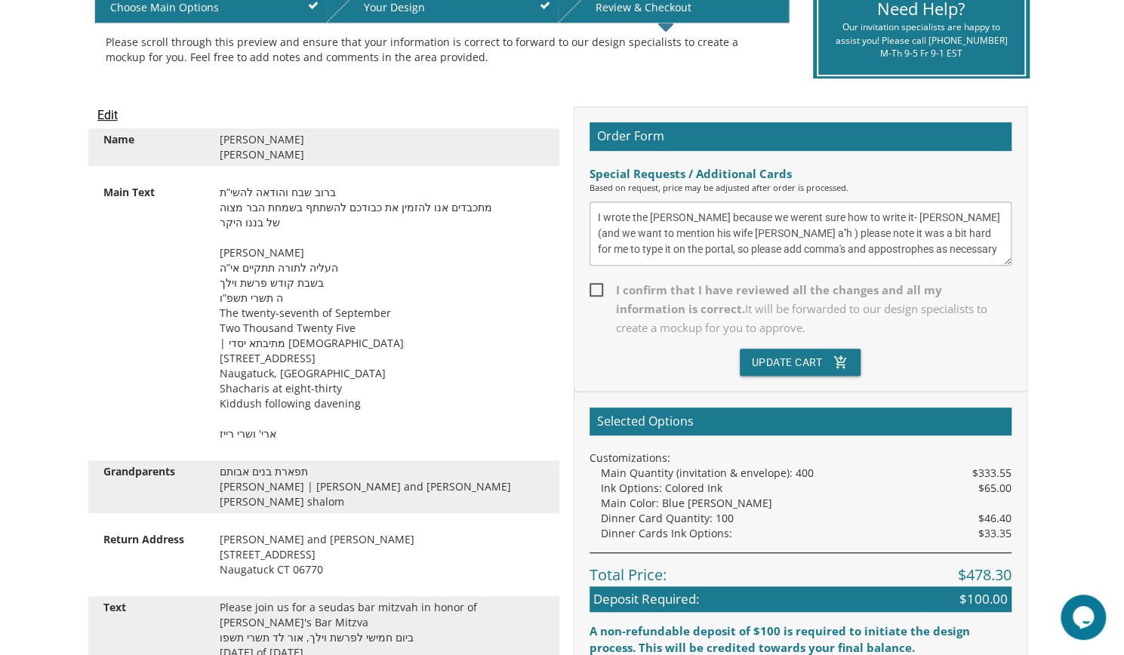
click at [625, 251] on textarea "I wrote the aleha shalom because we werent sure how to write it- Its Nosson Rei…" at bounding box center [801, 234] width 422 height 64
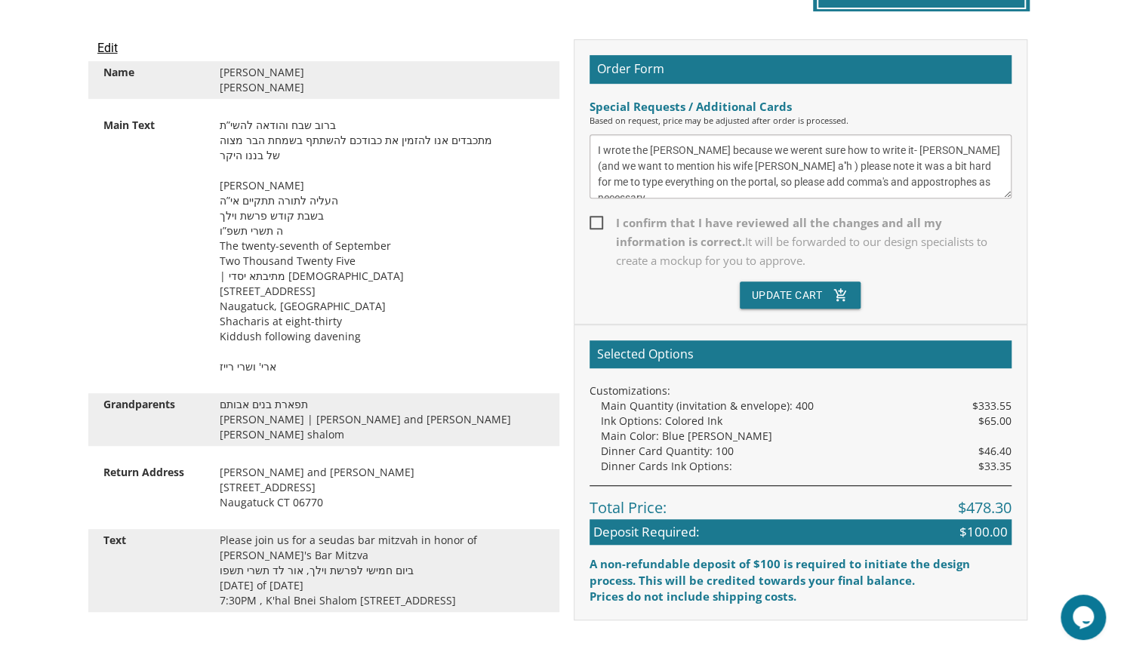
scroll to position [410, 0]
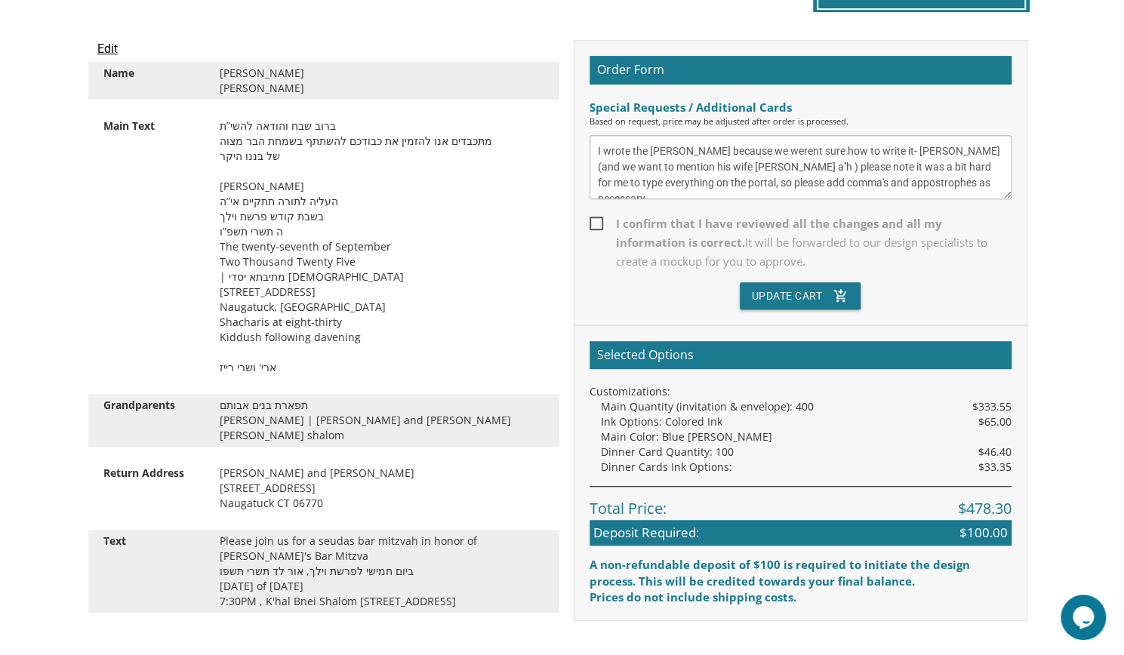
click at [999, 177] on textarea "I wrote the aleha shalom because we werent sure how to write it- Its Nosson Rei…" at bounding box center [801, 167] width 422 height 64
type textarea "I wrote the aleha shalom because we werent sure how to write it- Nosson Reiss (…"
click at [699, 235] on span "It will be forwarded to our design specialists to create a mockup for you to ap…" at bounding box center [801, 252] width 371 height 34
click at [599, 227] on input "I confirm that I have reviewed all the changes and all my information is correc…" at bounding box center [595, 222] width 10 height 10
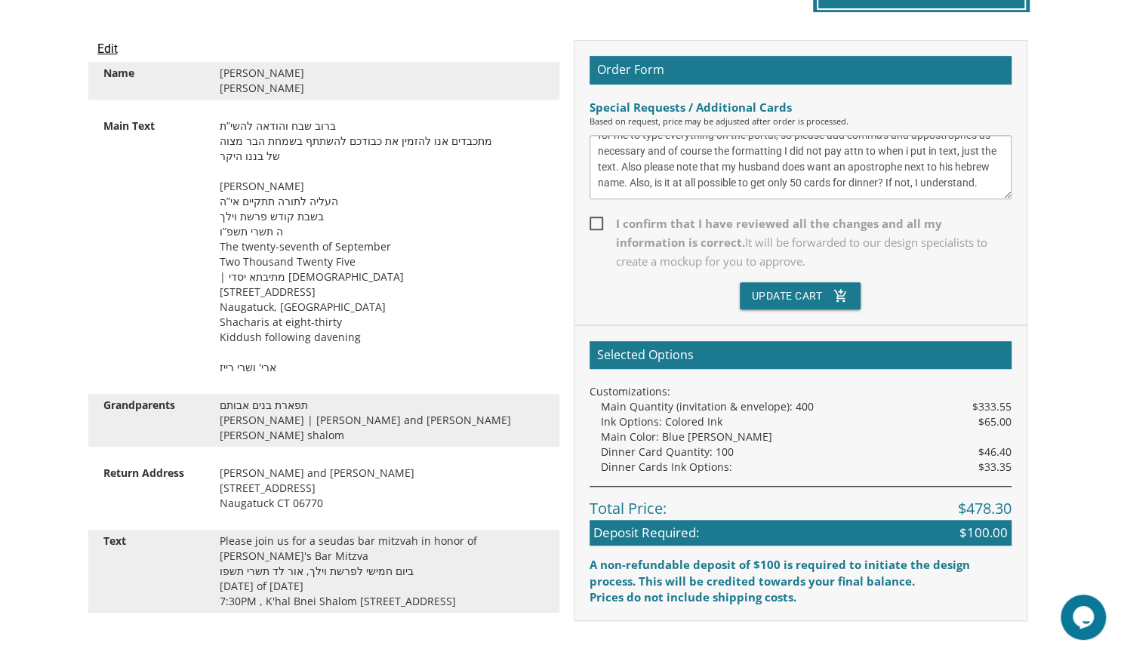
checkbox input "true"
click at [777, 291] on button "Update Cart add_shopping_cart" at bounding box center [801, 295] width 122 height 27
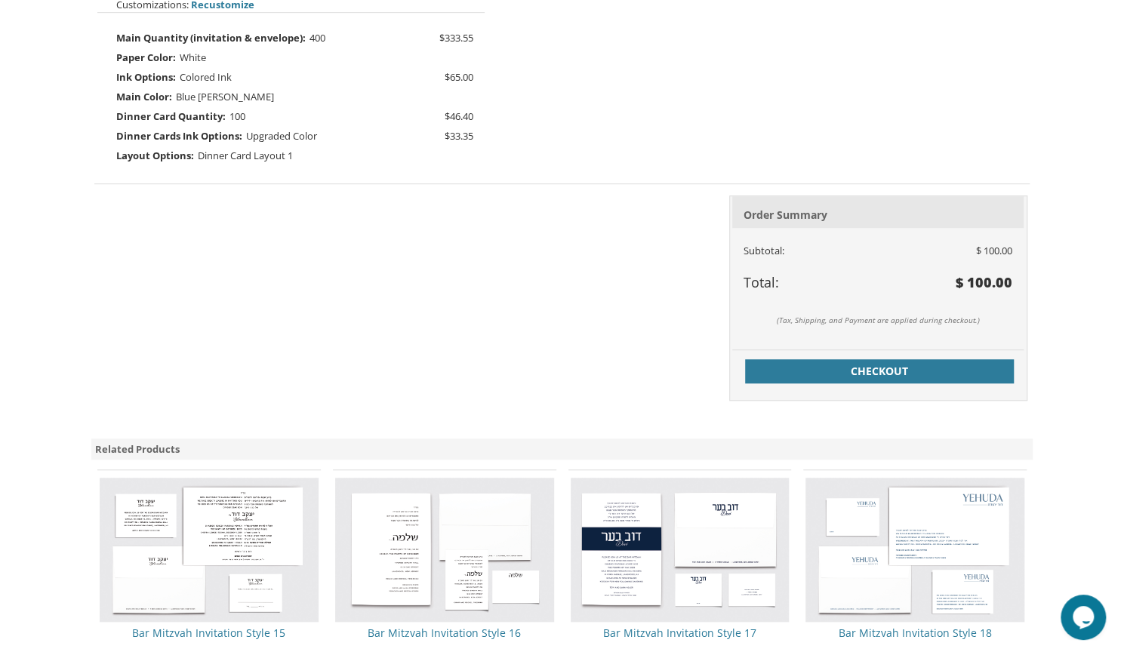
scroll to position [524, 0]
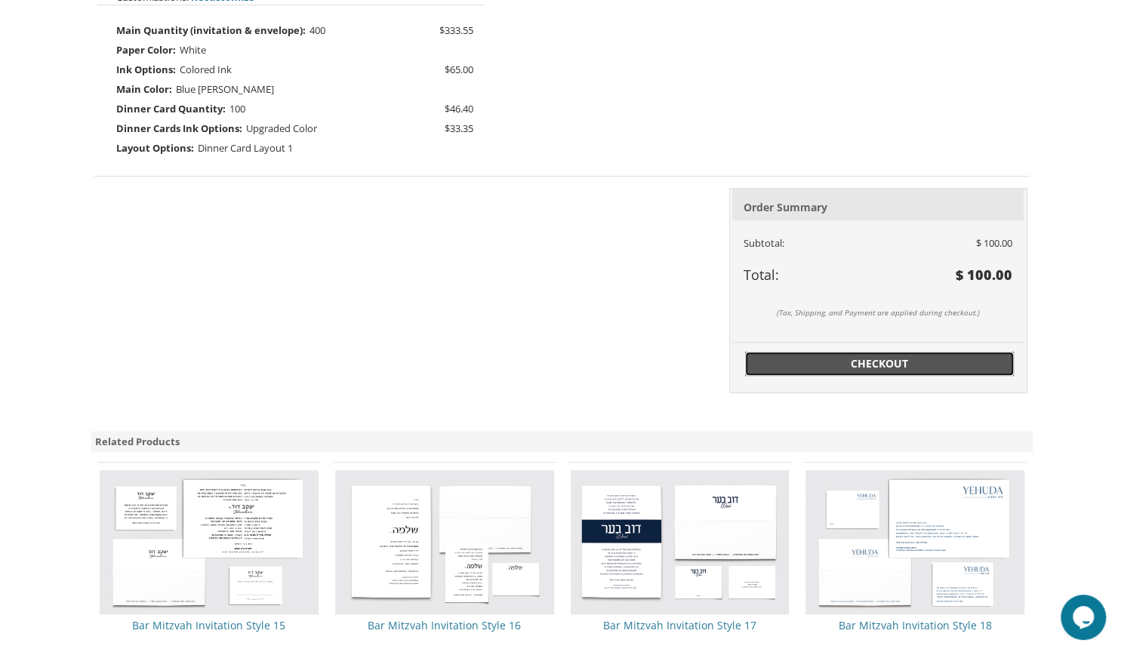
click at [918, 362] on span "Checkout" at bounding box center [879, 363] width 251 height 15
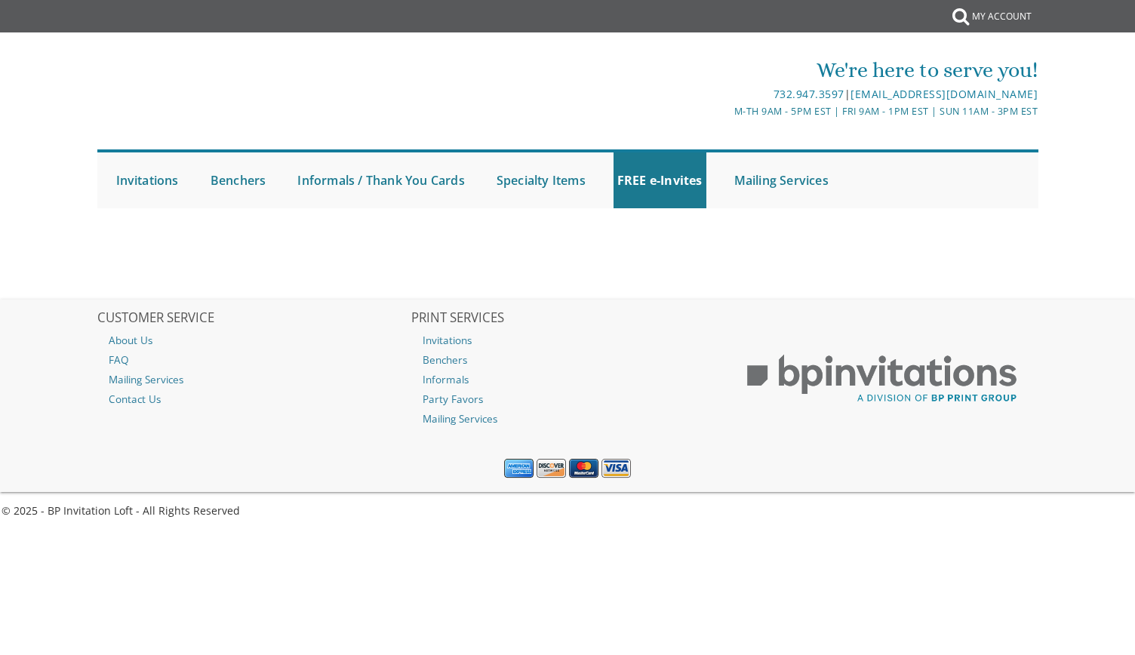
select select
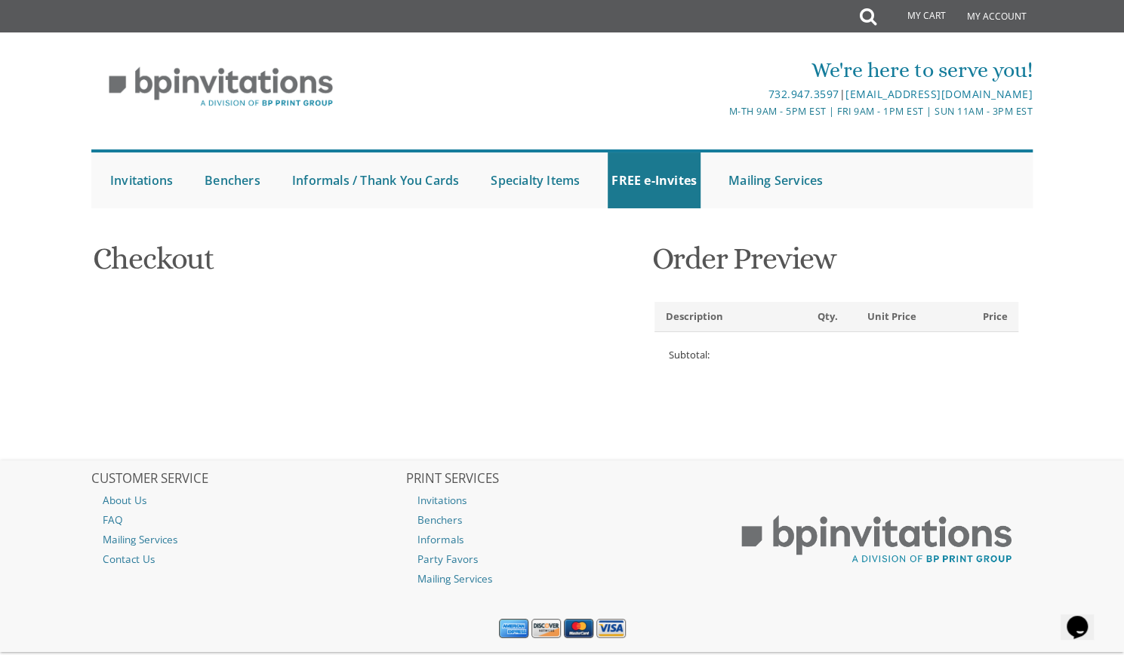
type input "Suri"
type input "Reiss"
type input "3A Rosh Drive"
type input "Naugatuck"
type input "06770"
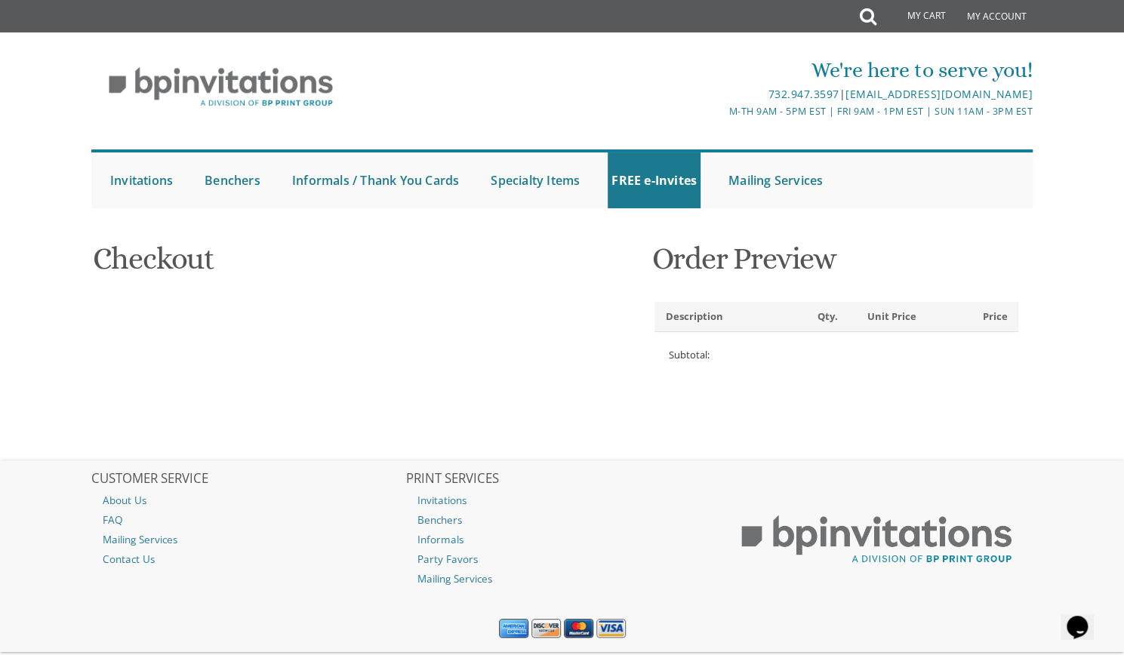
select select "US"
select select "CT"
type input "9178629389"
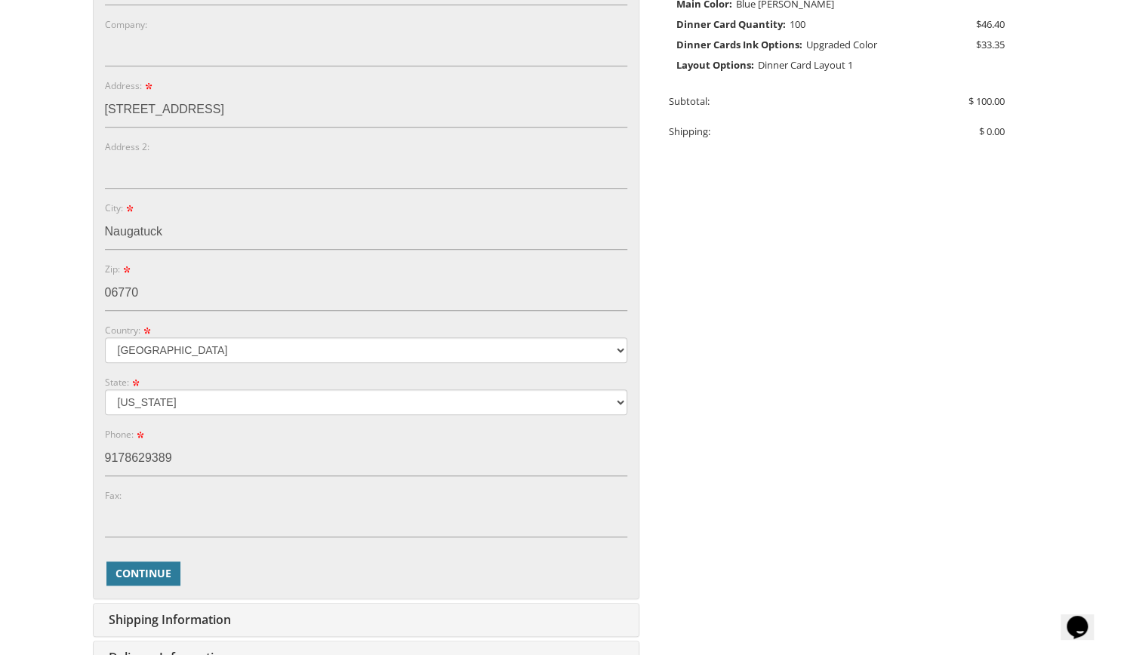
scroll to position [605, 0]
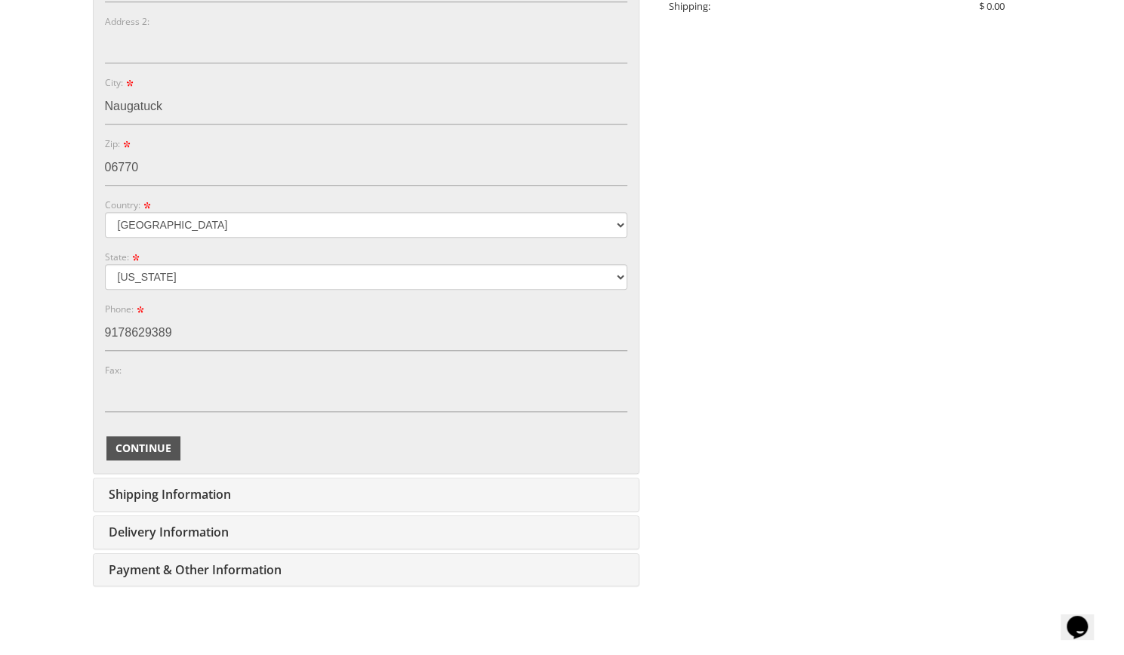
click at [163, 446] on span "Continue" at bounding box center [143, 448] width 56 height 15
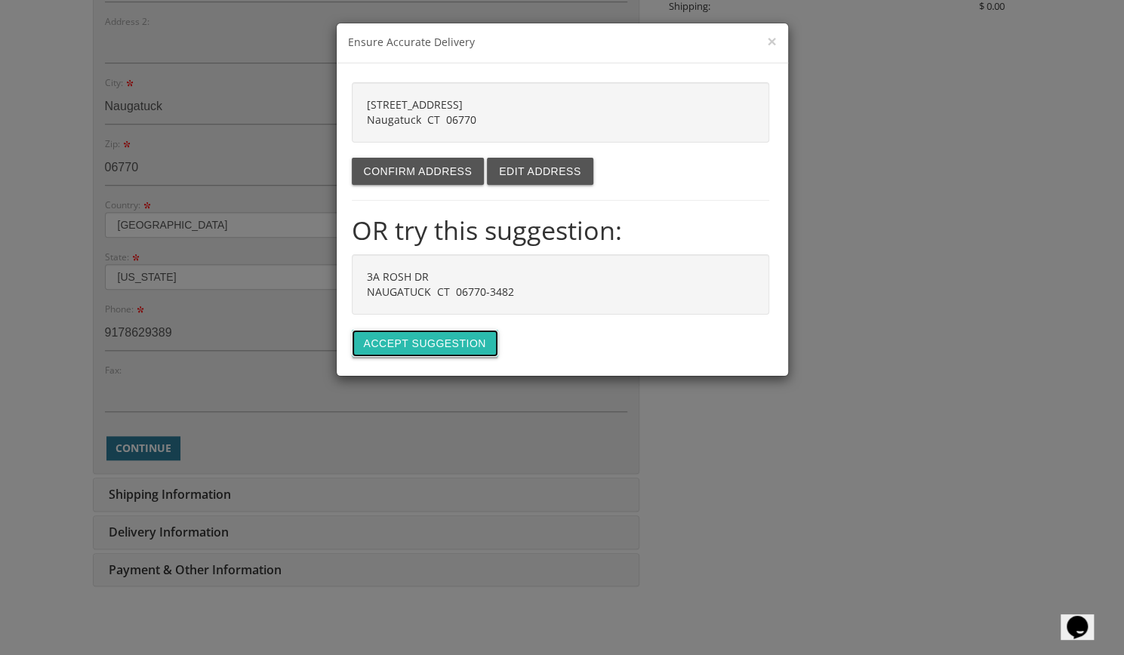
click at [426, 337] on button "Accept suggestion" at bounding box center [425, 343] width 146 height 27
type input "3A ROSH DR"
type input "NAUGATUCK"
type input "06770-3482"
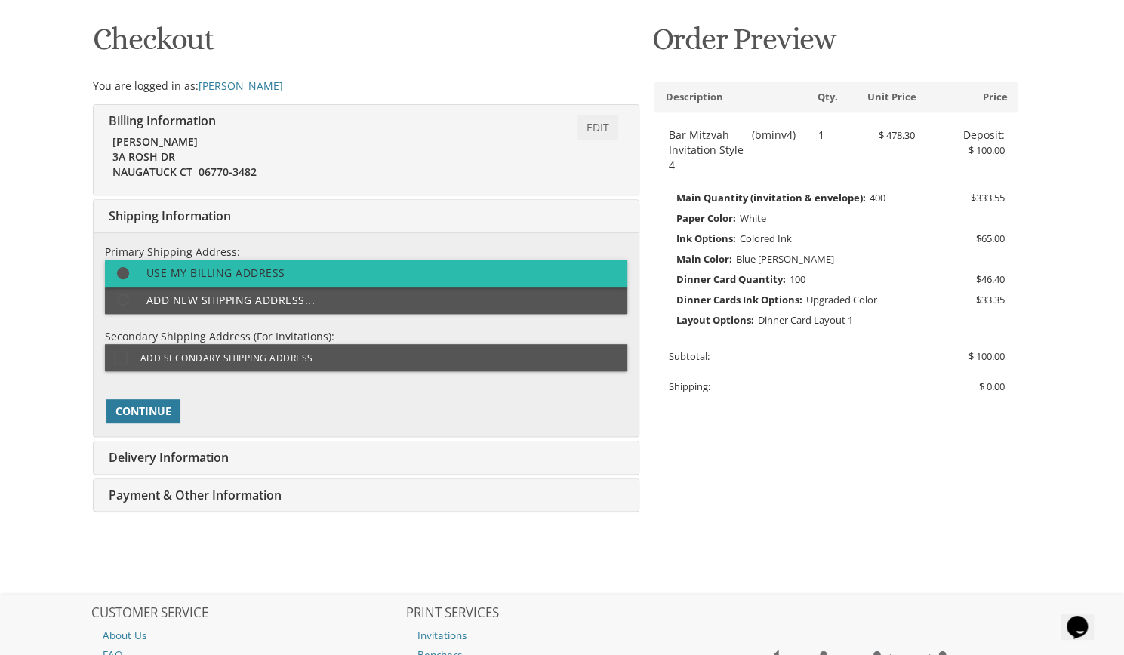
scroll to position [223, 0]
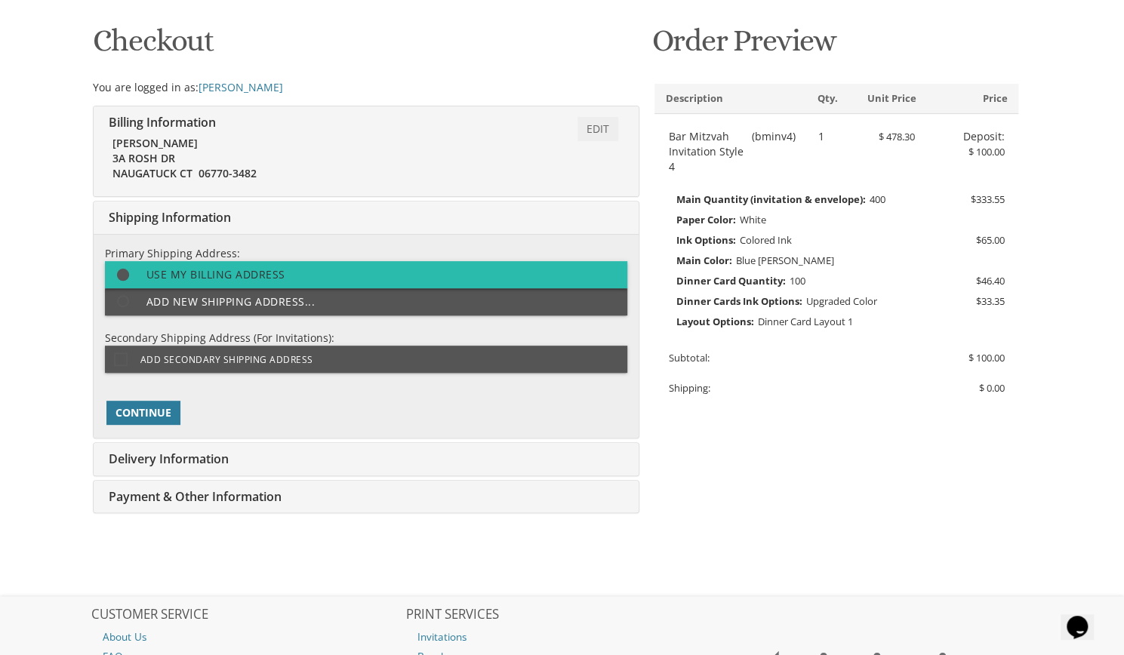
click at [337, 266] on label "Use my billing address" at bounding box center [366, 274] width 522 height 27
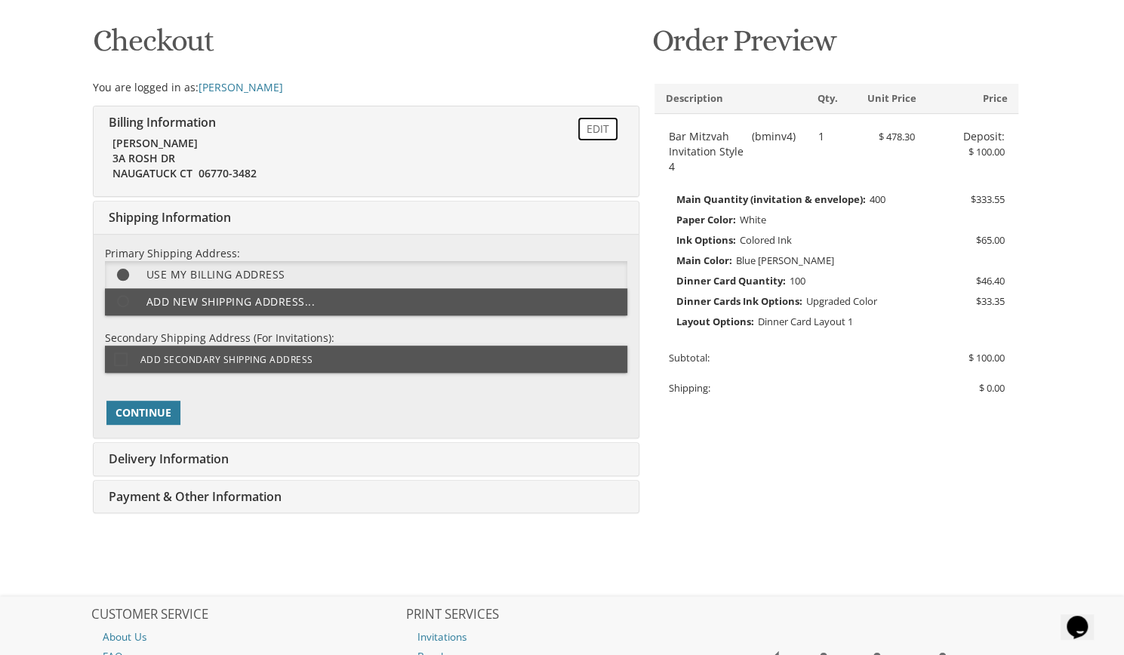
click at [595, 131] on link "Edit" at bounding box center [597, 129] width 41 height 24
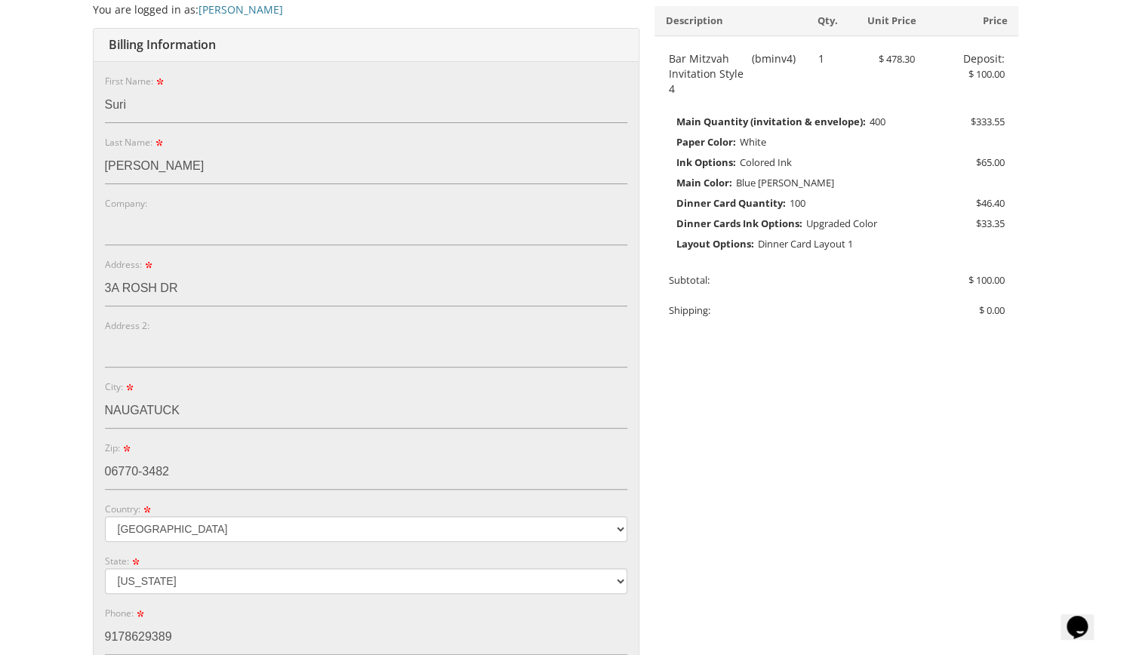
scroll to position [451, 0]
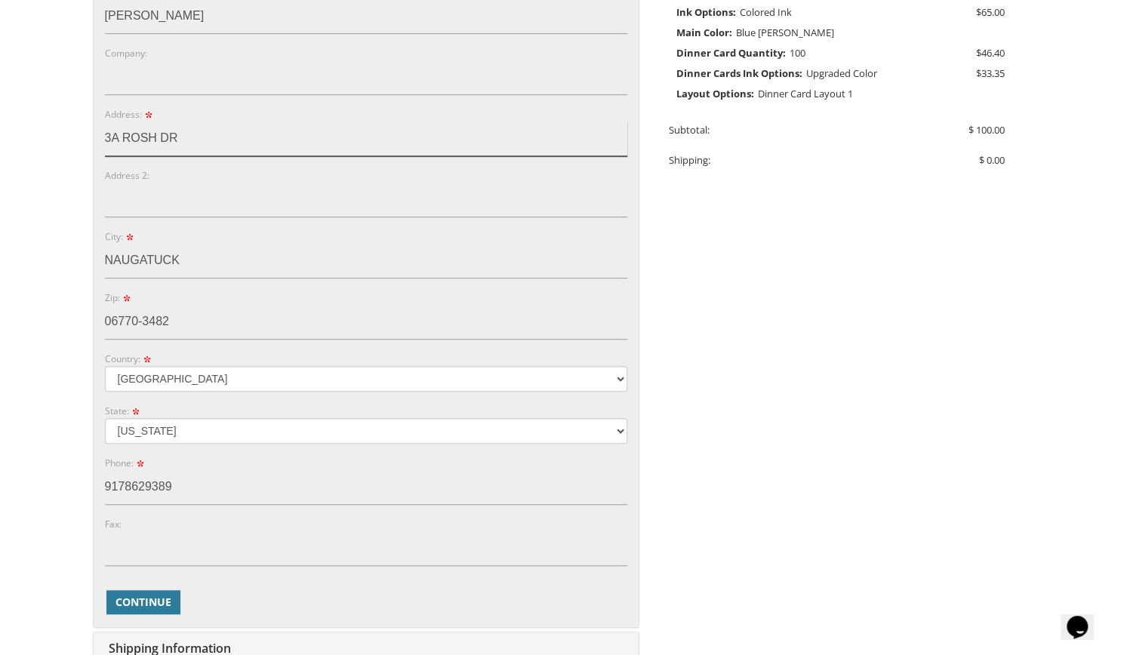
drag, startPoint x: 424, startPoint y: 131, endPoint x: 83, endPoint y: 153, distance: 342.0
click at [83, 153] on div "You are currently editing Order #. To place a new order you must exit editing m…" at bounding box center [562, 304] width 966 height 1039
type input "[STREET_ADDRESS]"
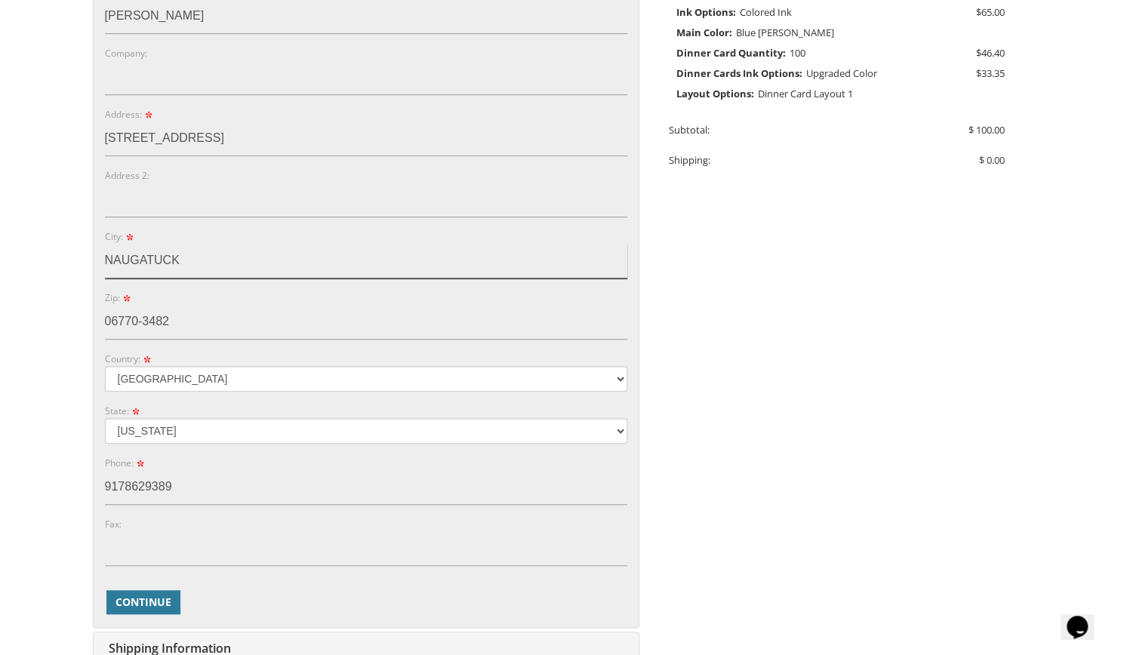
type input "Waterbury"
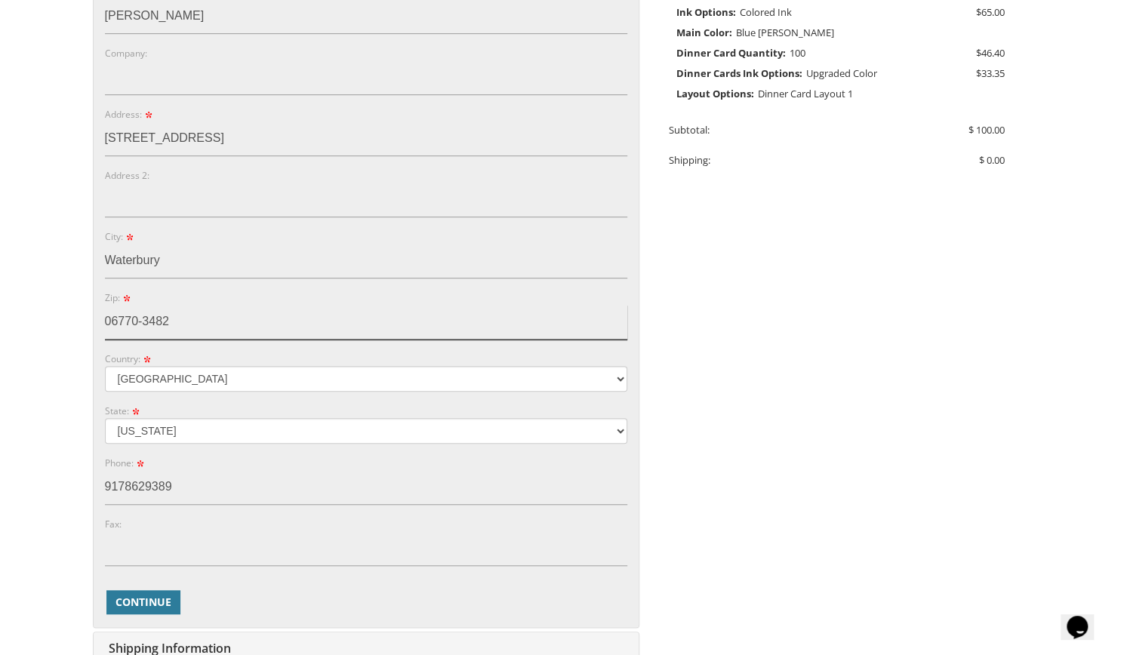
type input "06710"
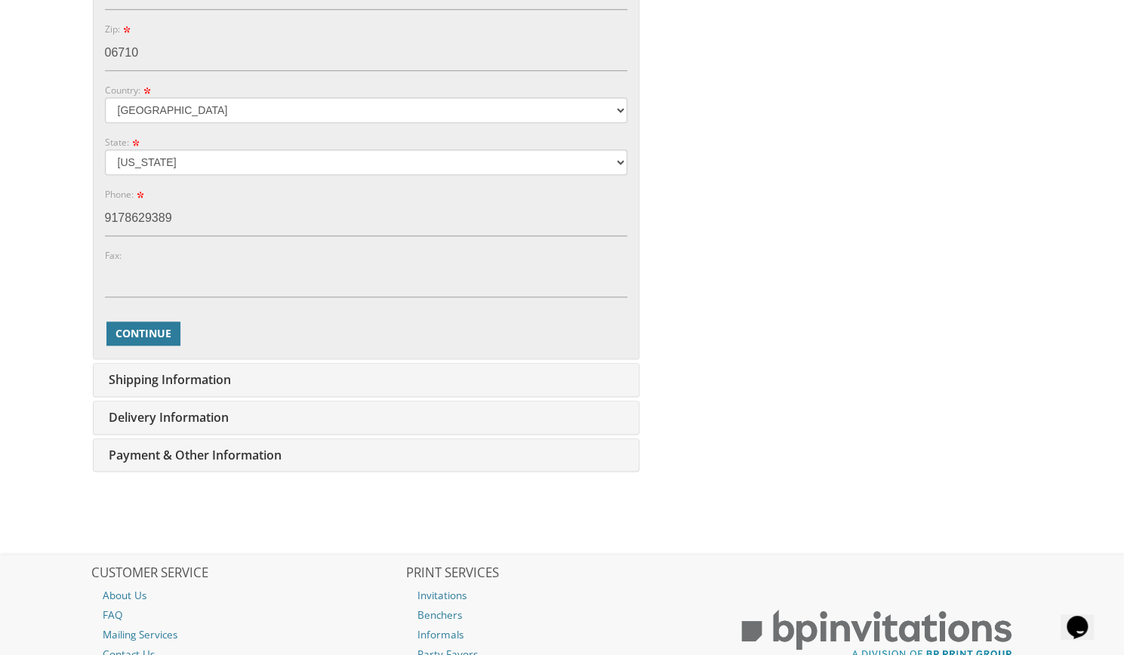
scroll to position [750, 0]
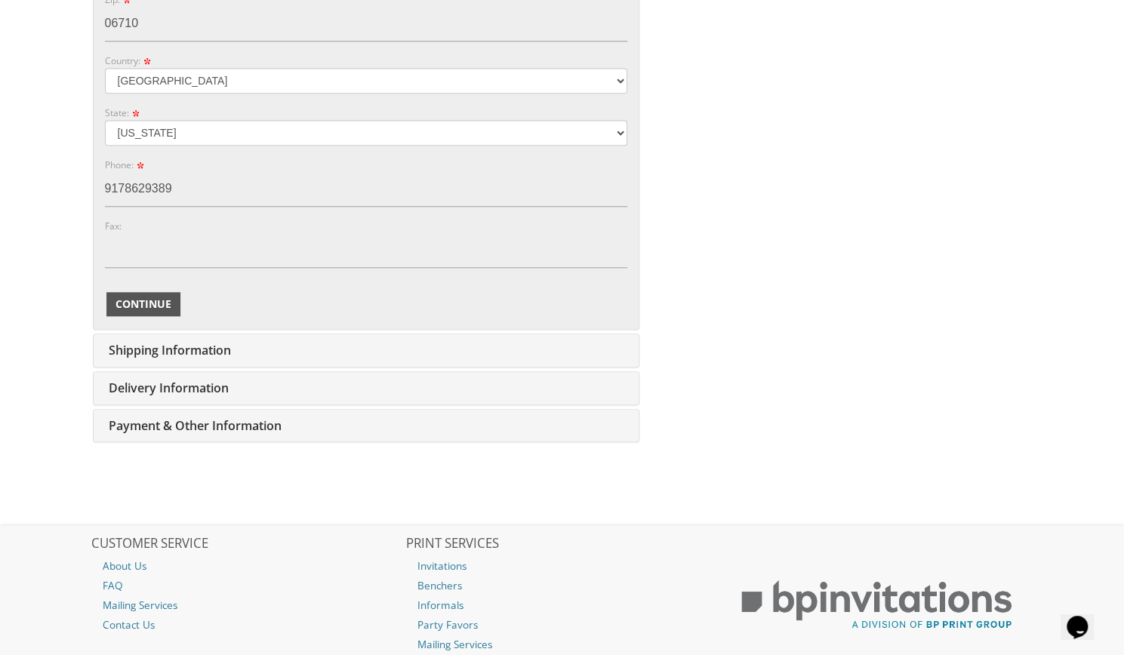
click at [165, 300] on span "Continue" at bounding box center [143, 304] width 56 height 15
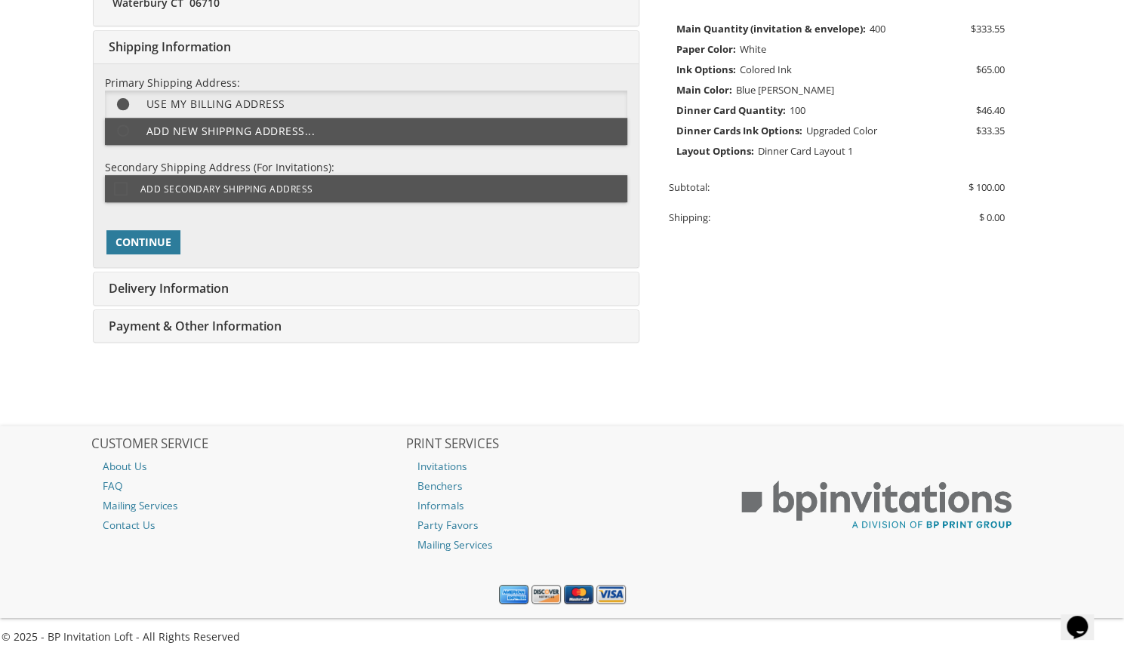
scroll to position [396, 0]
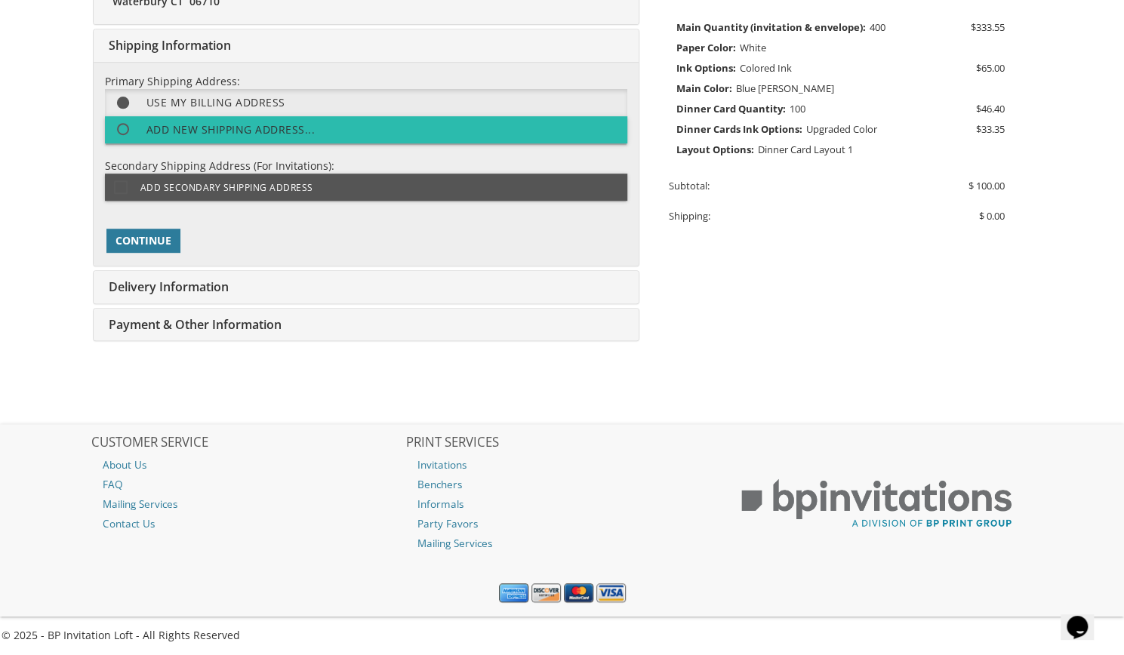
click at [148, 126] on label "Add new shipping address..." at bounding box center [366, 129] width 522 height 27
select select "US"
select select "CT"
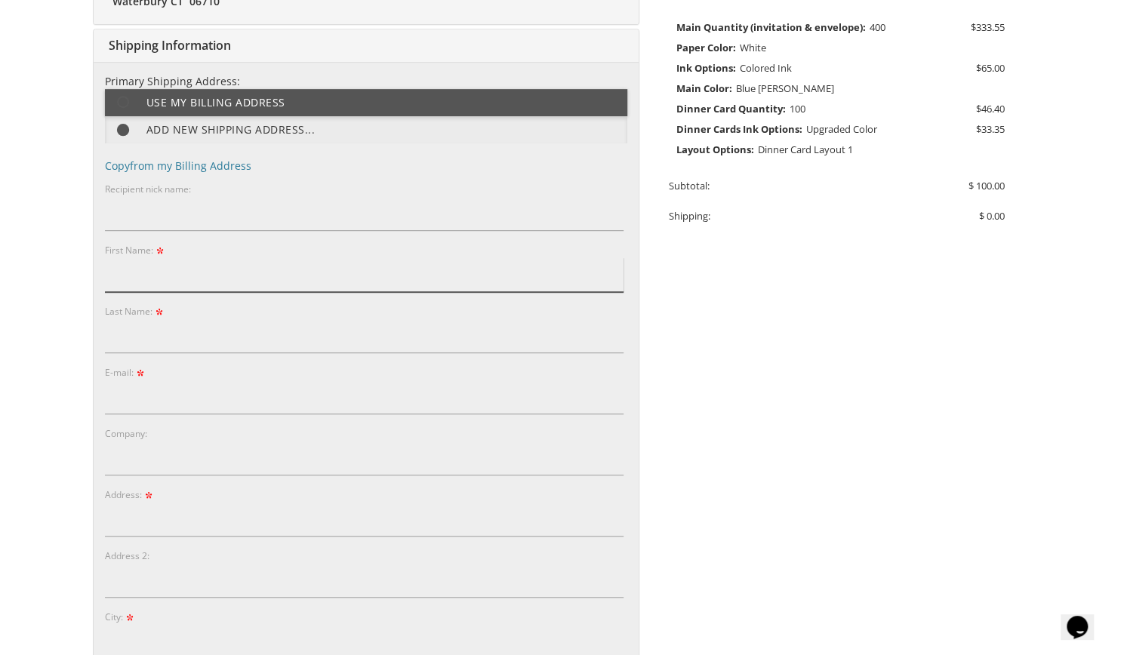
click at [168, 257] on input "First Name:" at bounding box center [364, 274] width 519 height 35
type input "Suri"
type input "Reiss"
type input "3A Rosh Drive"
type input "Naugatuck"
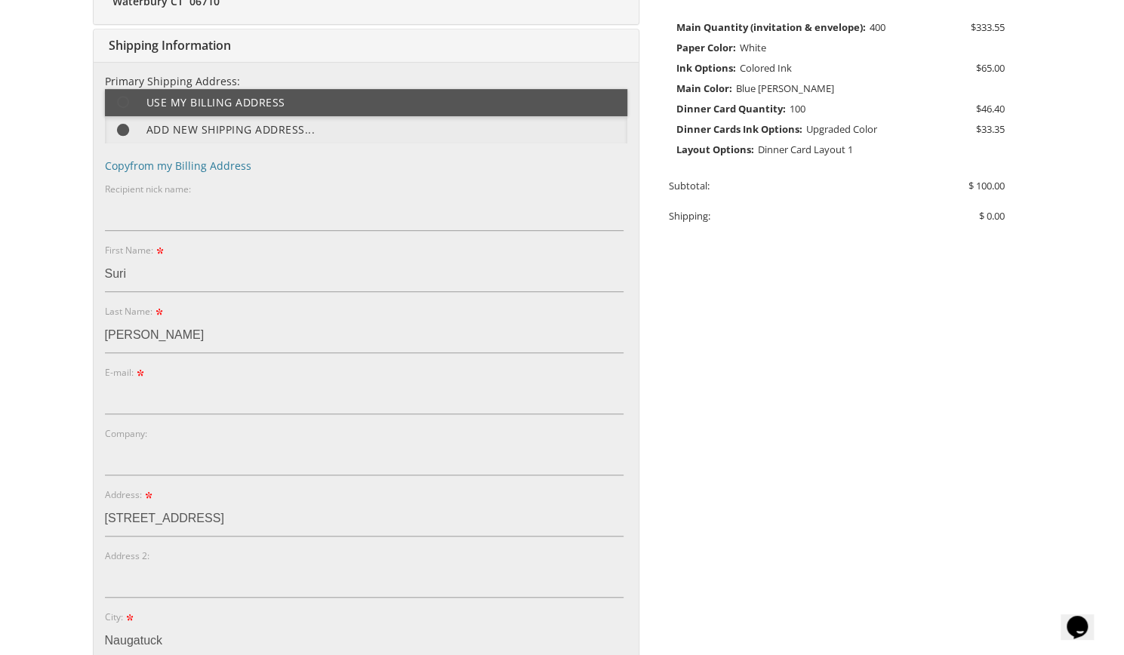
type input "06770"
type input "9178629389"
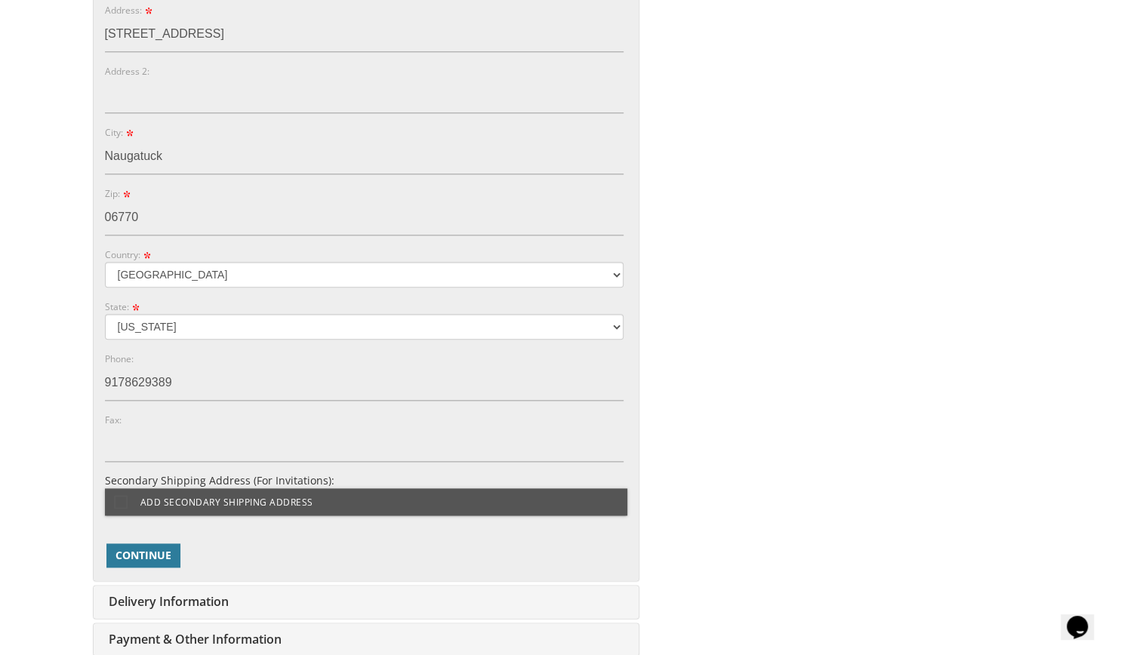
scroll to position [1051, 0]
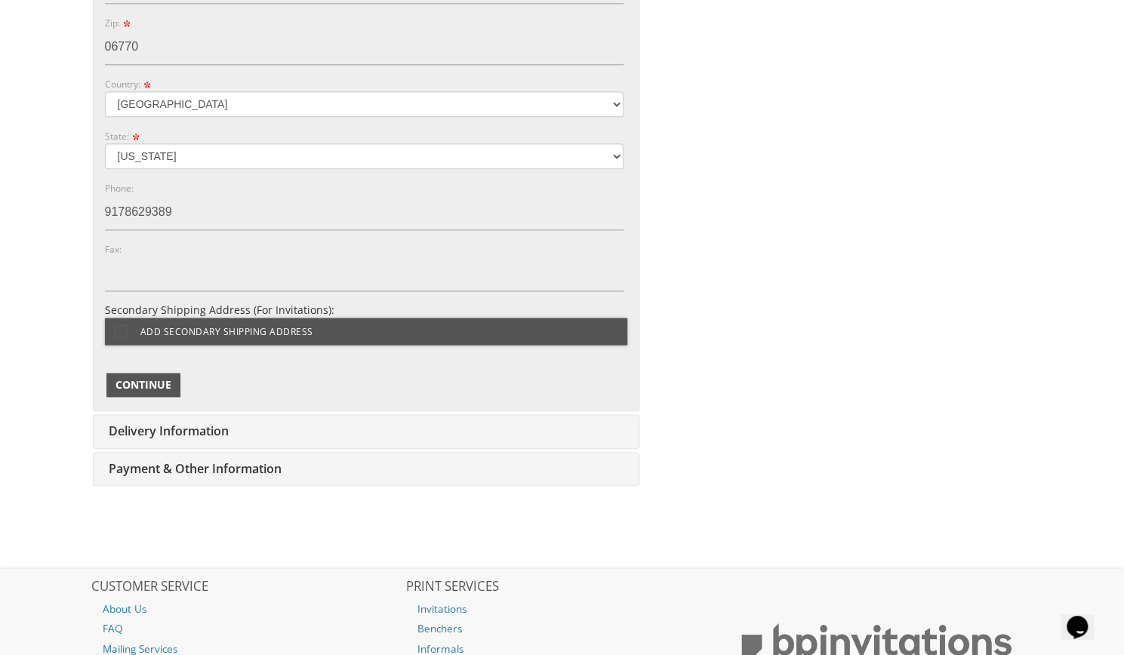
click at [162, 383] on span "Continue" at bounding box center [143, 384] width 56 height 15
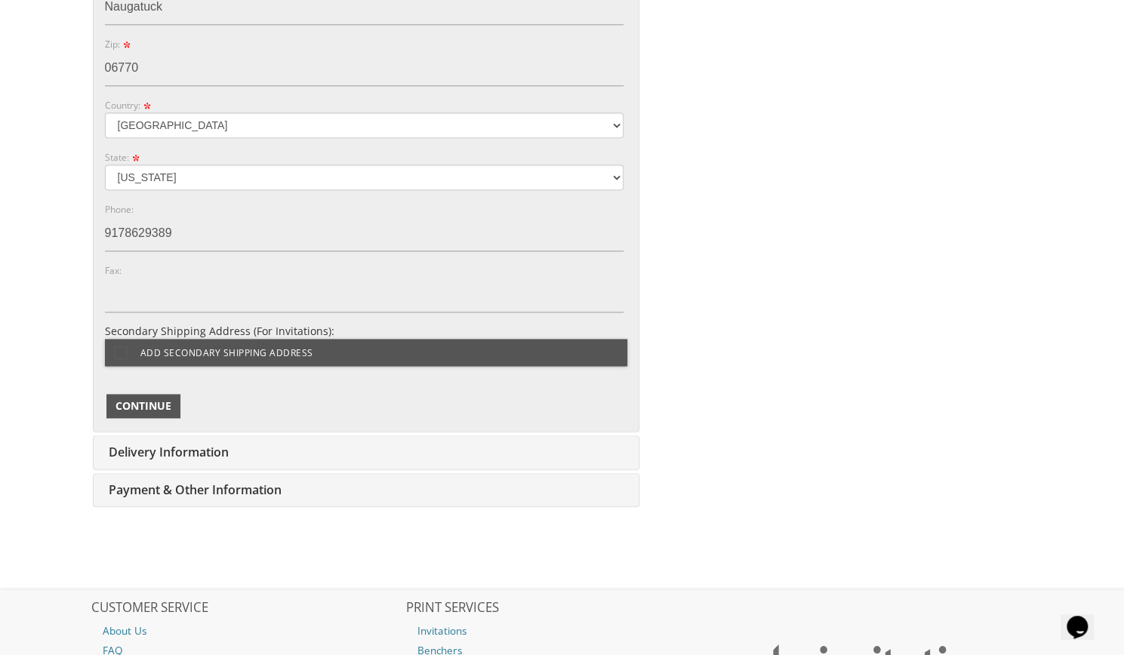
scroll to position [1072, 0]
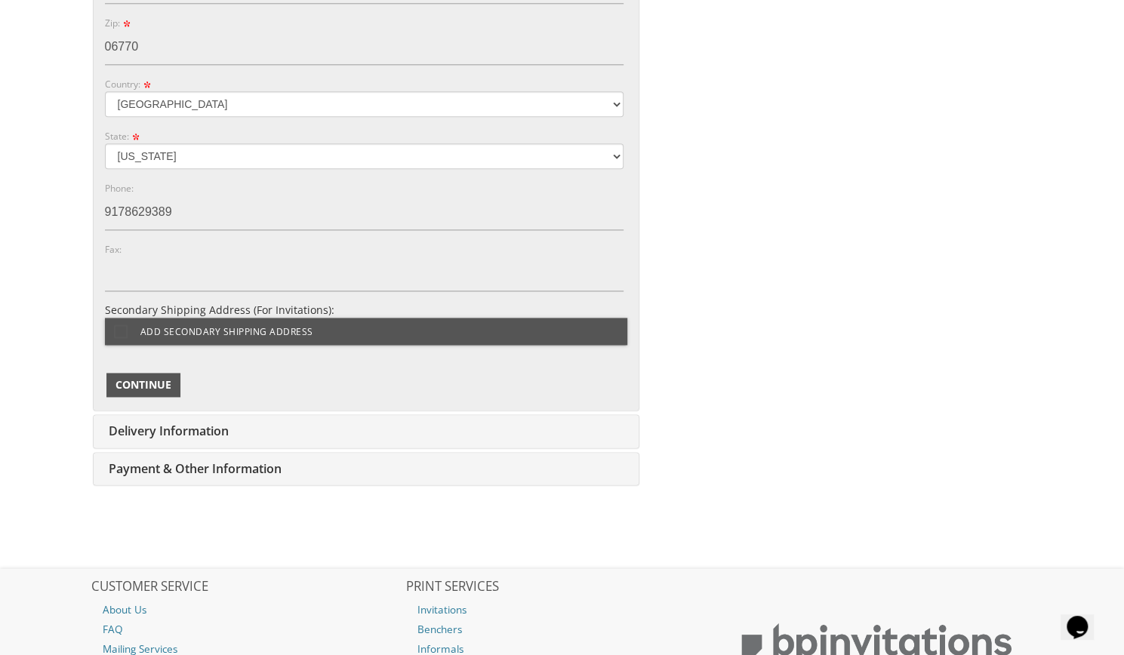
click at [141, 378] on span "Continue" at bounding box center [143, 384] width 56 height 15
click at [131, 383] on span "Continue" at bounding box center [143, 384] width 56 height 15
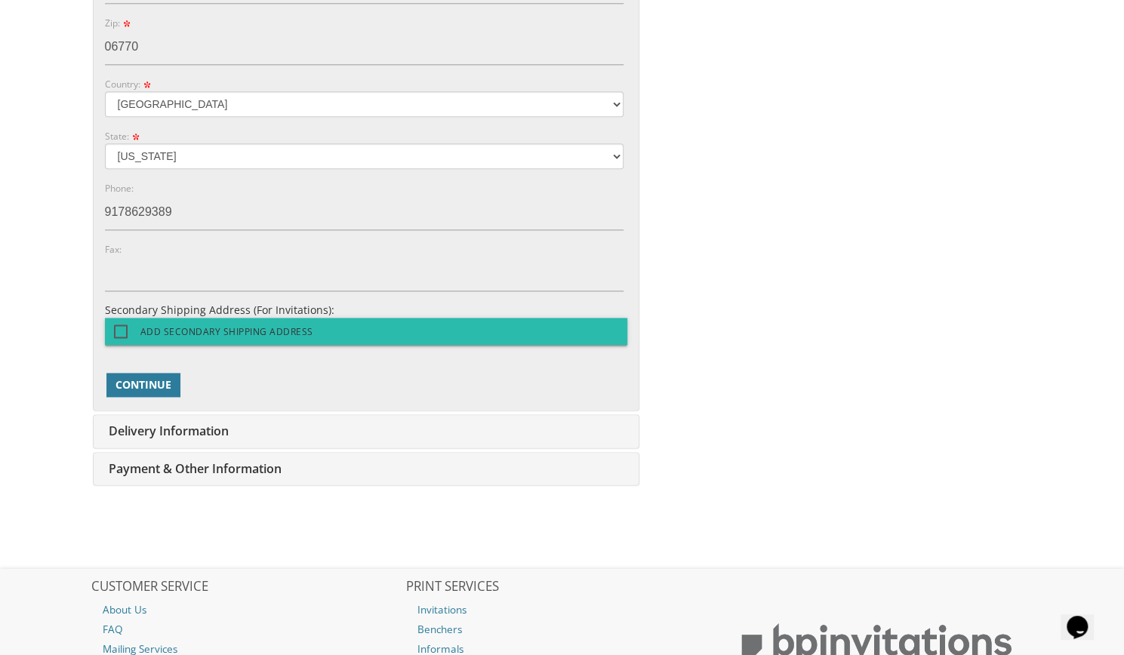
click at [168, 322] on span "Add Secondary Shipping Address" at bounding box center [213, 331] width 199 height 19
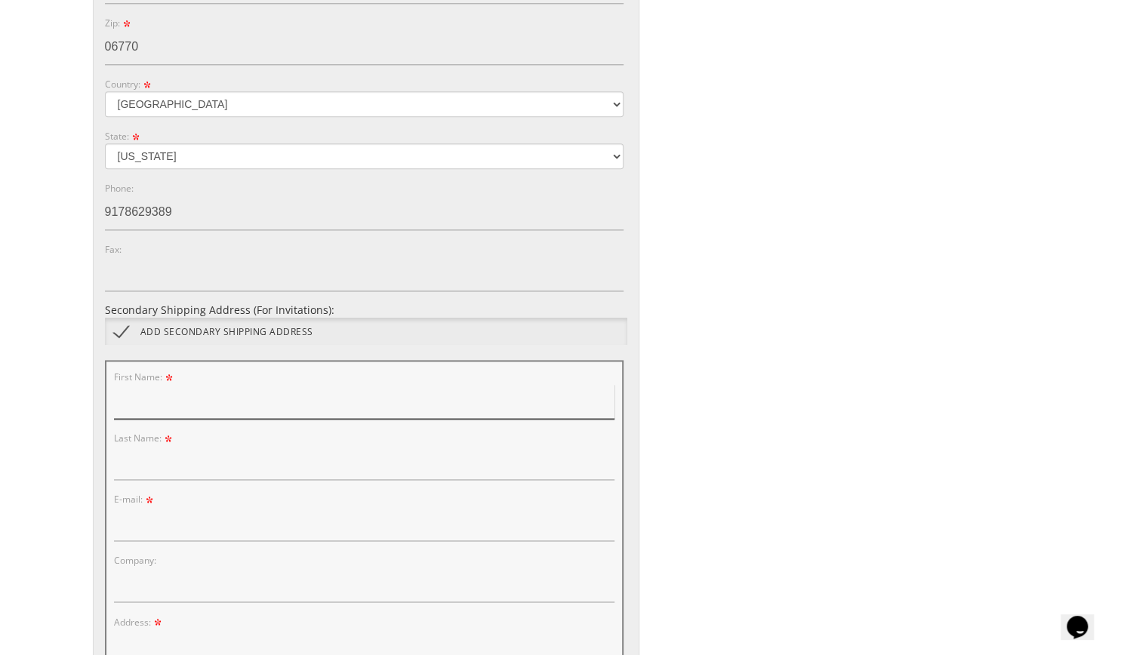
click at [178, 402] on input "First Name:" at bounding box center [364, 401] width 500 height 35
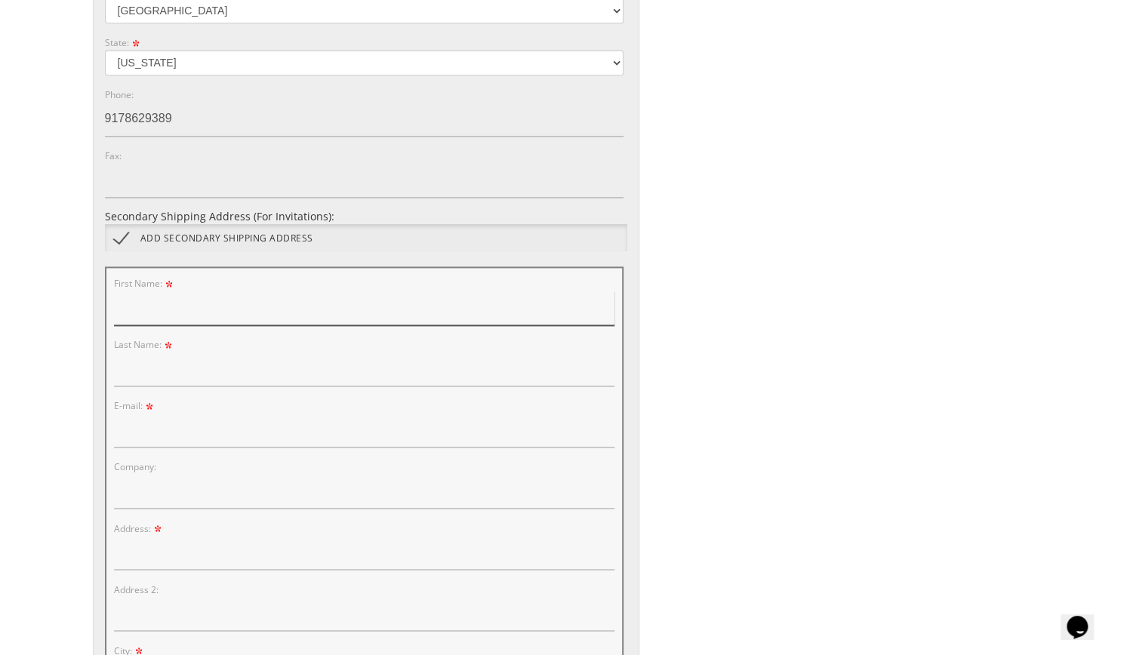
scroll to position [1166, 0]
click at [412, 303] on input "First Name:" at bounding box center [364, 308] width 500 height 35
type input "Ari"
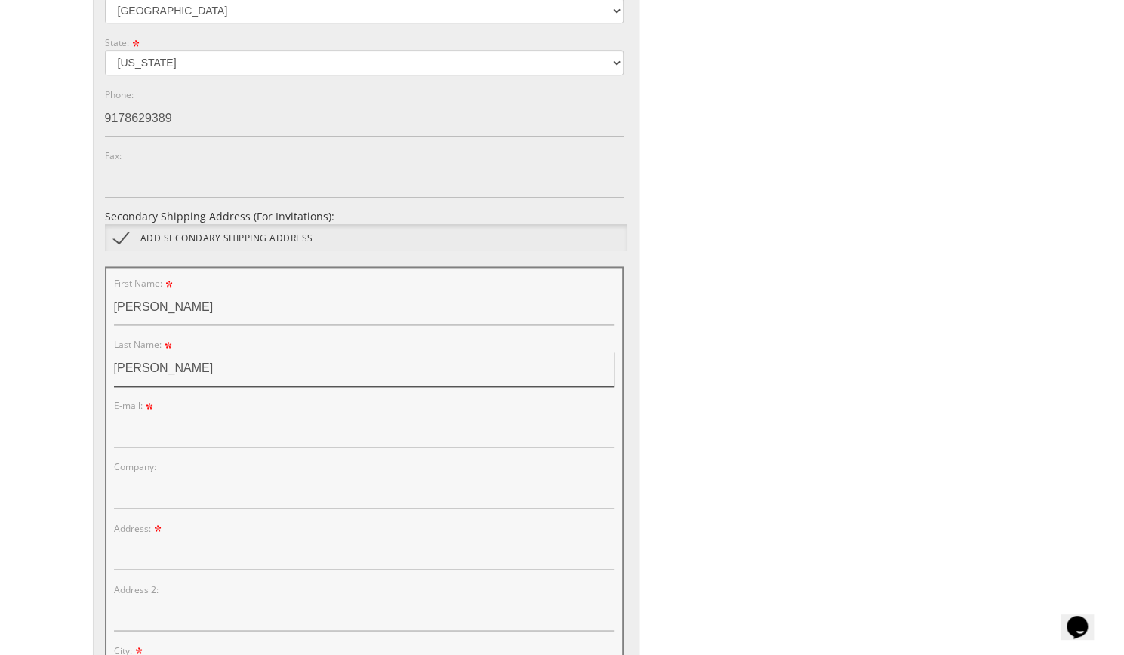
type input "Reiss"
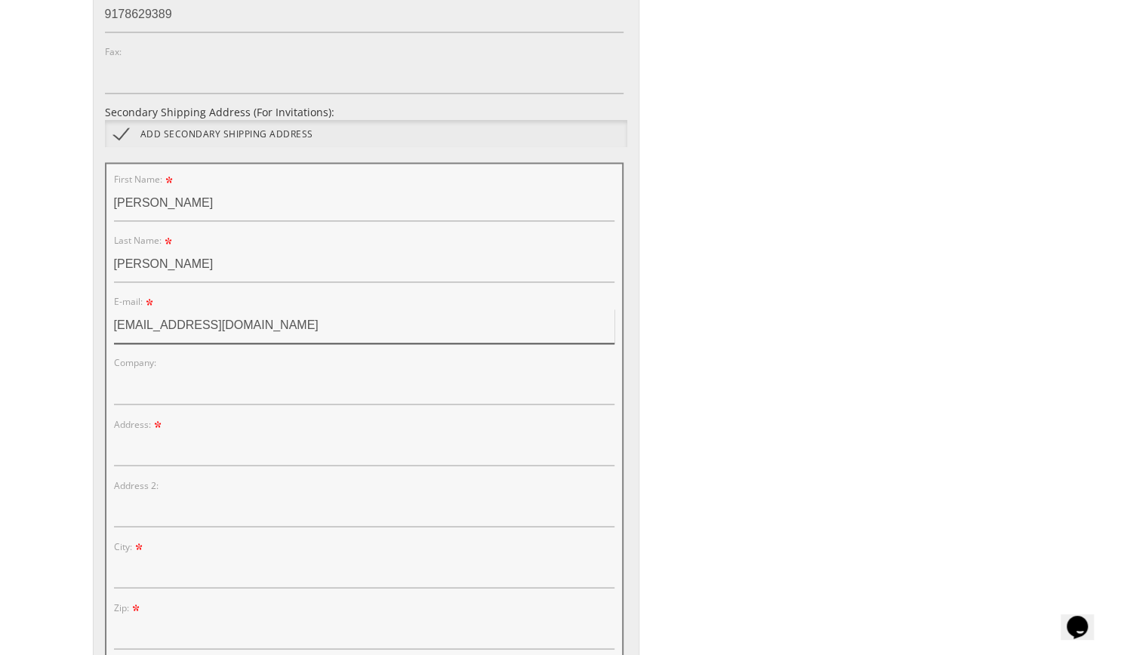
scroll to position [1274, 0]
type input "ari.reiss2@touro.edu"
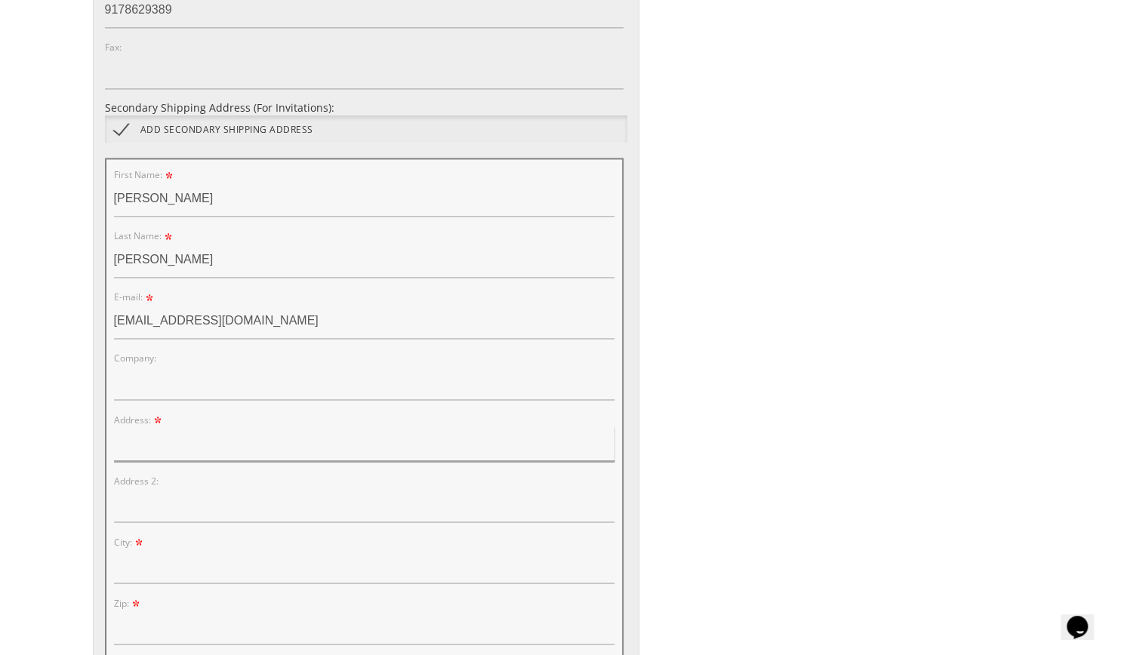
click at [234, 433] on input "Address:" at bounding box center [364, 444] width 500 height 35
type input "1"
type input "31 Ran Drive"
click at [183, 558] on input "City:" at bounding box center [364, 566] width 500 height 35
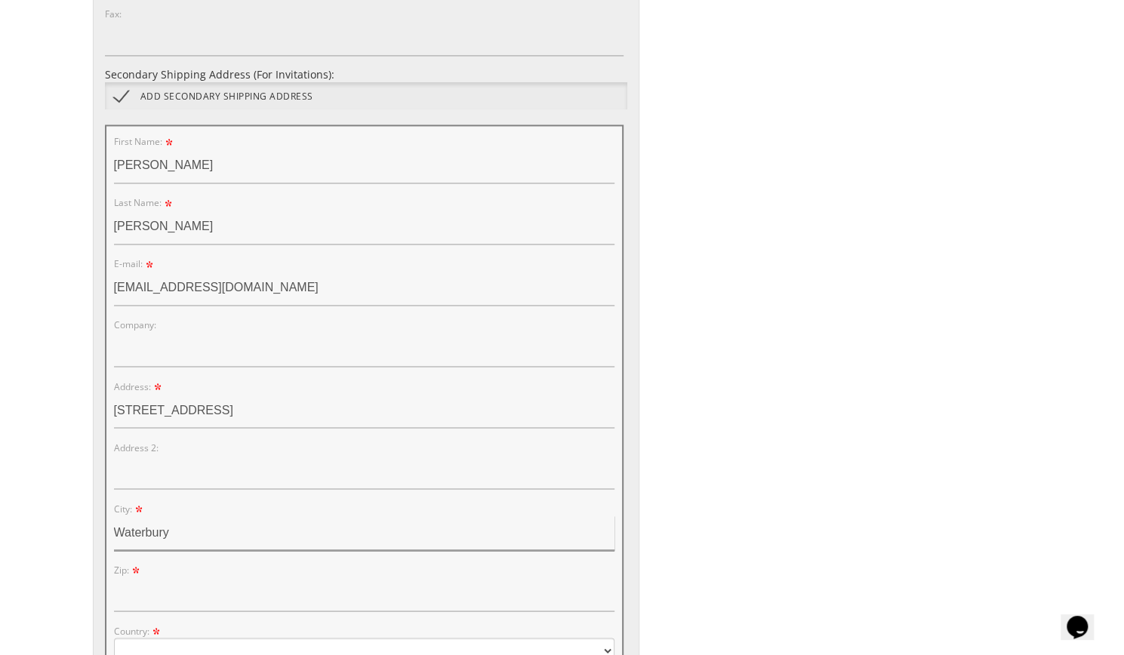
scroll to position [1326, 0]
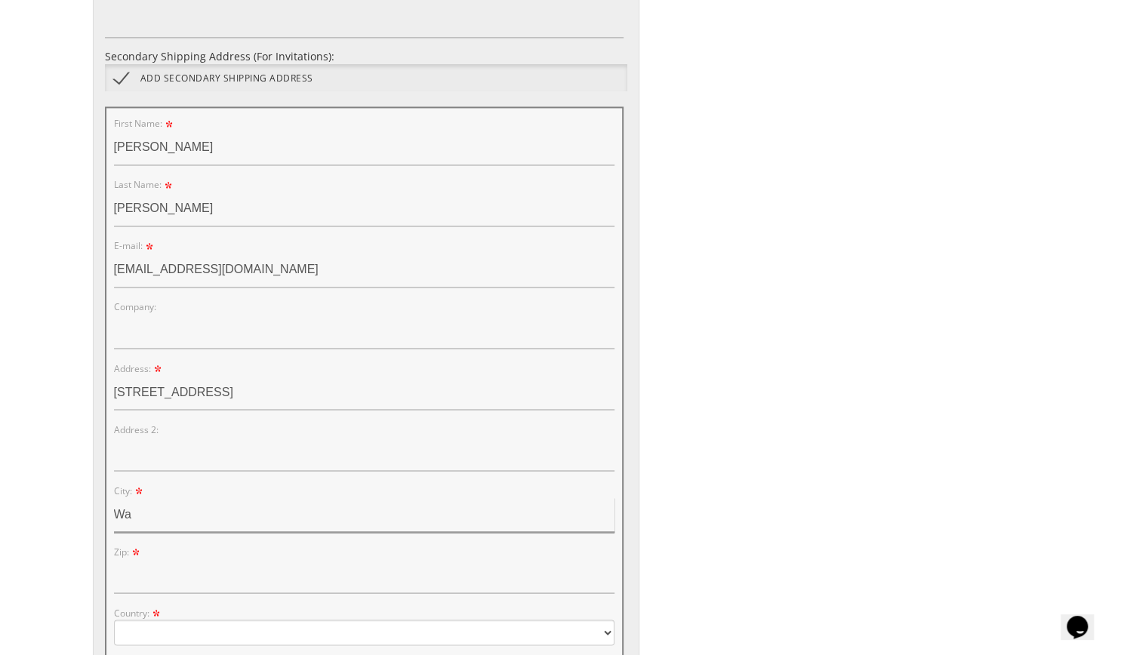
type input "W"
type input "Naugatuck"
type input "06770"
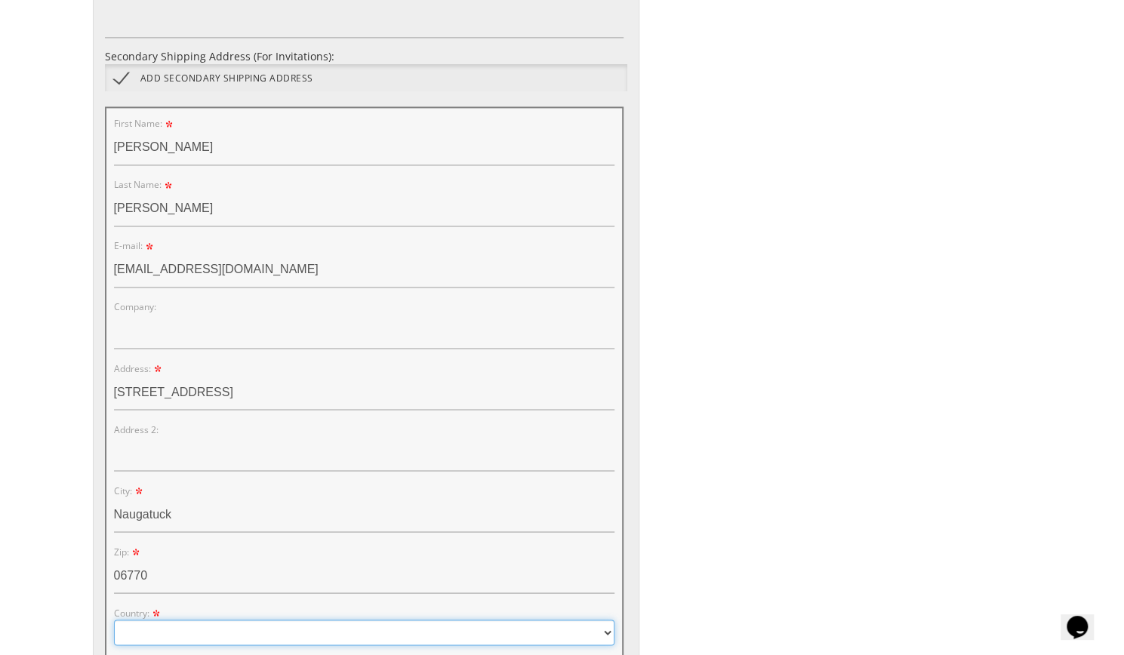
select select "US"
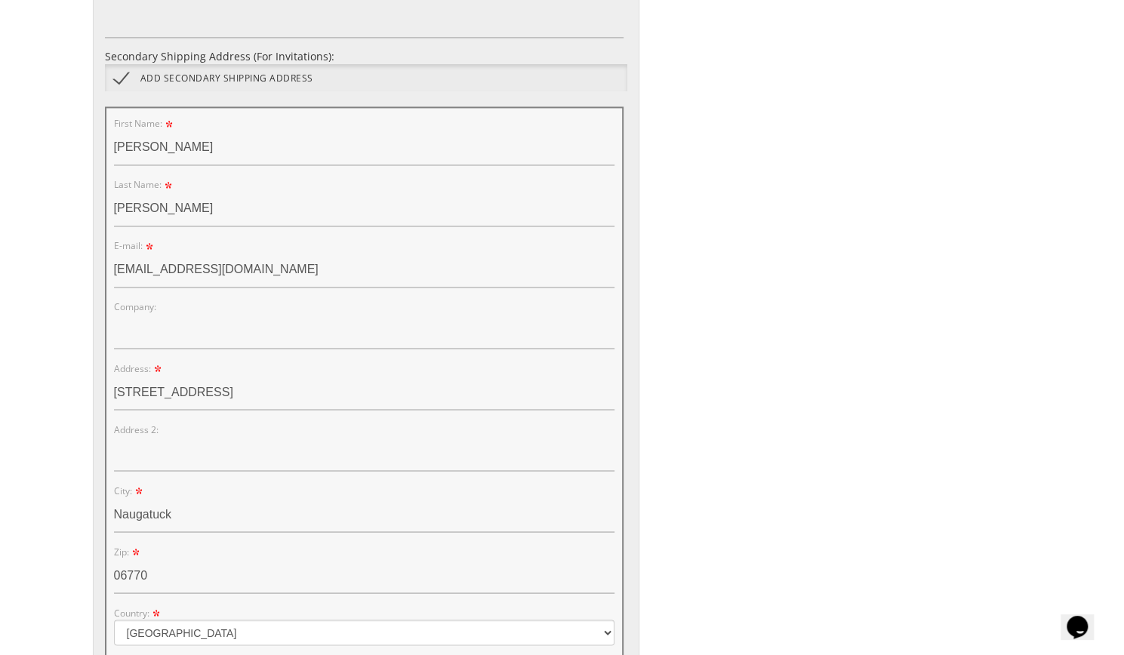
type input "9178629389"
select select "CT"
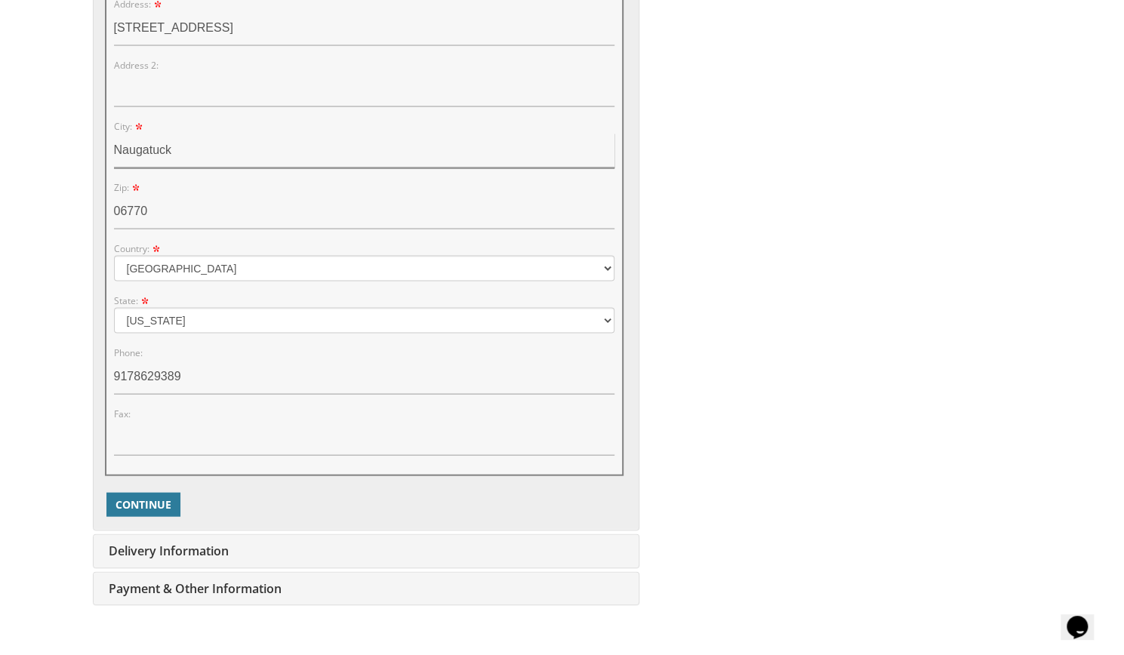
scroll to position [1694, 0]
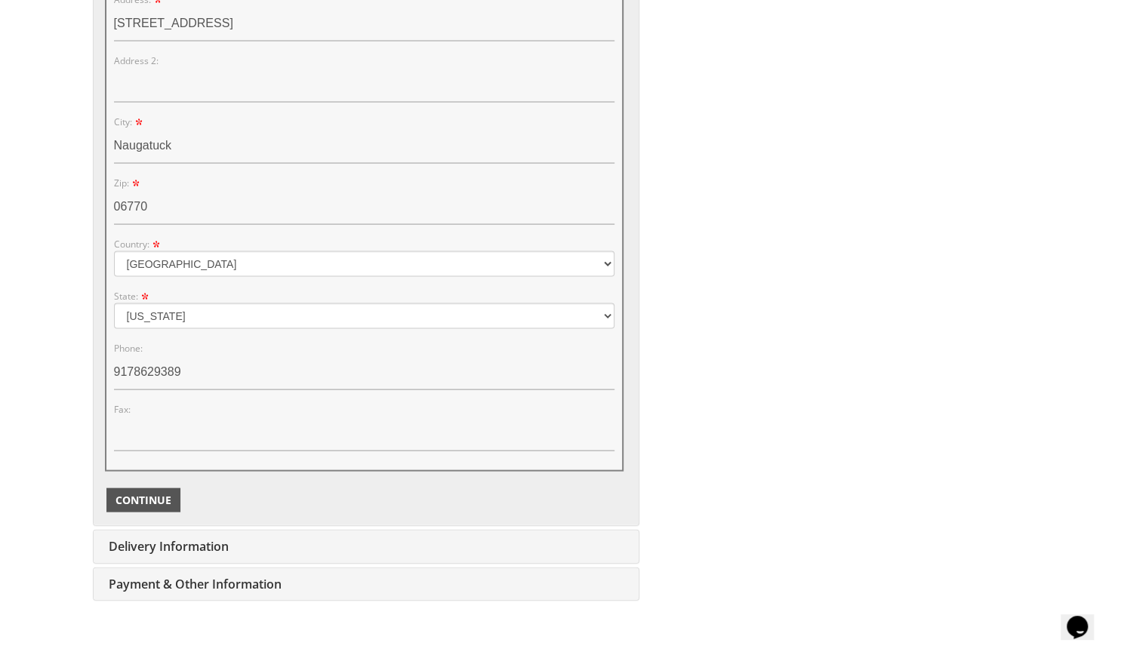
click at [151, 496] on span "Continue" at bounding box center [143, 500] width 56 height 15
click at [152, 507] on div "Continue" at bounding box center [366, 500] width 522 height 27
click at [135, 493] on span "Continue" at bounding box center [143, 500] width 56 height 15
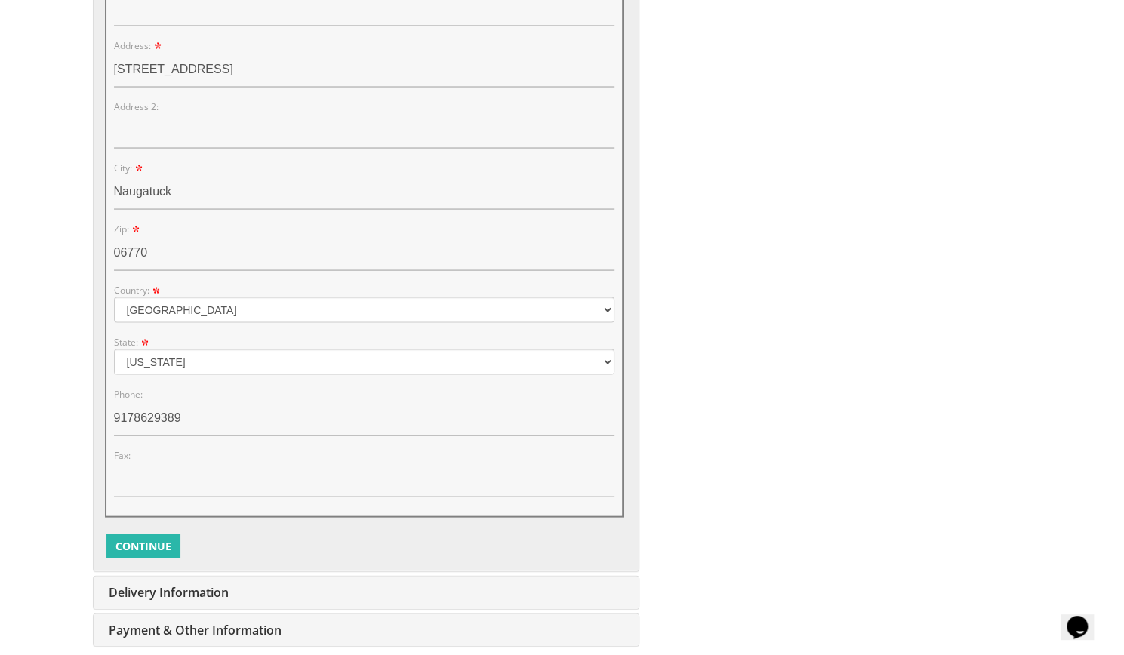
scroll to position [1655, 0]
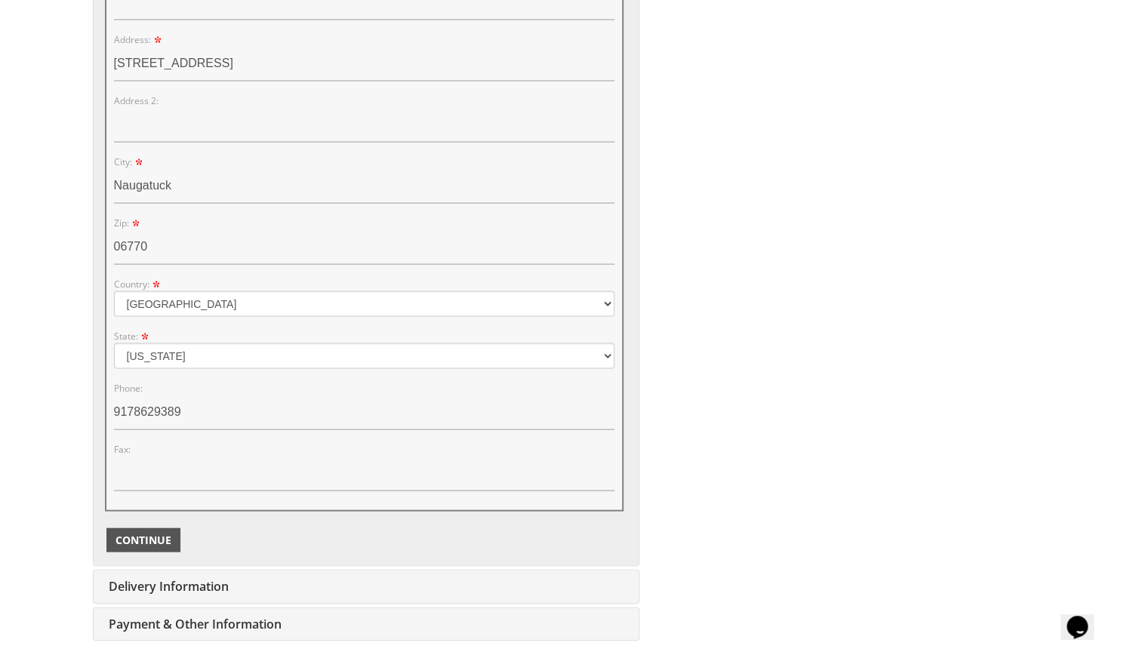
click at [159, 533] on span "Continue" at bounding box center [143, 539] width 56 height 15
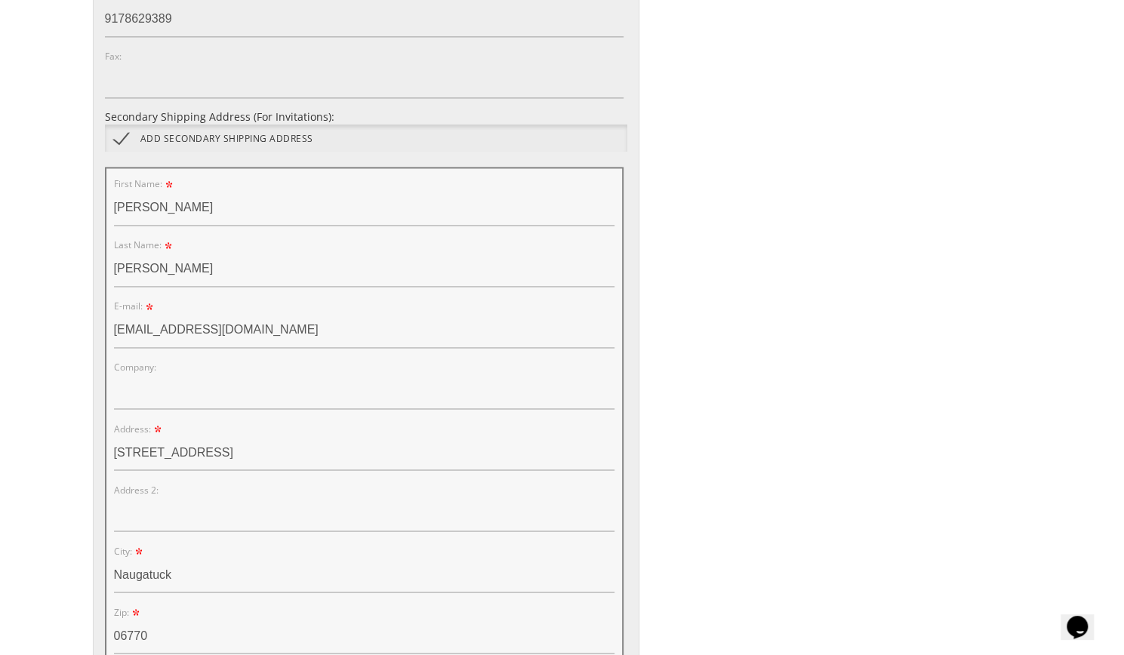
scroll to position [1264, 0]
click at [226, 453] on input "31 Ran Drive" at bounding box center [364, 454] width 500 height 35
click at [246, 316] on input "ari.reiss2@touro.edu" at bounding box center [364, 332] width 500 height 35
click at [255, 324] on input "ari.reiss2@touro.edu" at bounding box center [364, 332] width 500 height 35
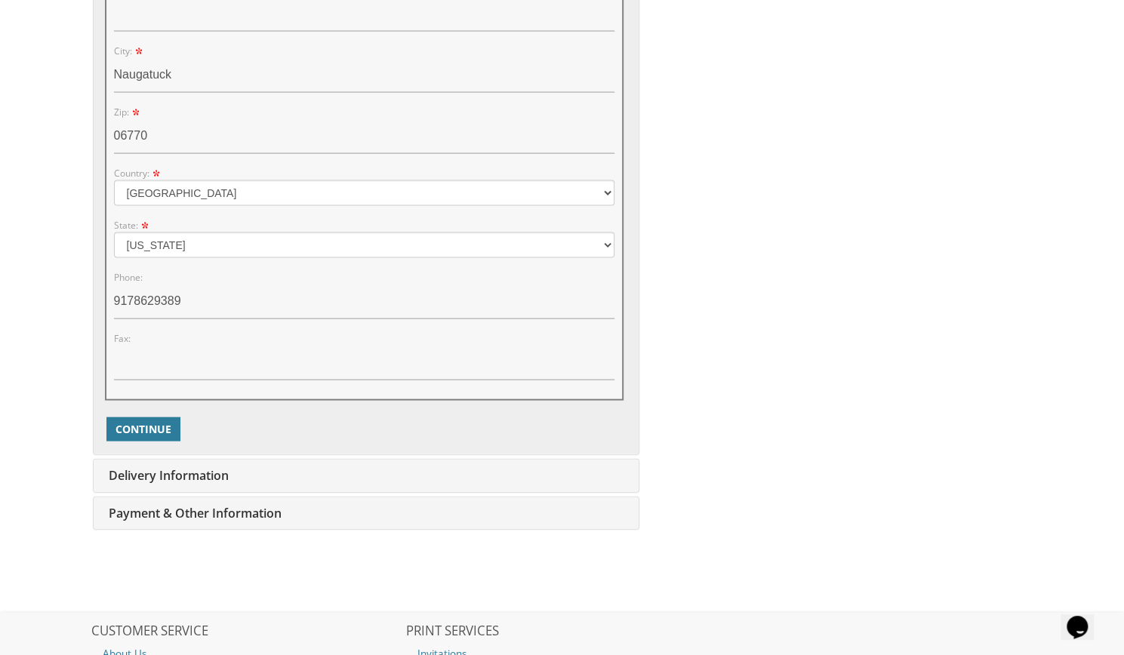
scroll to position [1766, 0]
click at [145, 427] on span "Continue" at bounding box center [143, 427] width 56 height 15
click at [231, 284] on input "9178629389" at bounding box center [364, 300] width 500 height 35
type input "3232403798"
click at [154, 414] on div "Continue" at bounding box center [366, 427] width 522 height 27
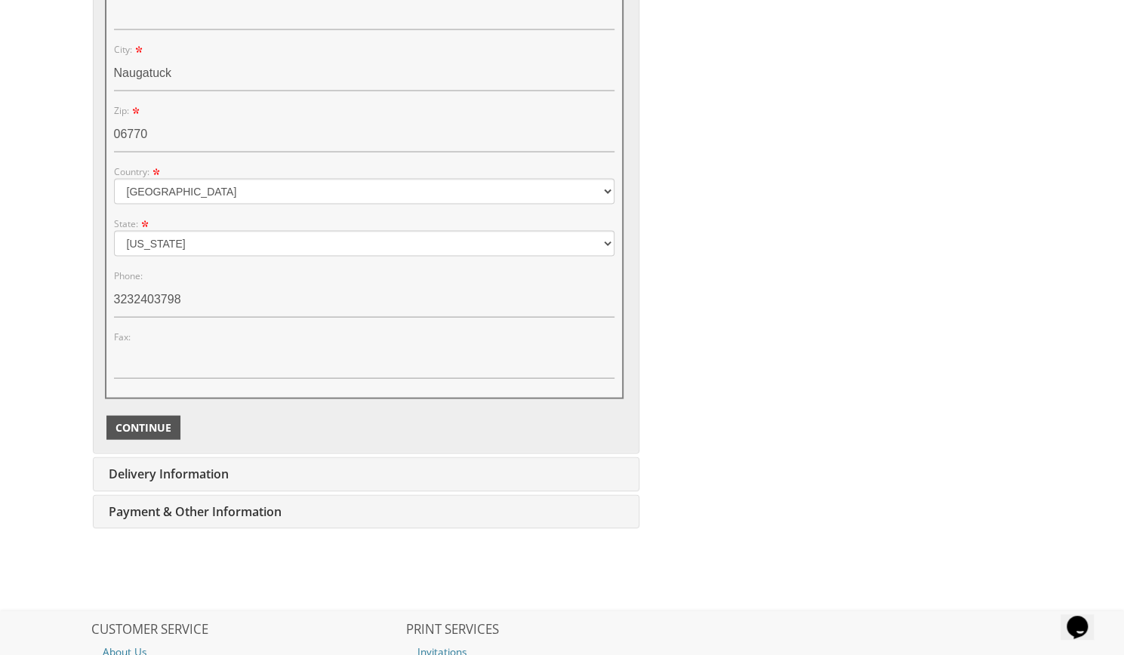
click at [154, 423] on span "Continue" at bounding box center [143, 427] width 56 height 15
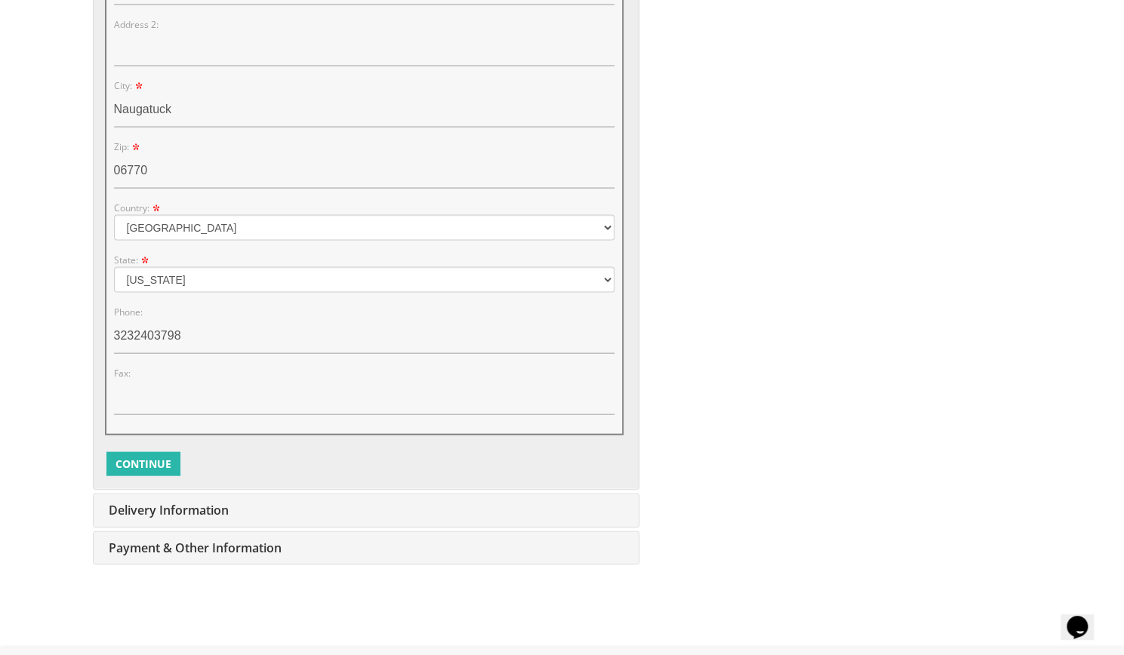
scroll to position [1730, 0]
click at [154, 457] on span "Continue" at bounding box center [143, 464] width 56 height 15
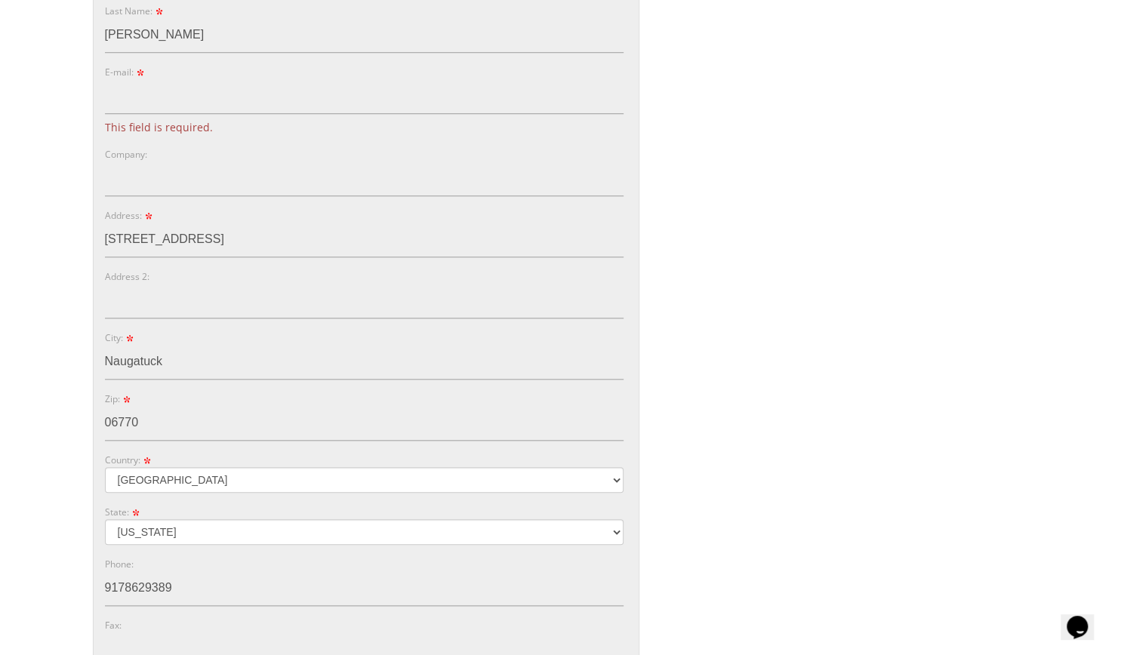
scroll to position [694, 0]
click at [488, 103] on input "E-mail:" at bounding box center [364, 98] width 519 height 35
type input "surireiss1@gmail.com"
type input "Unit 2"
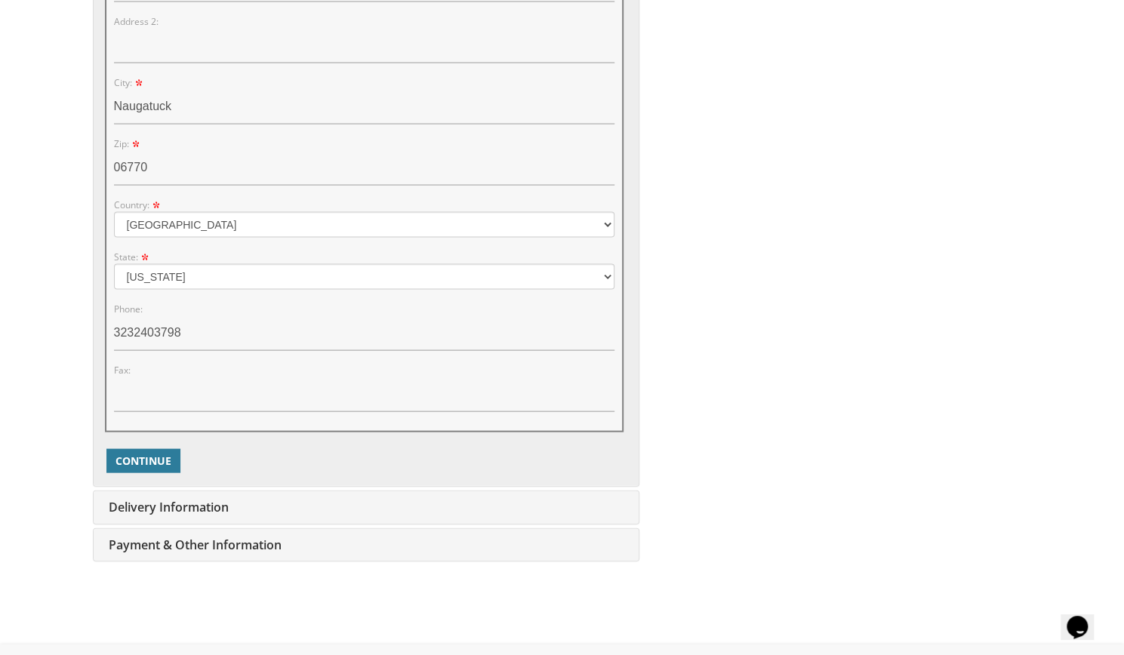
scroll to position [1712, 0]
click at [163, 454] on span "Continue" at bounding box center [143, 461] width 56 height 15
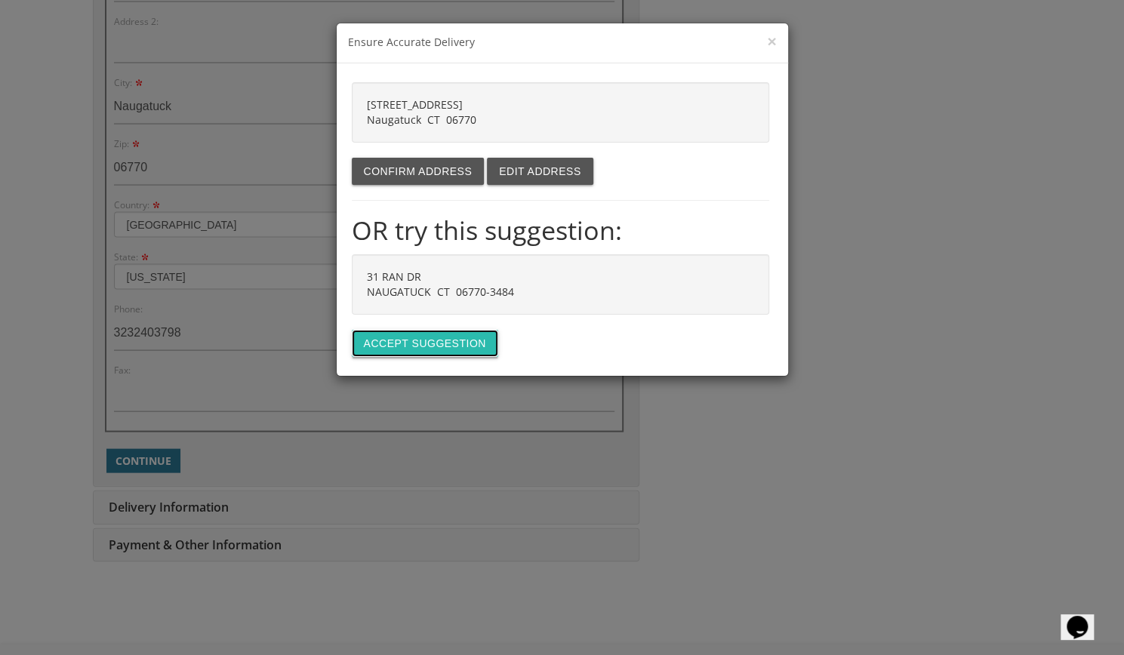
click at [405, 350] on button "Accept suggestion" at bounding box center [425, 343] width 146 height 27
type input "31 RAN DR"
type input "NAUGATUCK"
type input "06770-3484"
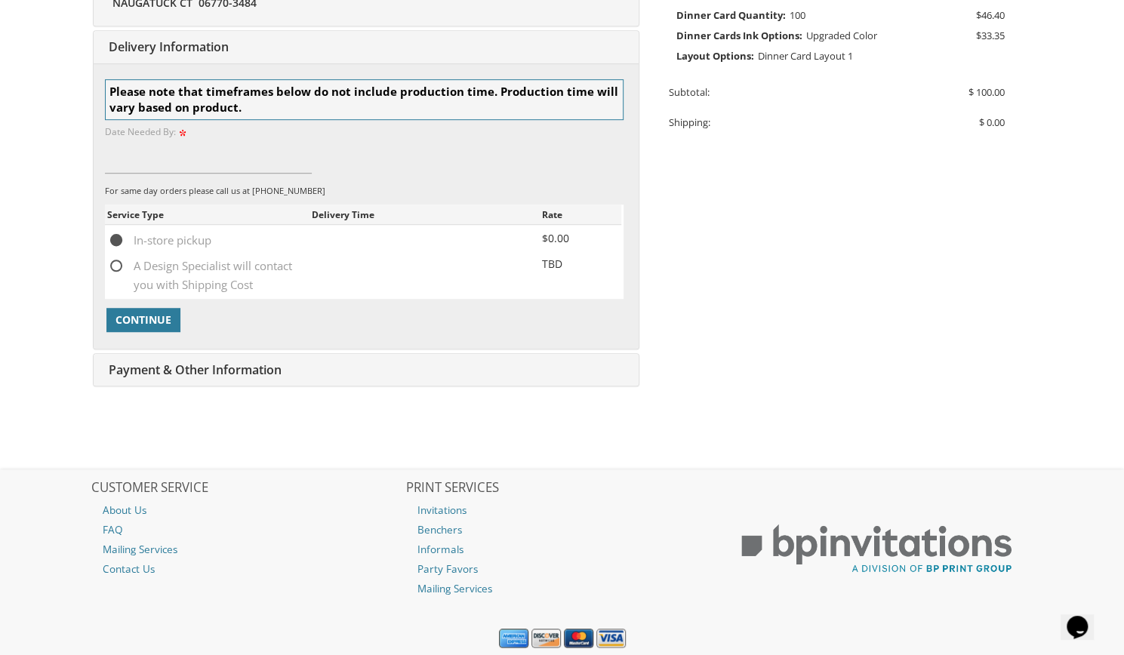
scroll to position [490, 0]
click at [294, 271] on span "A Design Specialist will contact you with Shipping Cost" at bounding box center [209, 265] width 205 height 19
click at [117, 269] on input "A Design Specialist will contact you with Shipping Cost" at bounding box center [112, 264] width 10 height 10
radio input "true"
click at [192, 146] on input at bounding box center [209, 155] width 208 height 35
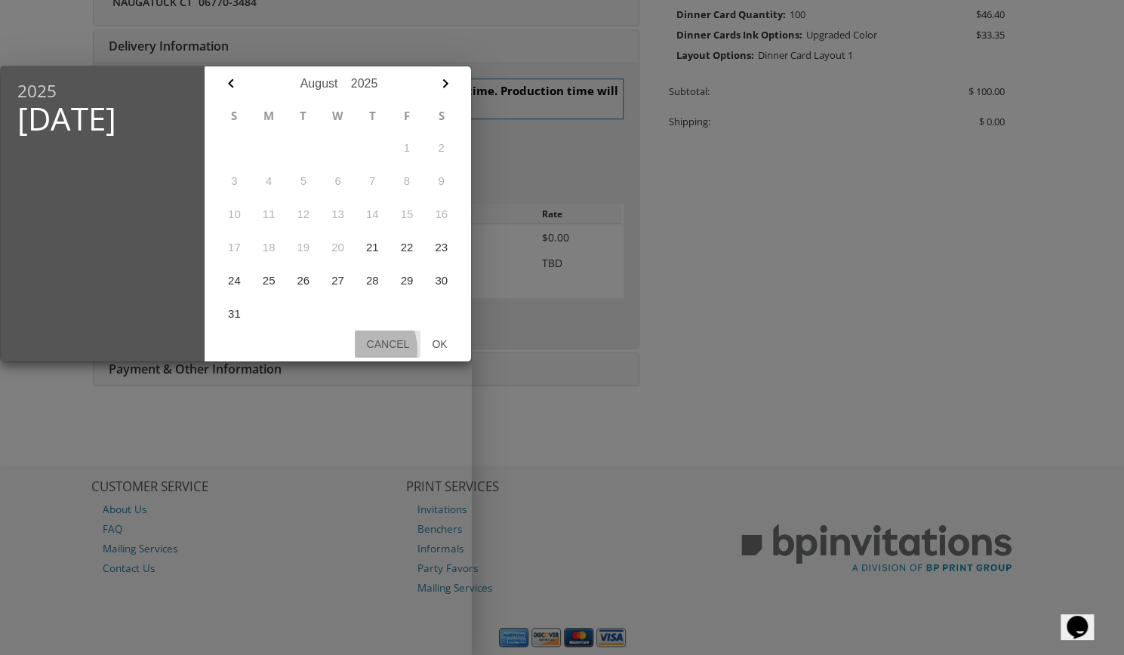
click at [362, 350] on button "Cancel" at bounding box center [388, 344] width 66 height 27
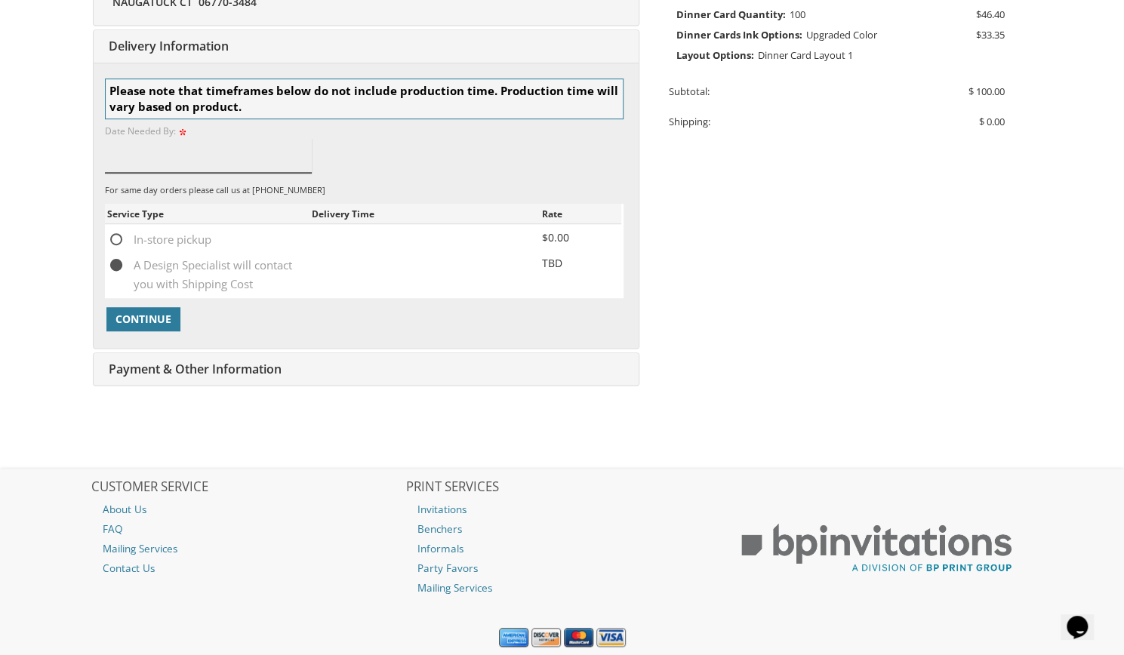
click at [254, 164] on input at bounding box center [209, 155] width 208 height 35
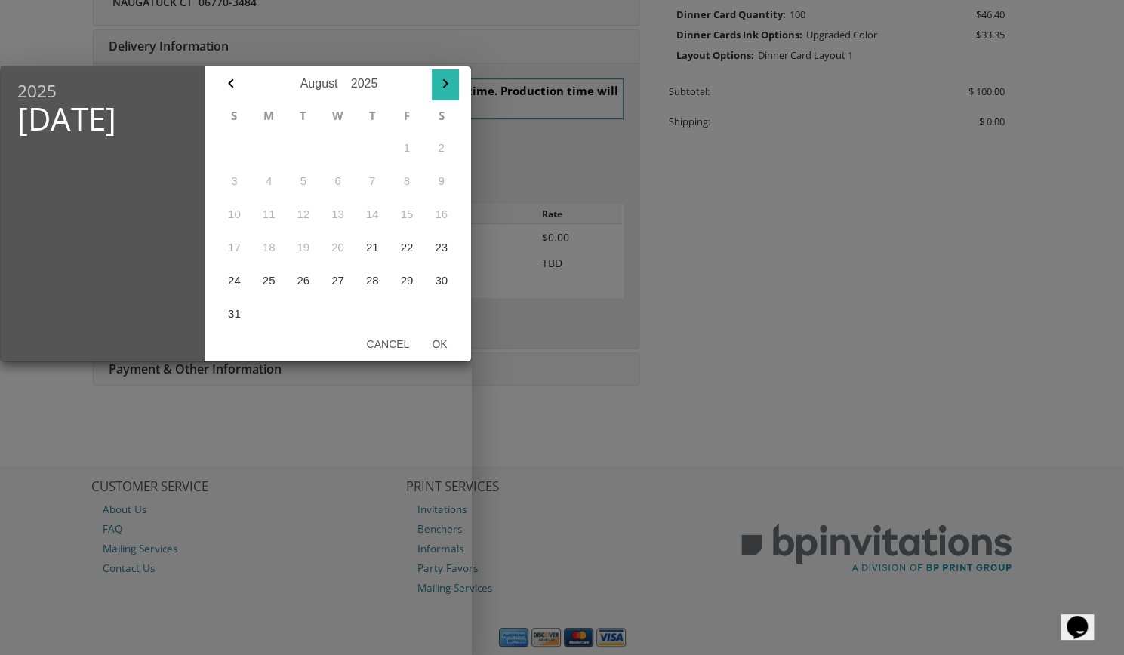
click at [445, 90] on icon "button" at bounding box center [445, 84] width 18 height 18
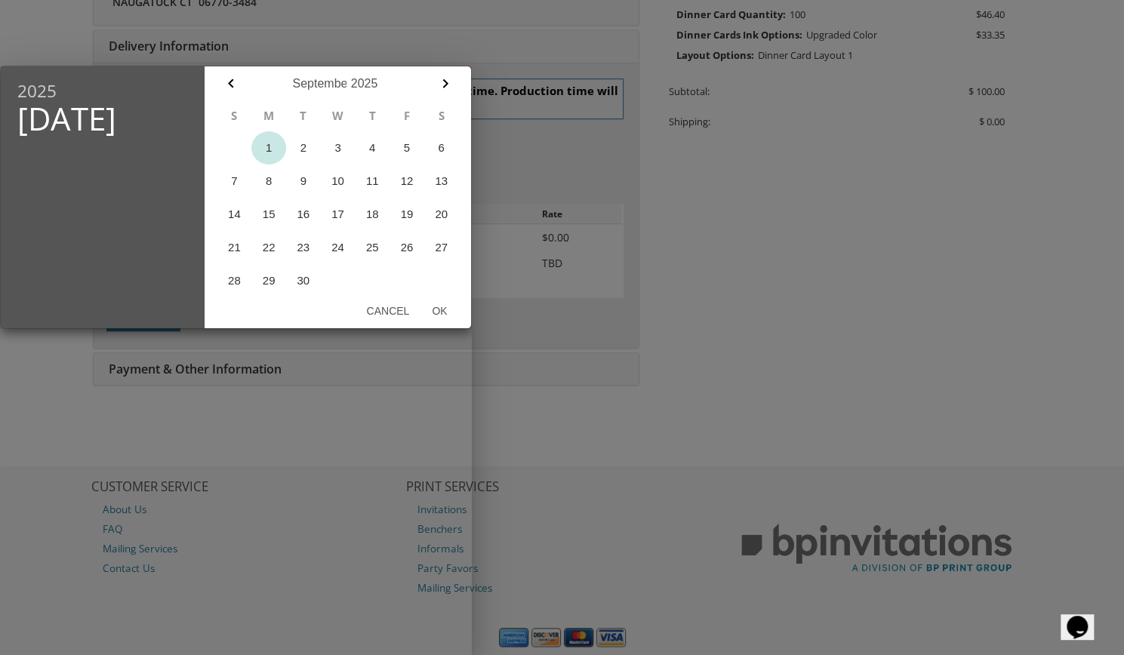
click at [269, 144] on button "1" at bounding box center [268, 147] width 35 height 33
click at [438, 303] on button "Ok" at bounding box center [439, 310] width 38 height 27
type input "Sep 01, 2025"
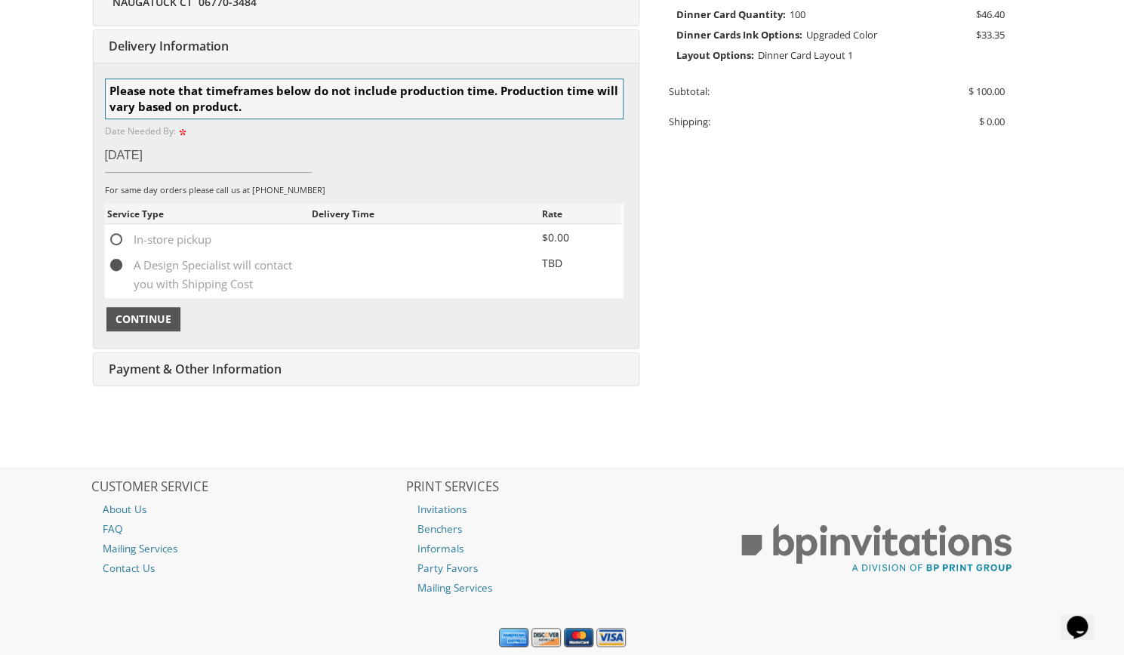
click at [168, 312] on span "Continue" at bounding box center [143, 319] width 56 height 15
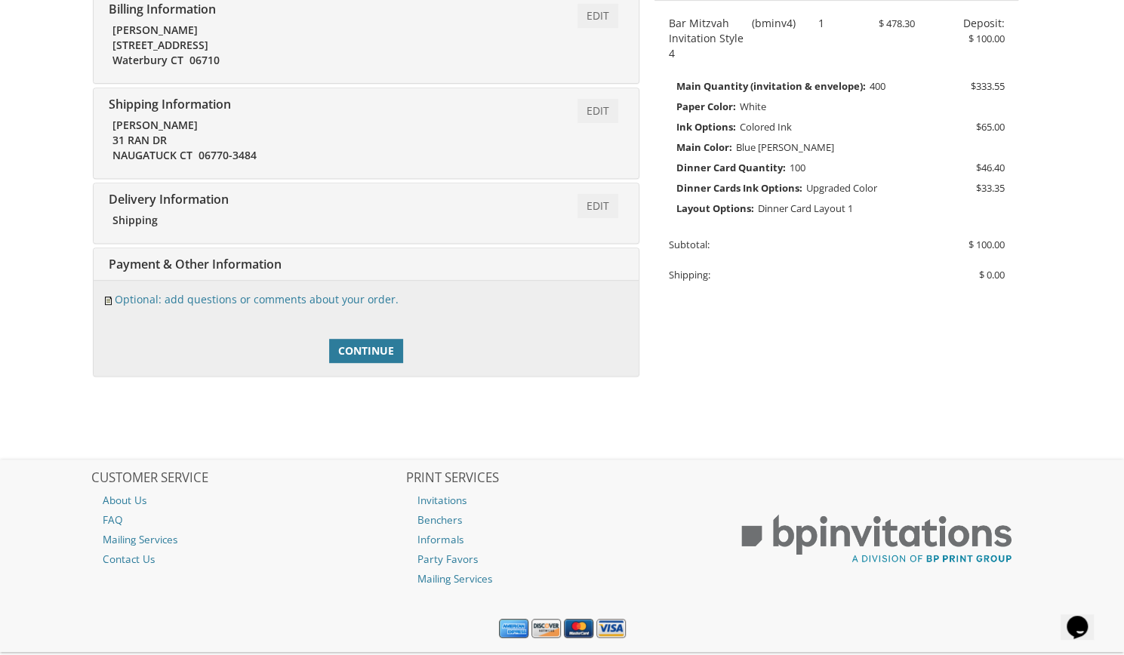
scroll to position [372, 0]
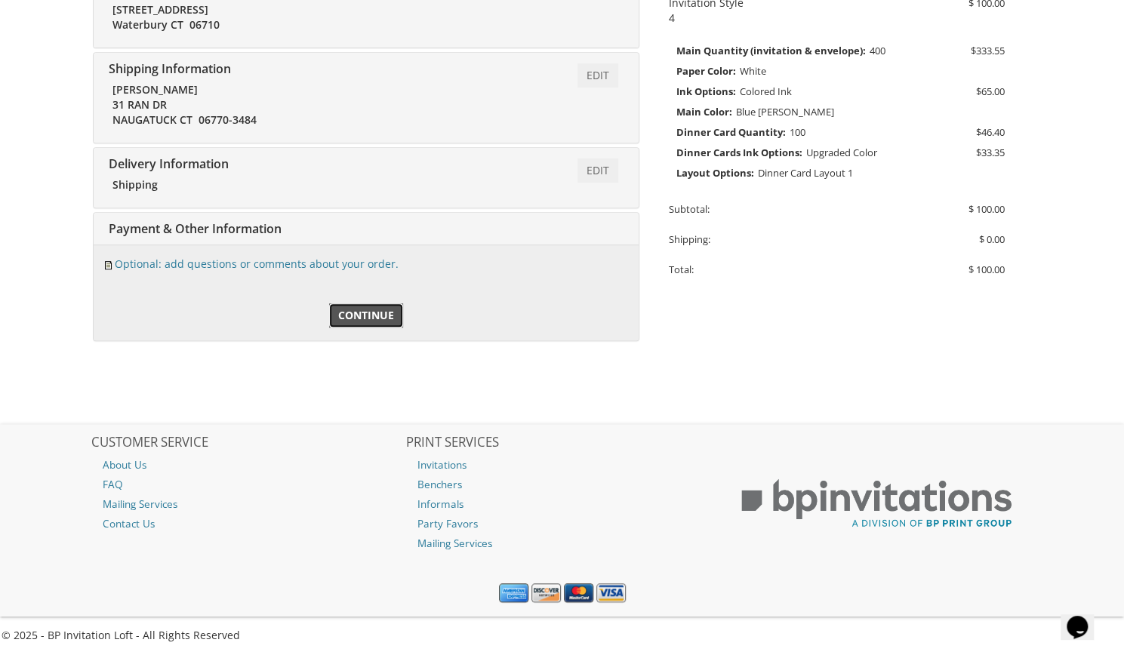
click at [351, 315] on span "Continue" at bounding box center [366, 315] width 56 height 15
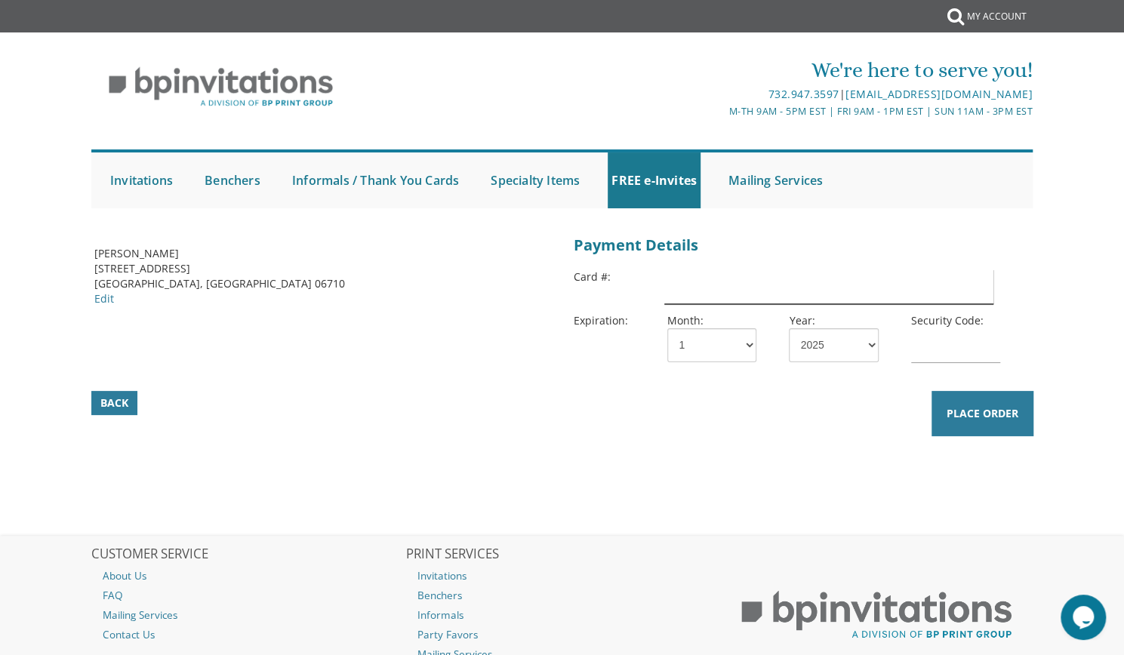
click at [768, 287] on input "text" at bounding box center [828, 286] width 328 height 35
type input "[CREDIT_CARD_NUMBER]"
select select "07"
select select "29"
type input "807"
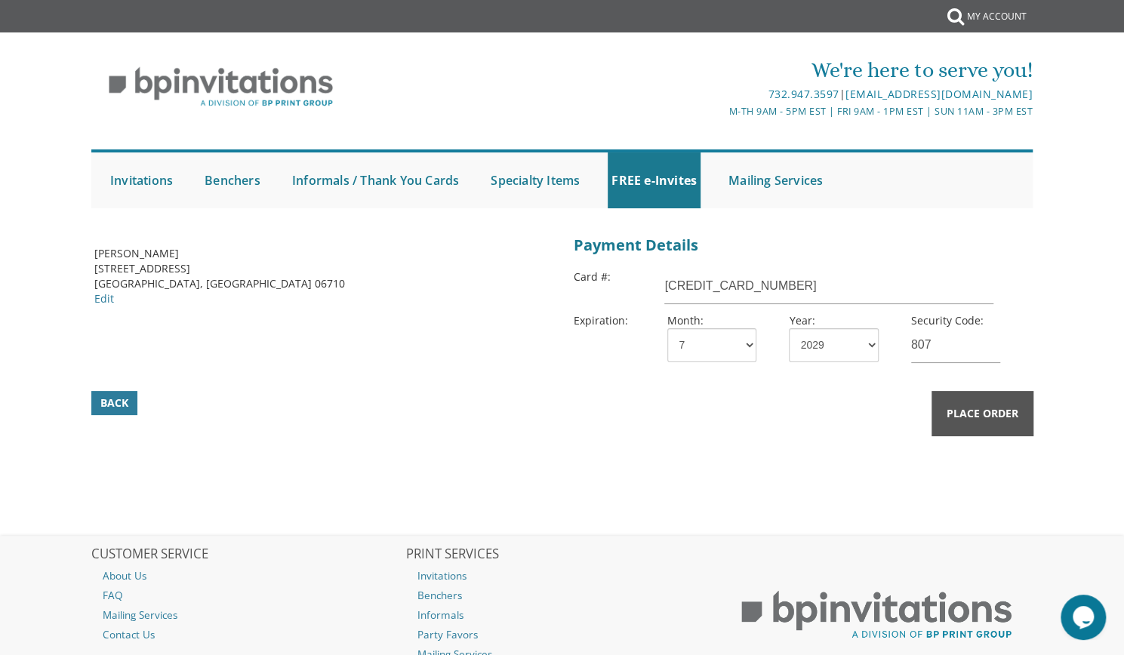
click at [977, 408] on span "Place Order" at bounding box center [983, 413] width 72 height 15
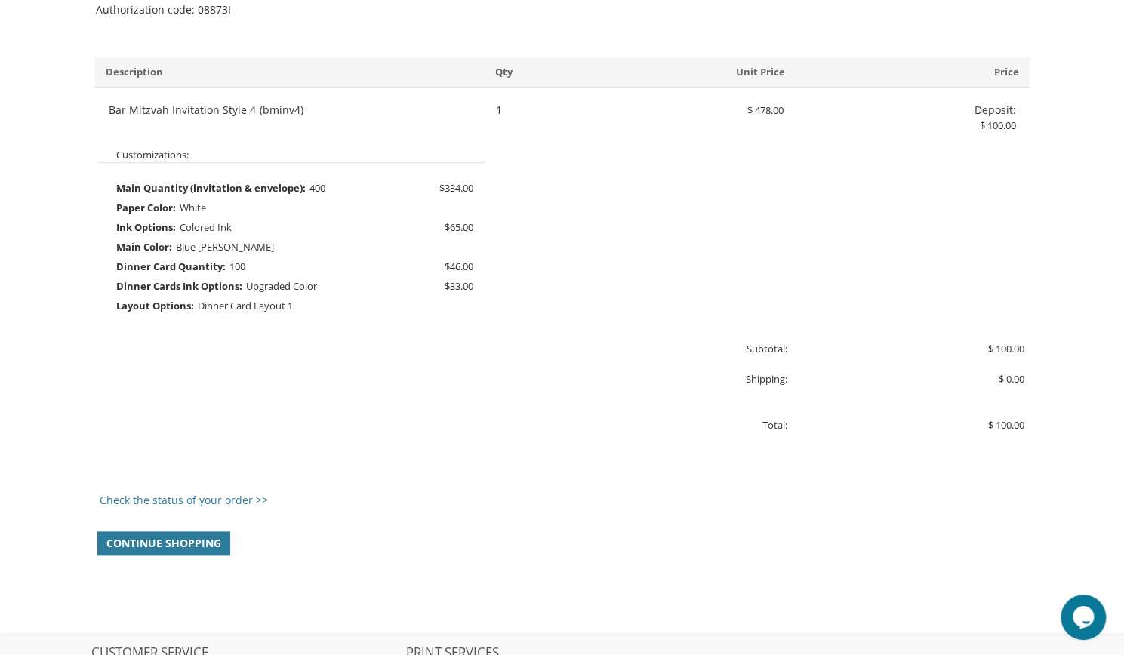
scroll to position [744, 0]
